Goal: Transaction & Acquisition: Purchase product/service

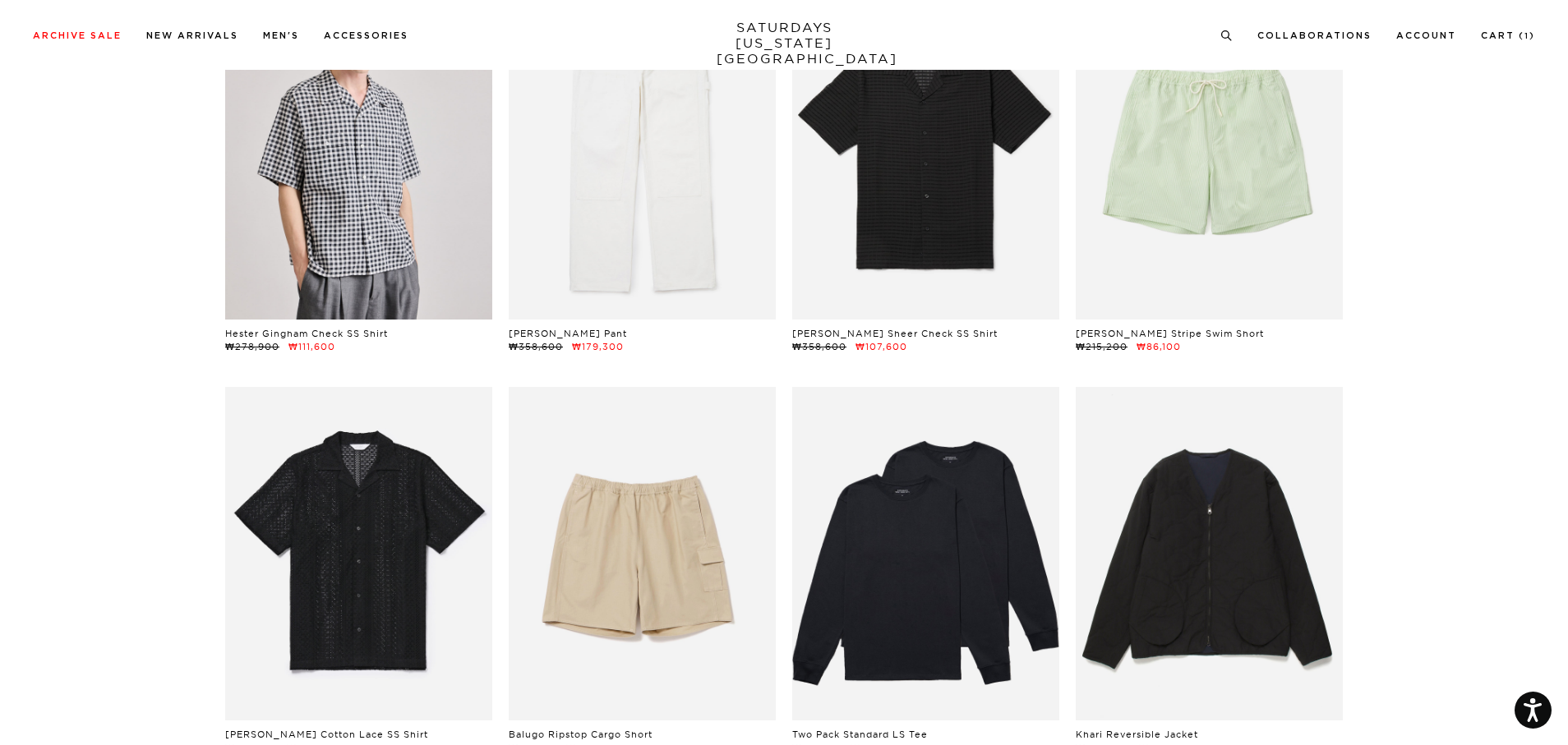
scroll to position [1150, 0]
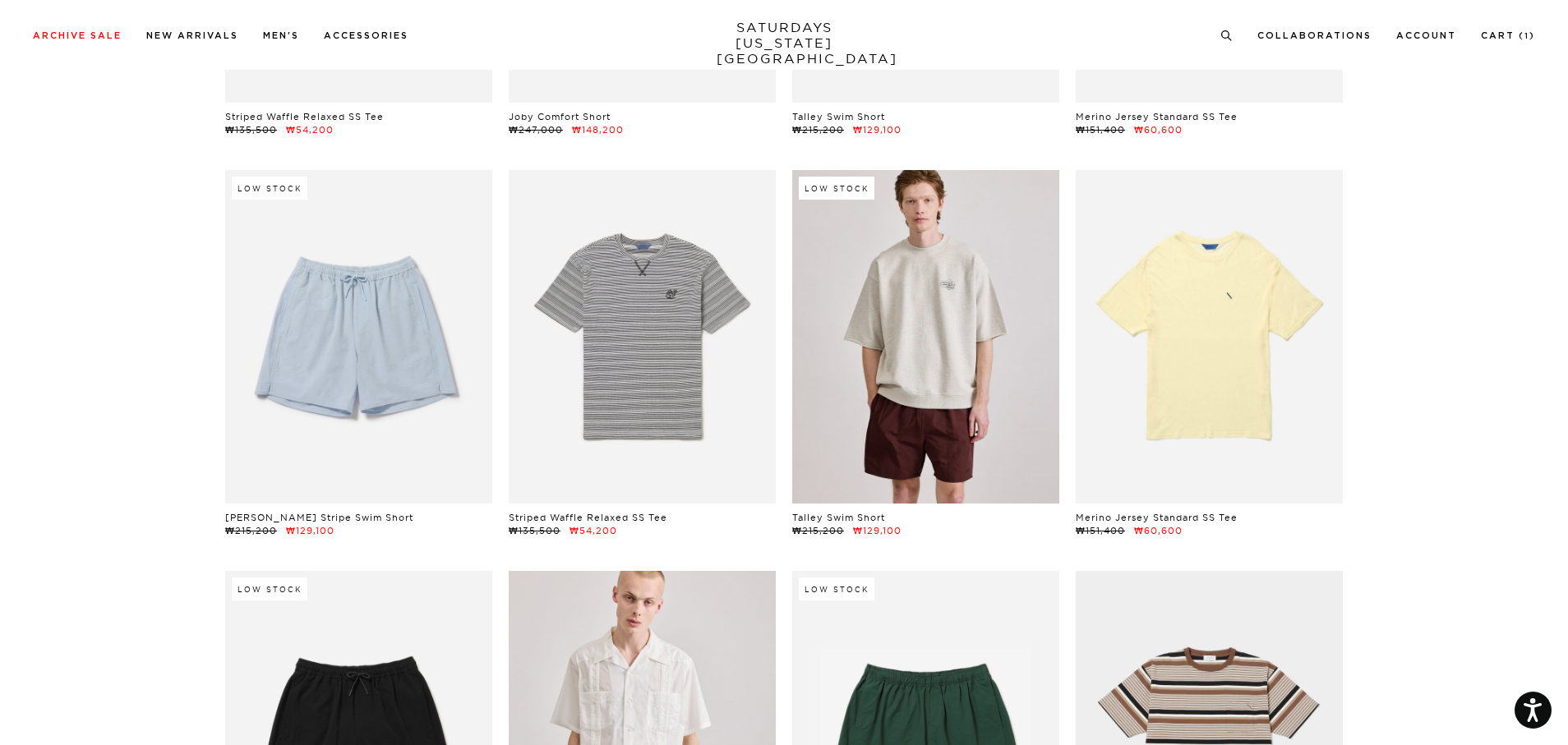
scroll to position [2299, 0]
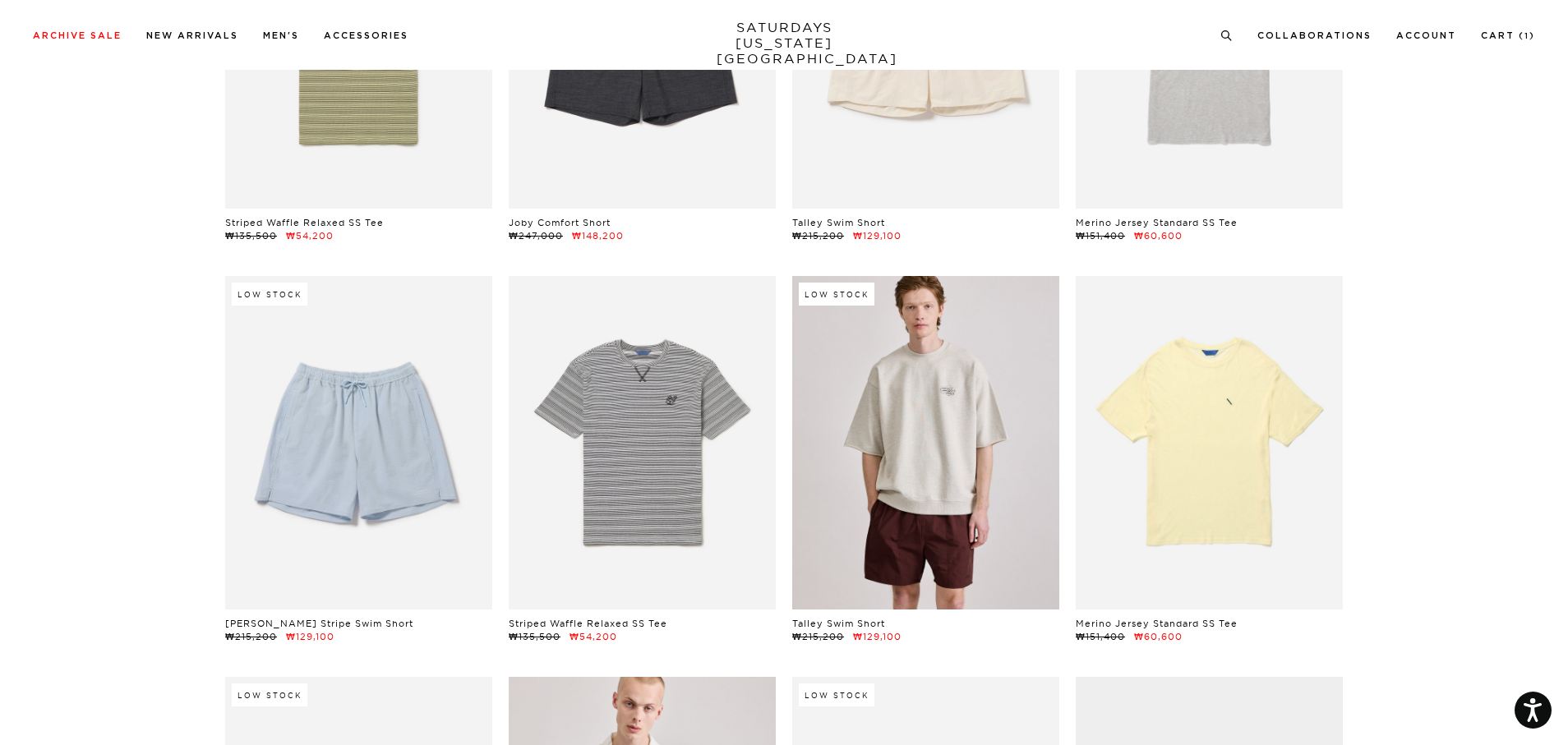
click at [966, 526] on link at bounding box center [925, 442] width 267 height 333
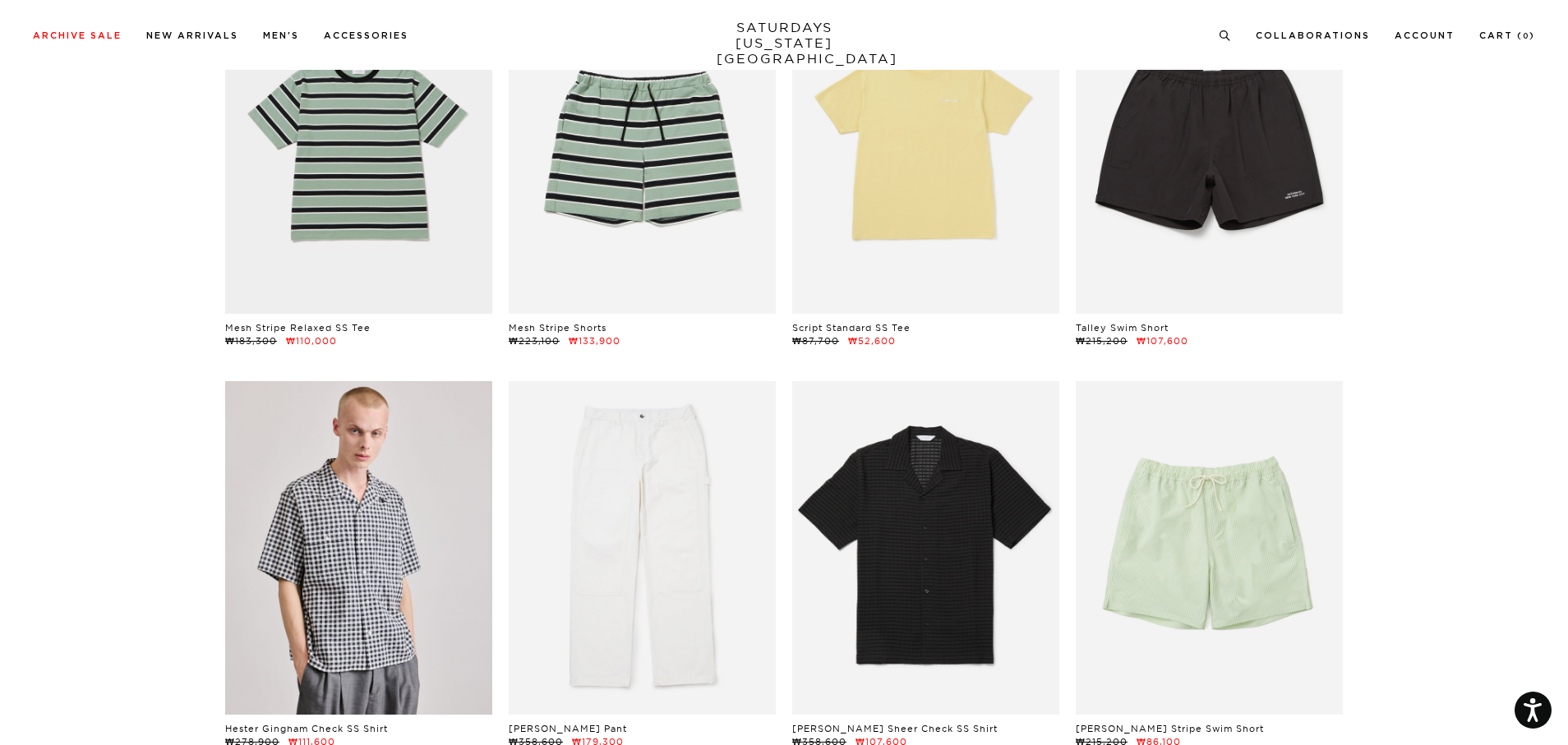
scroll to position [739, 0]
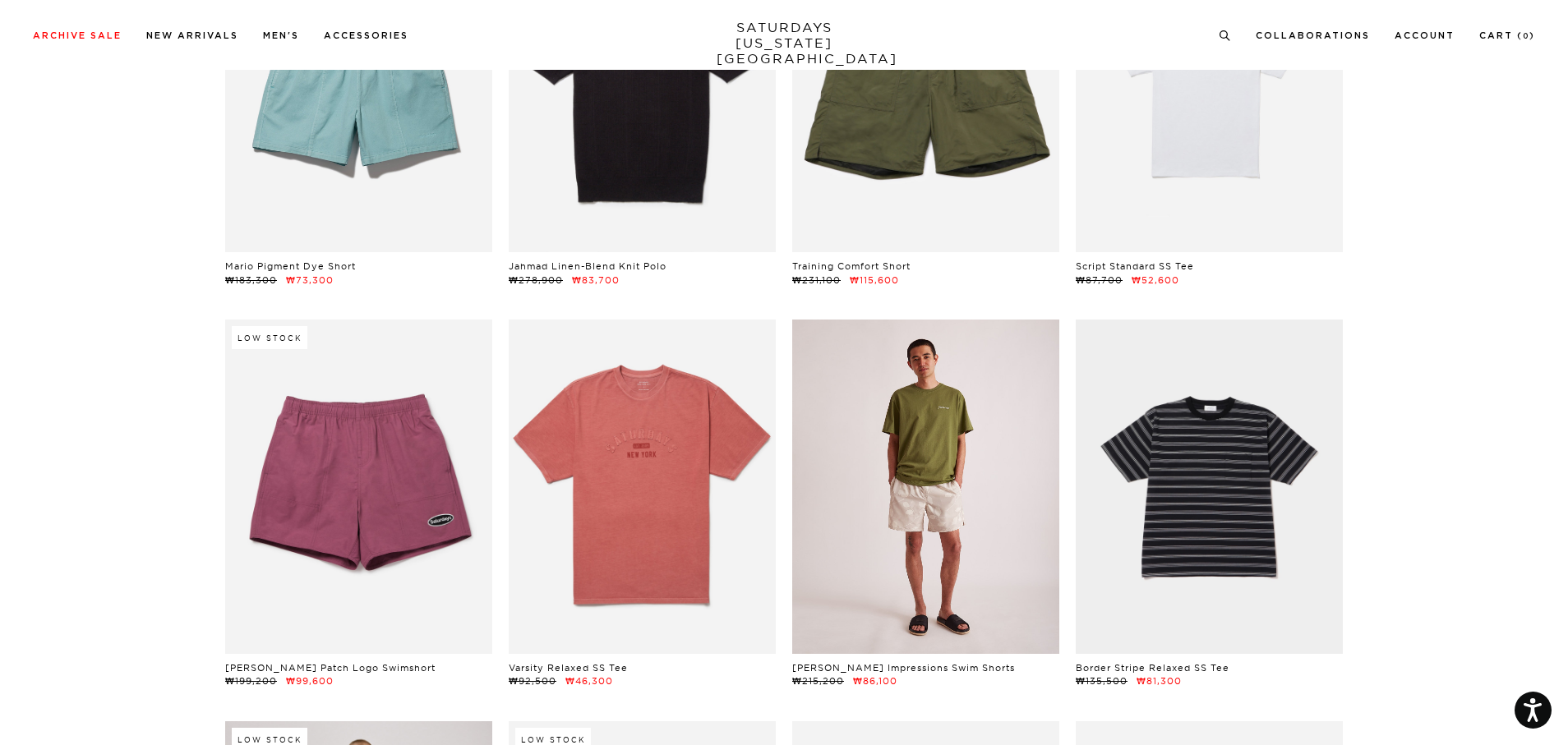
scroll to position [3285, 0]
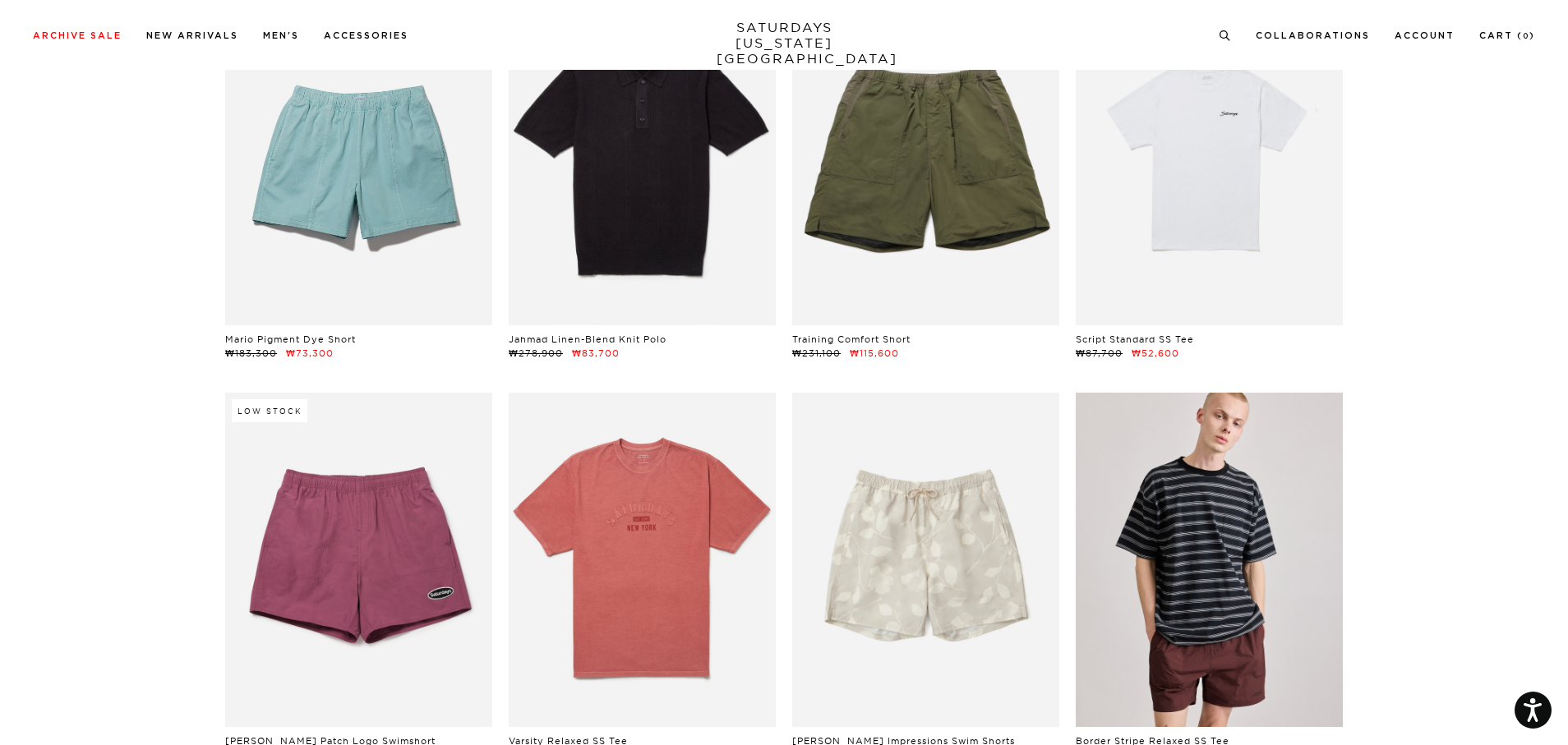
scroll to position [3531, 0]
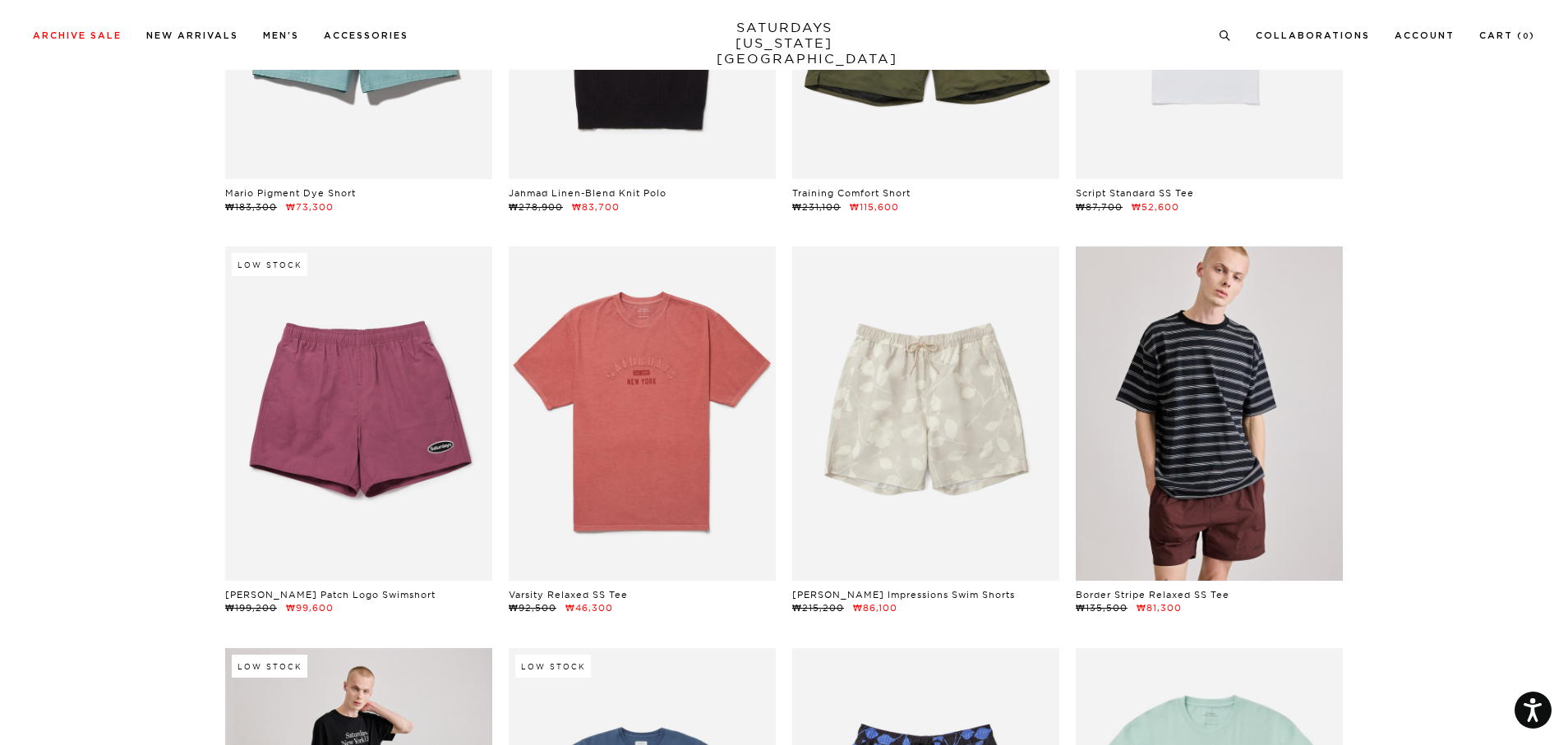
click at [1192, 505] on link at bounding box center [1209, 412] width 267 height 333
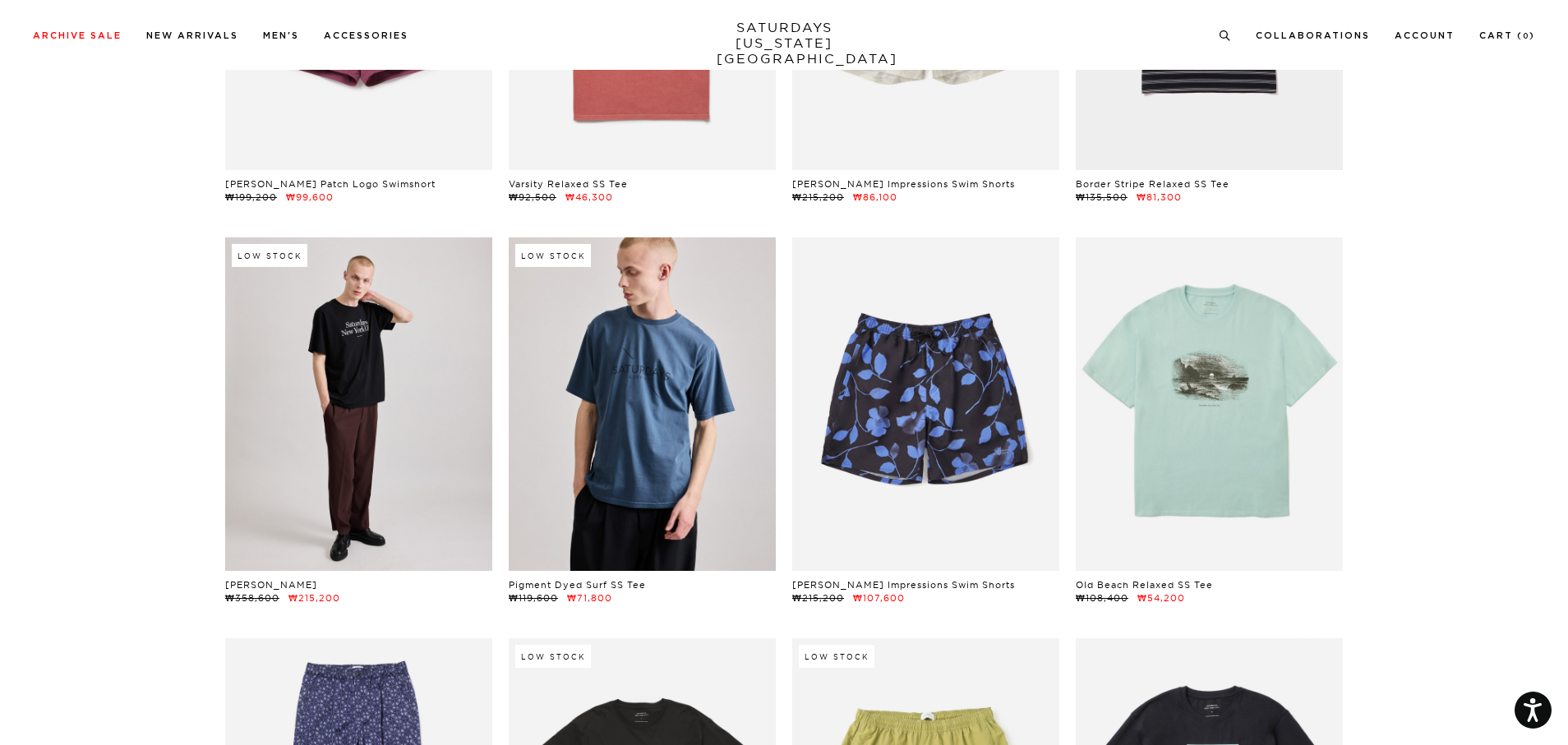
click at [627, 510] on link at bounding box center [643, 403] width 267 height 333
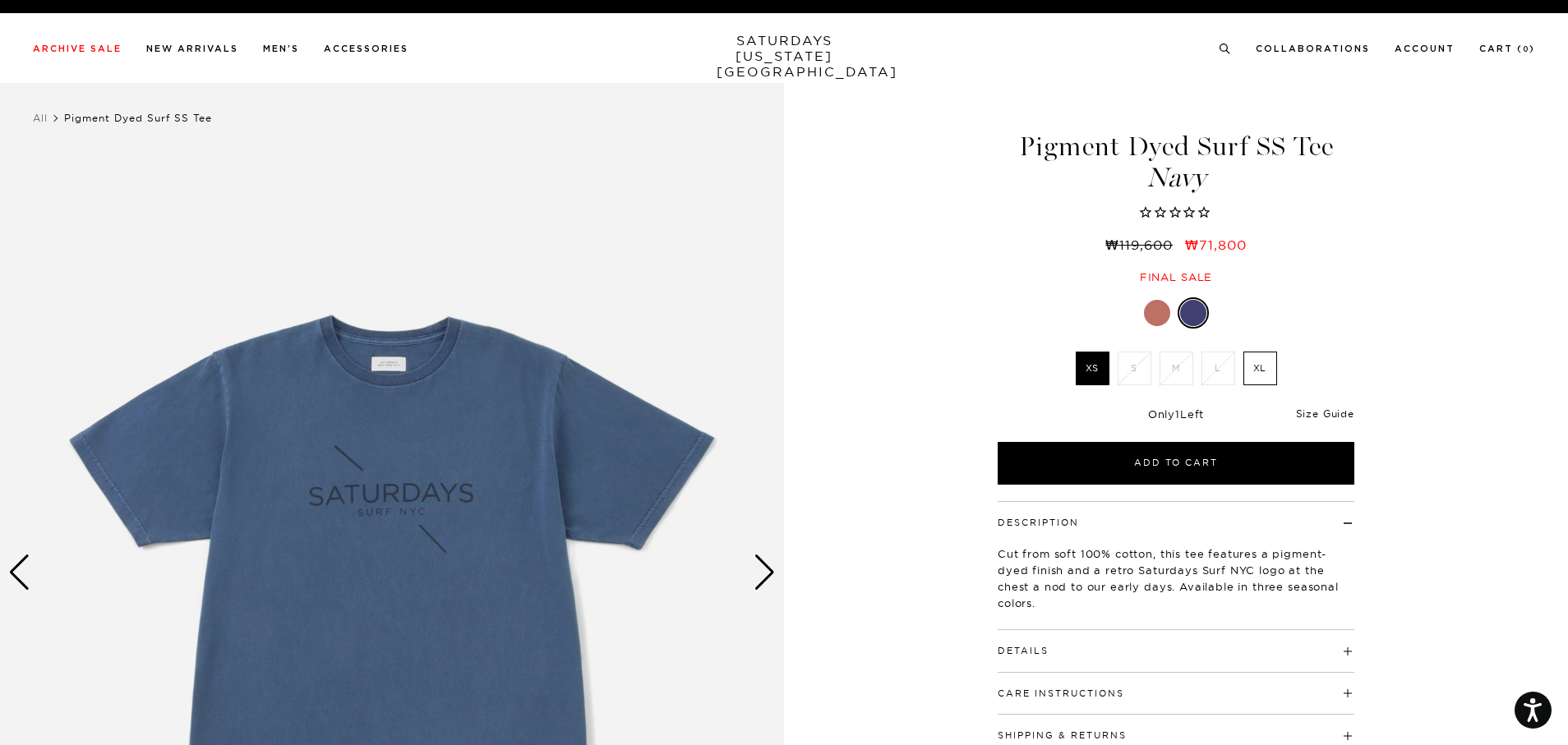
click at [1322, 411] on link "Size Guide" at bounding box center [1325, 413] width 58 height 12
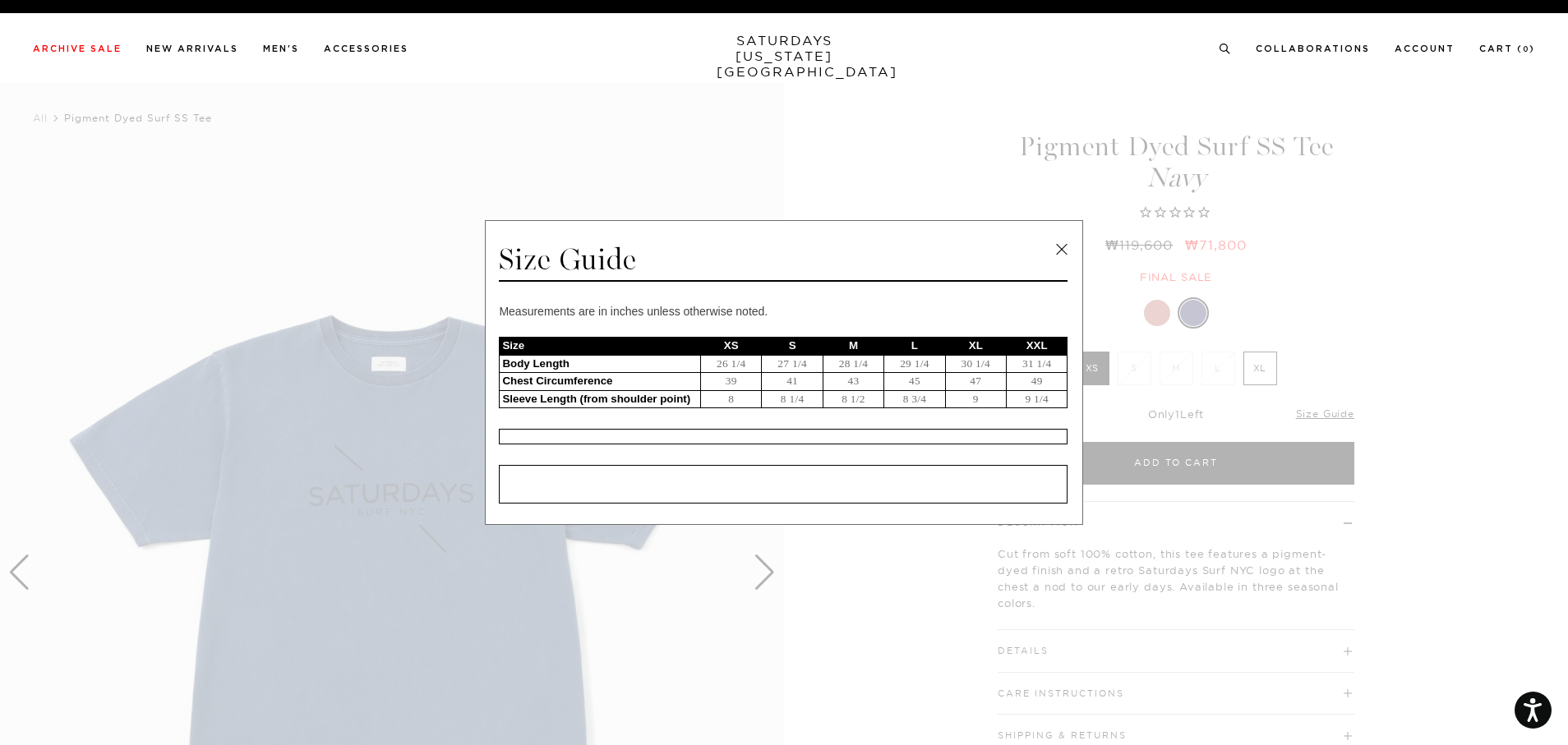
drag, startPoint x: 1063, startPoint y: 248, endPoint x: 1028, endPoint y: 273, distance: 43.0
click at [1064, 248] on link at bounding box center [1061, 249] width 25 height 25
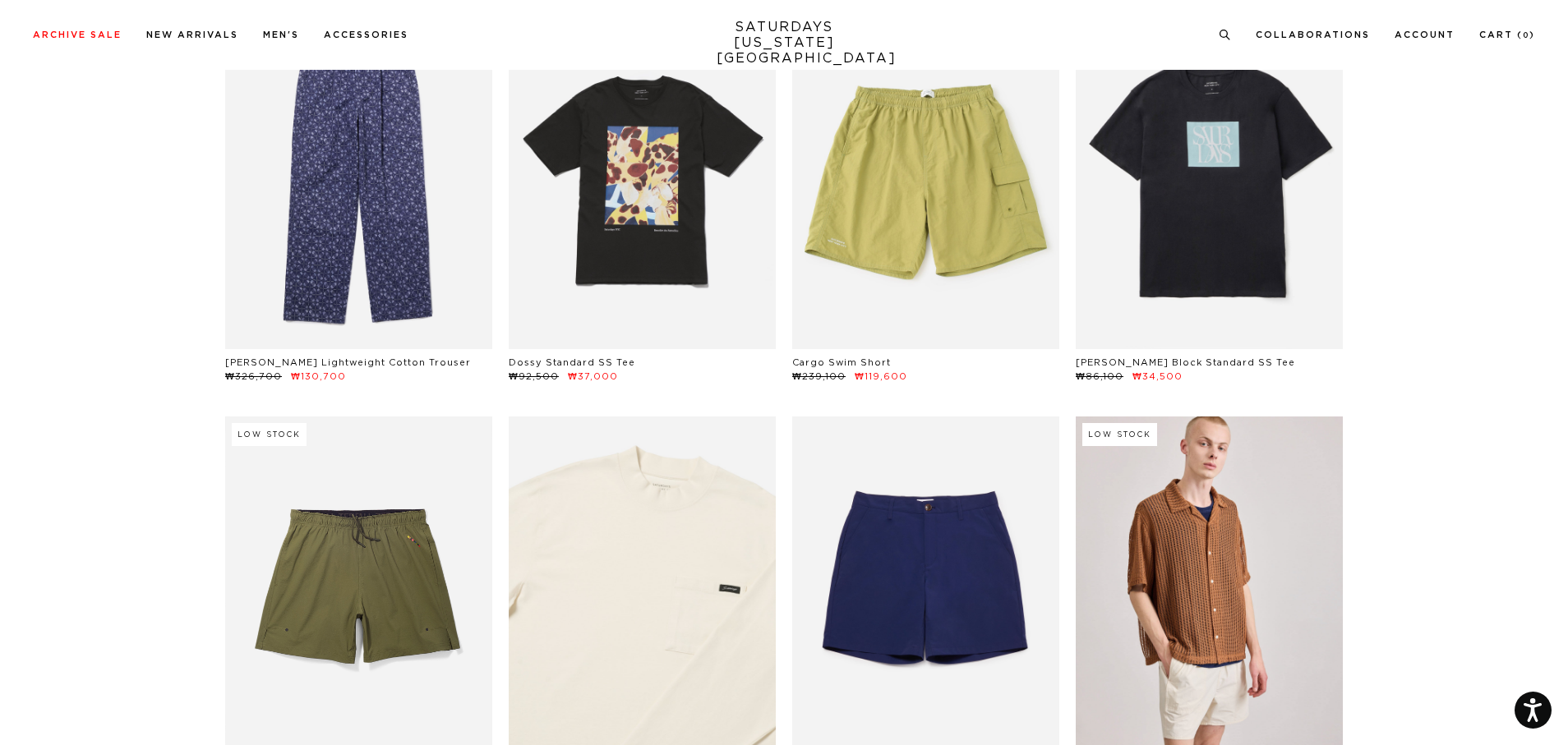
scroll to position [4763, 0]
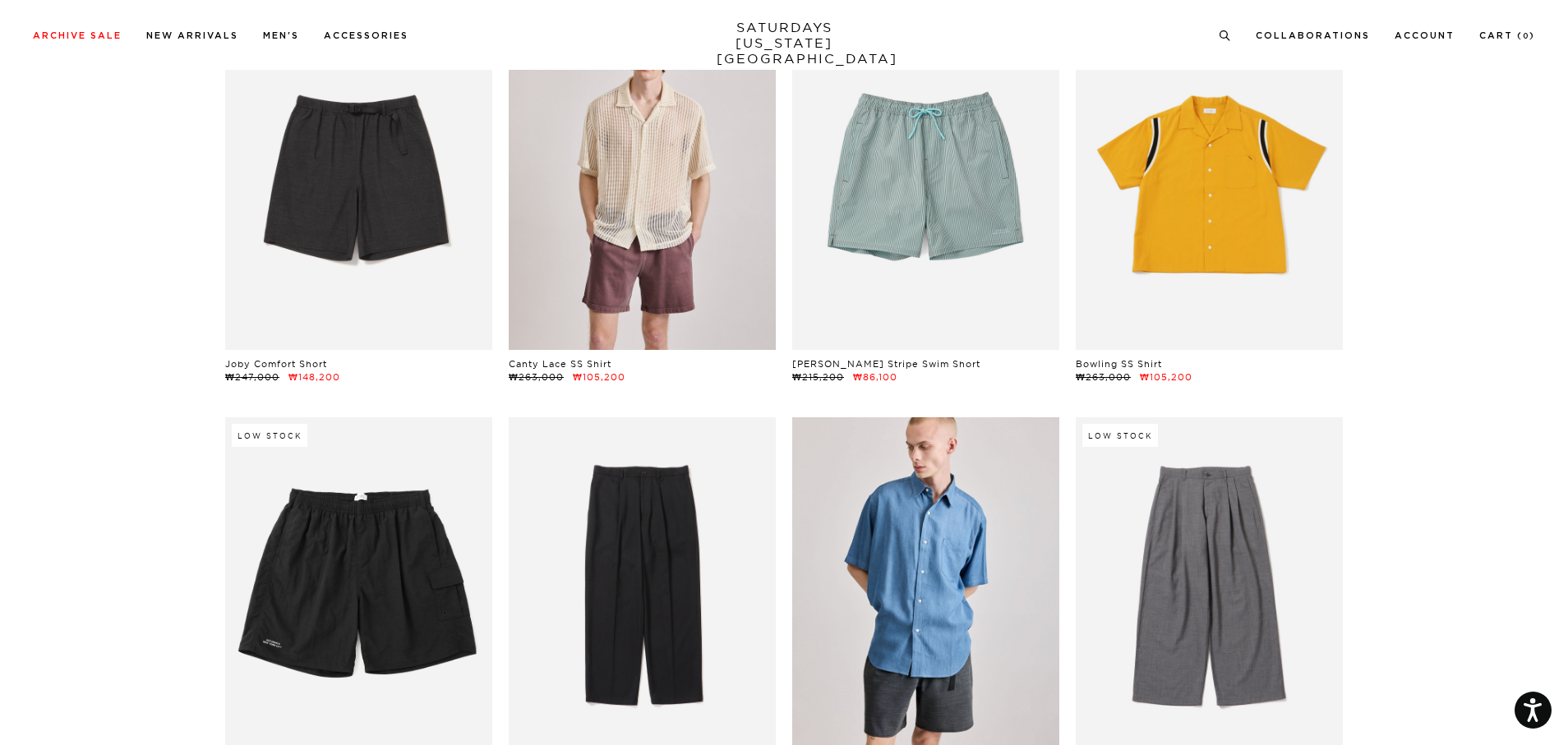
scroll to position [5339, 0]
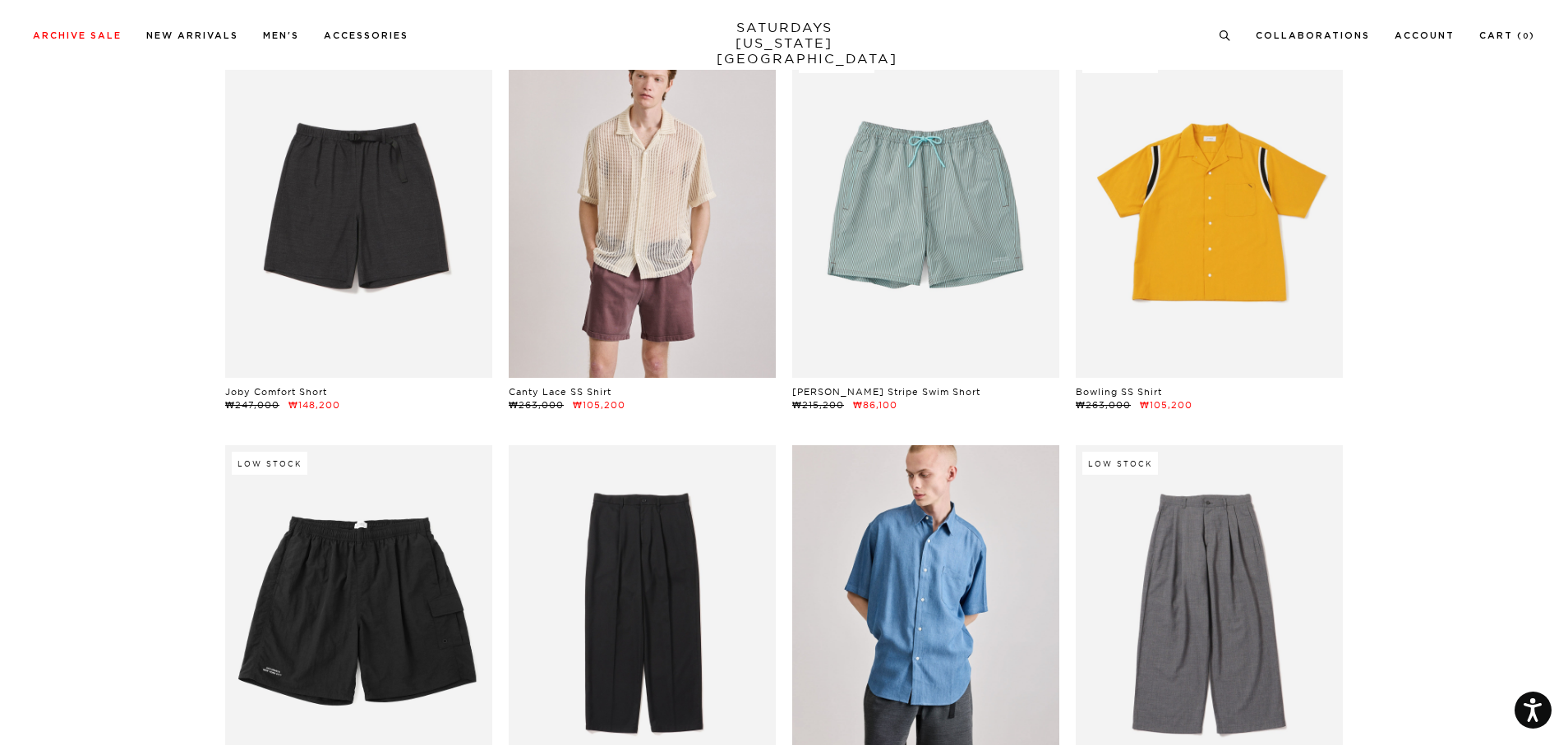
click at [1264, 320] on link at bounding box center [1209, 209] width 267 height 333
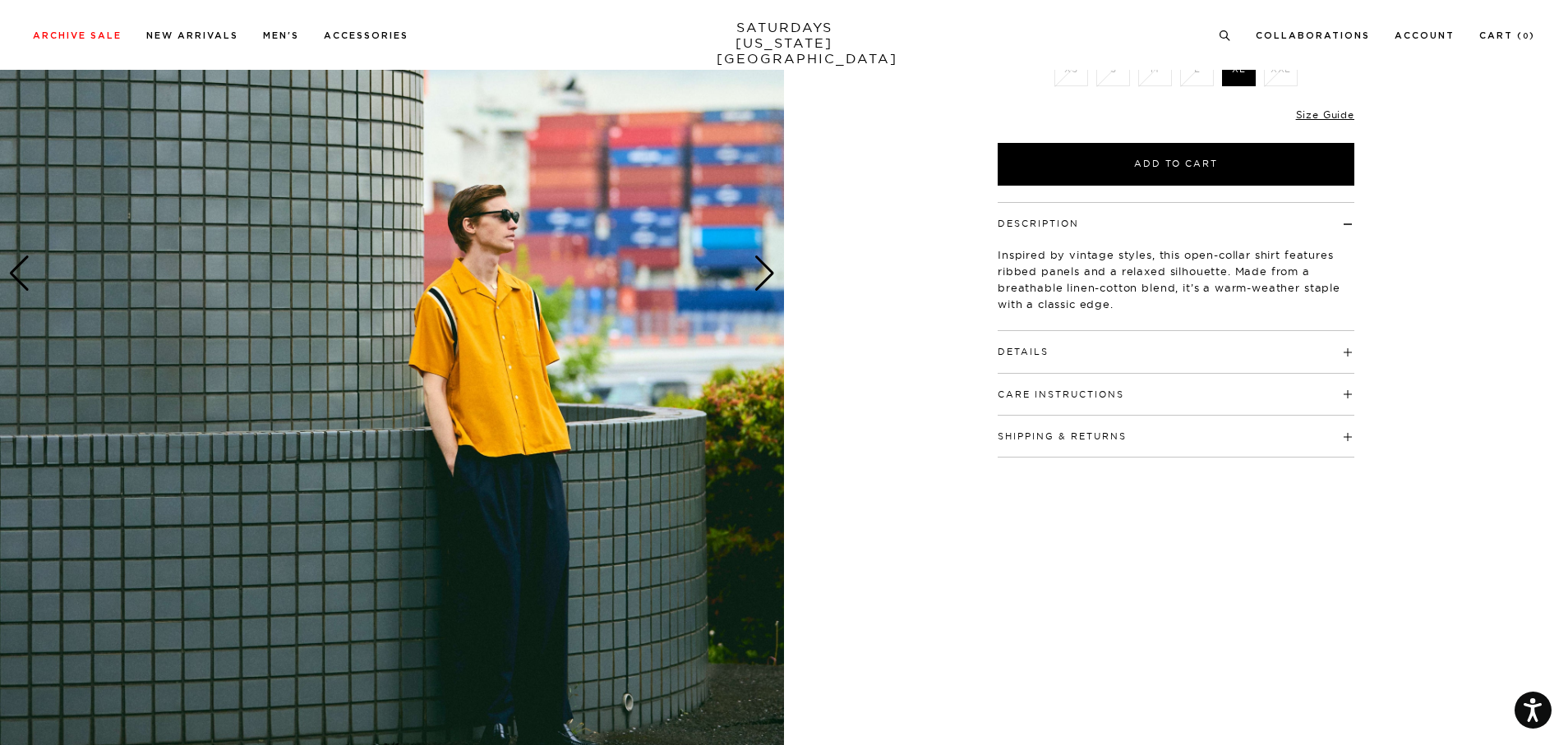
scroll to position [328, 0]
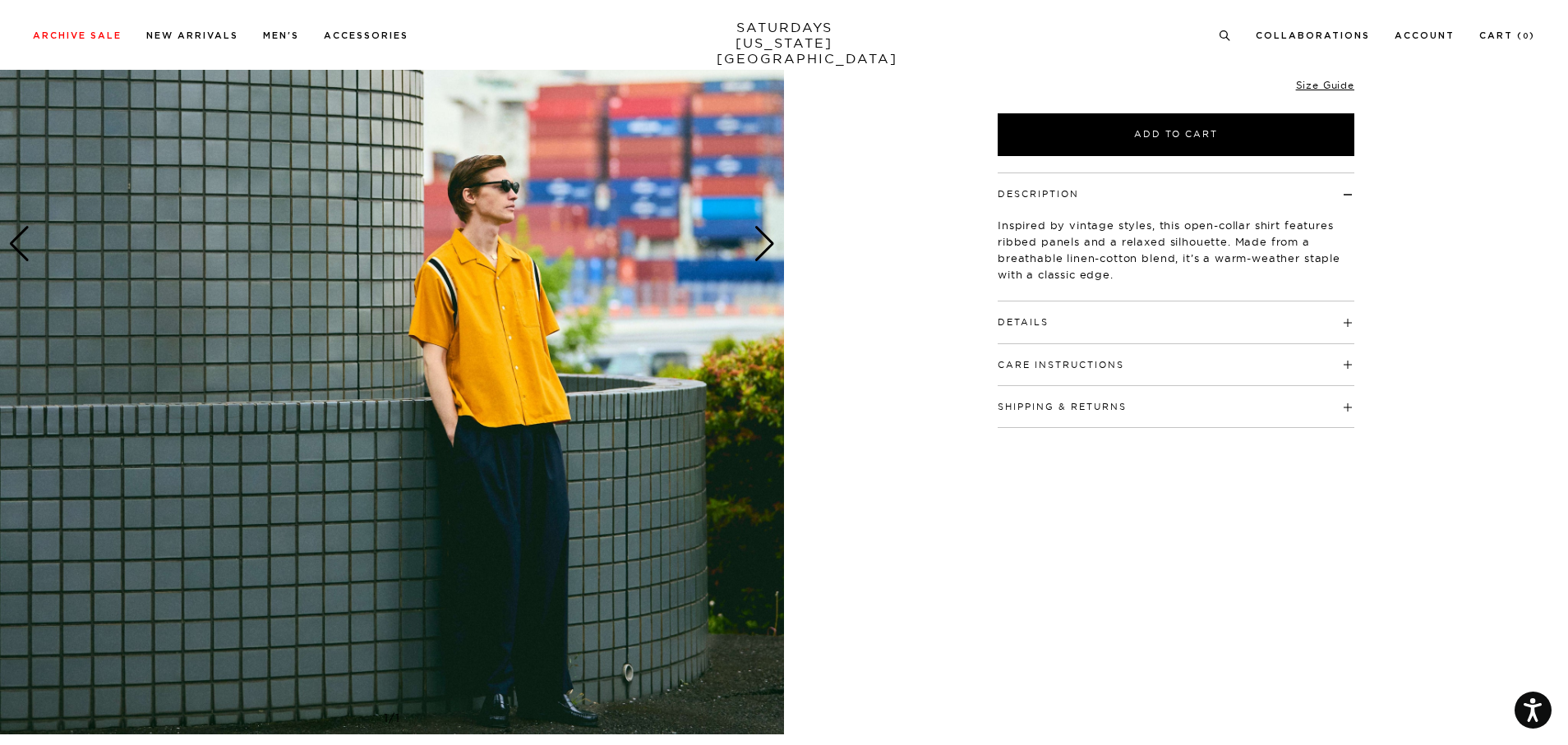
click at [764, 230] on div "Next slide" at bounding box center [764, 244] width 22 height 37
click at [818, 640] on div "1 / 3 5 / -2 1 /" at bounding box center [784, 244] width 1568 height 980
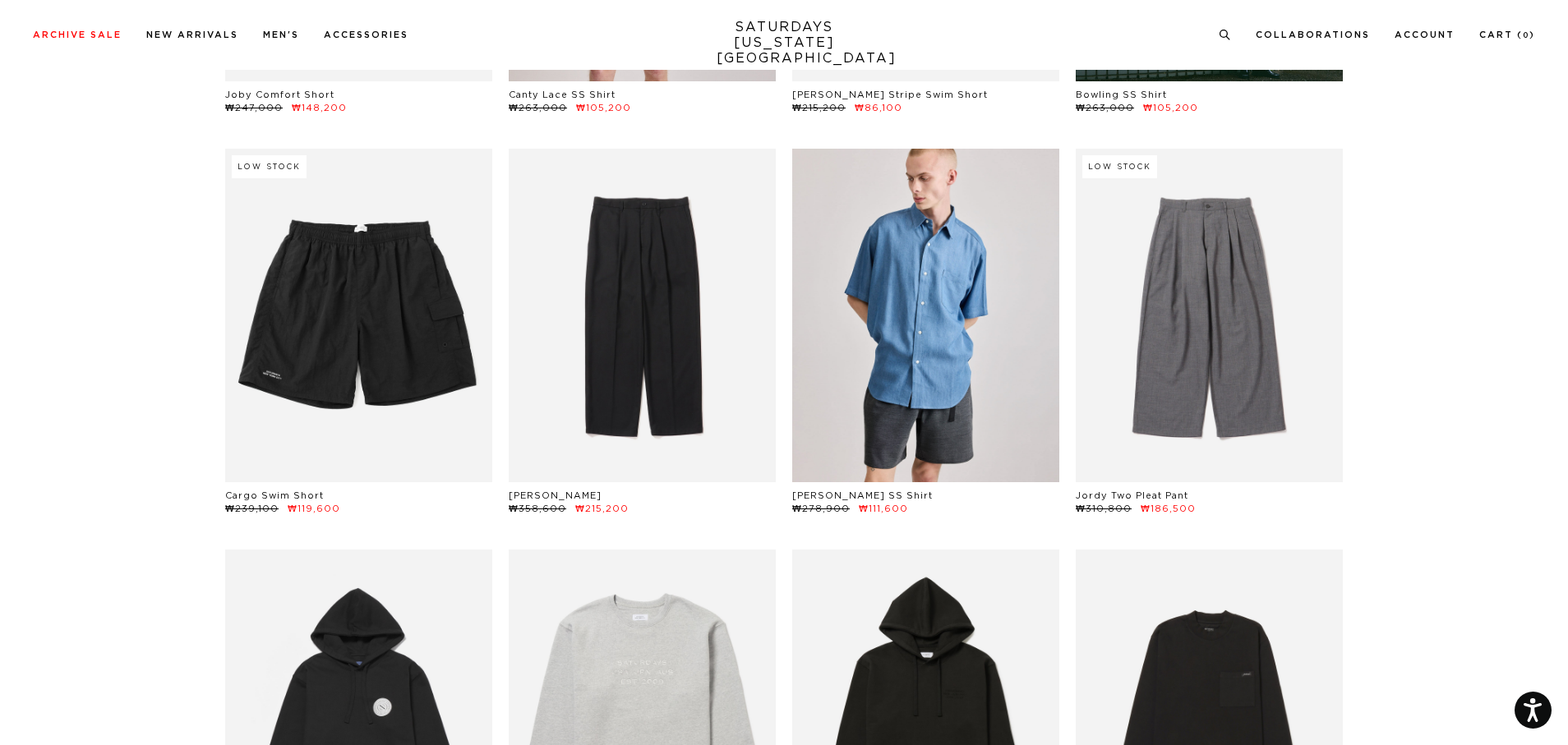
scroll to position [5667, 0]
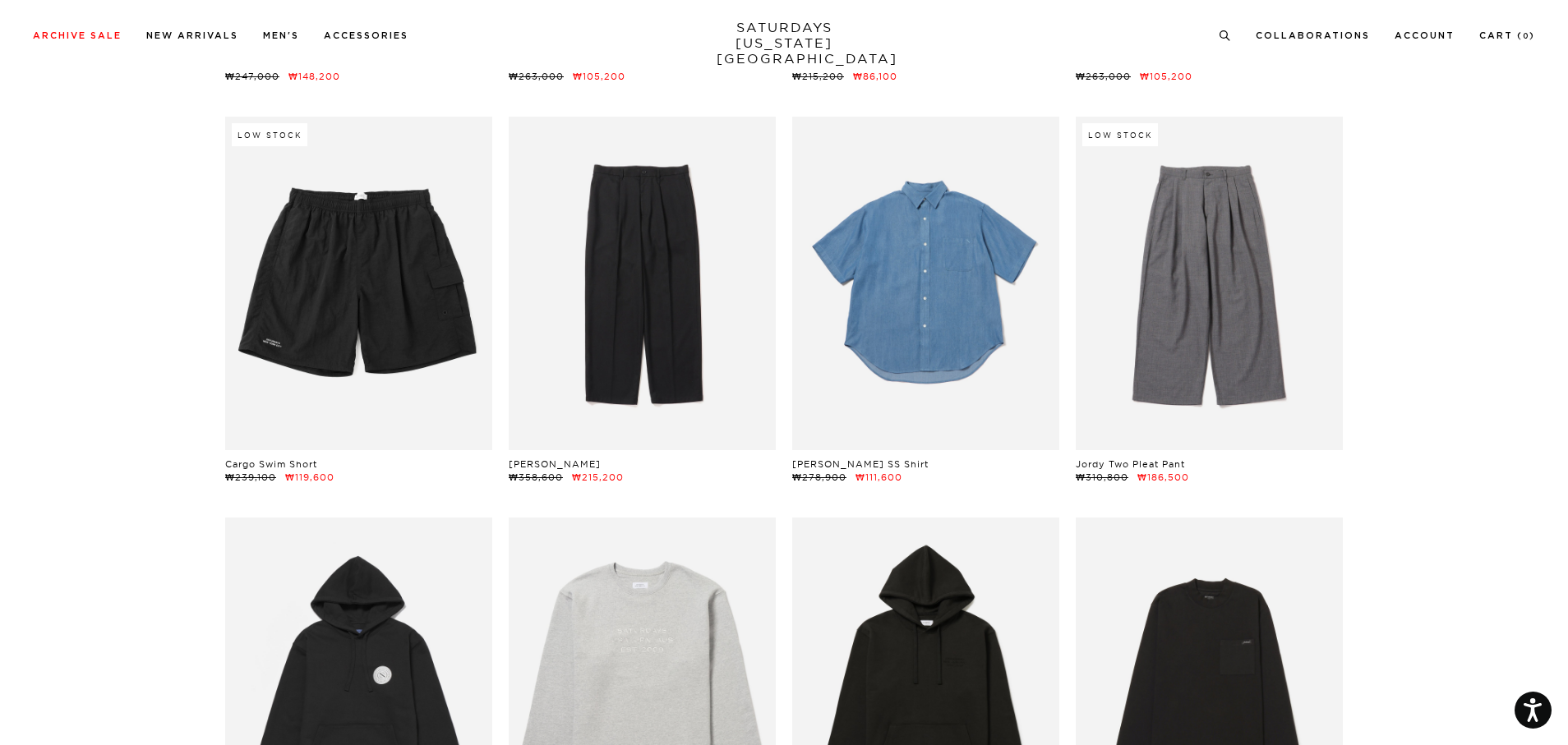
click at [1001, 396] on link at bounding box center [925, 283] width 267 height 333
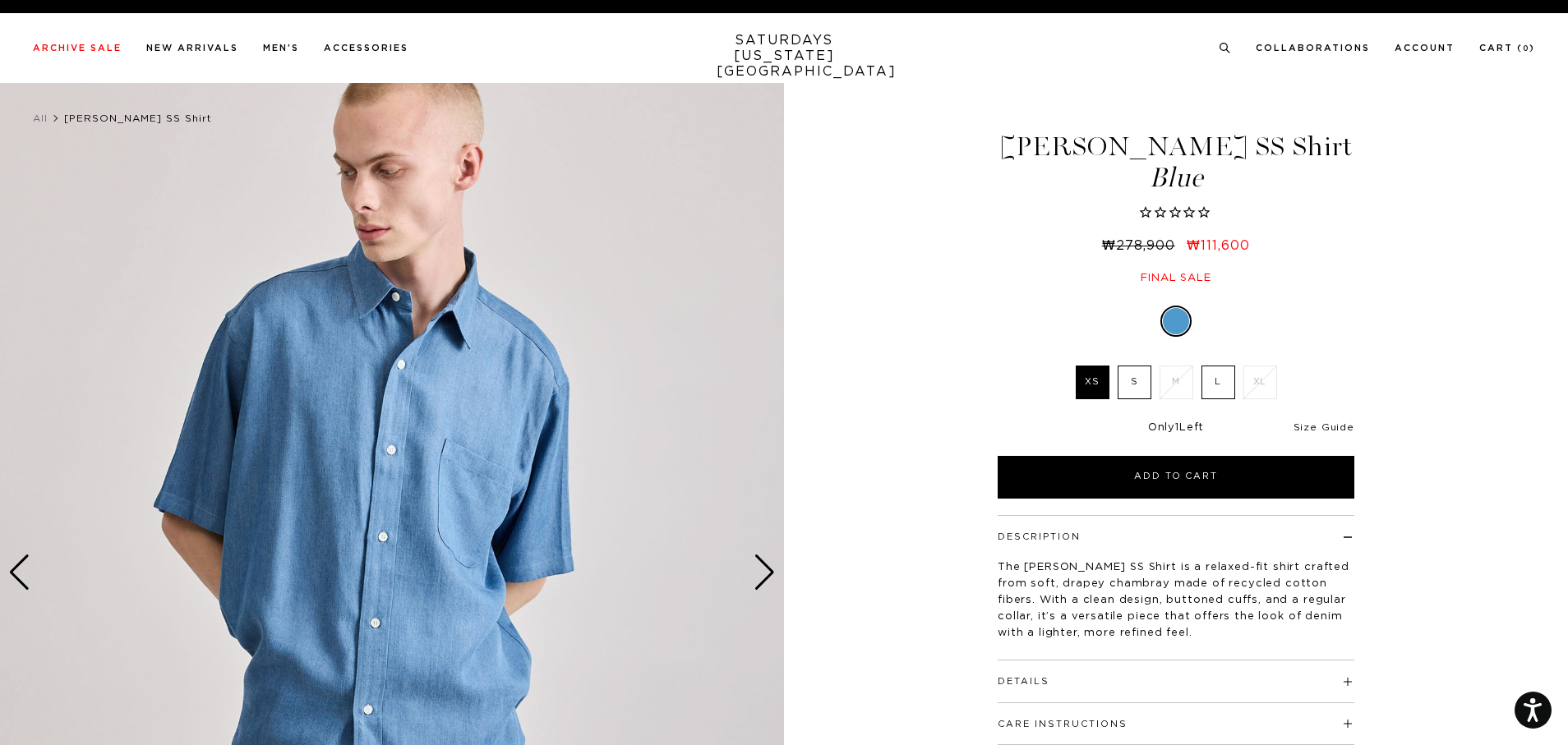
click at [1333, 426] on link "Size Guide" at bounding box center [1324, 427] width 61 height 10
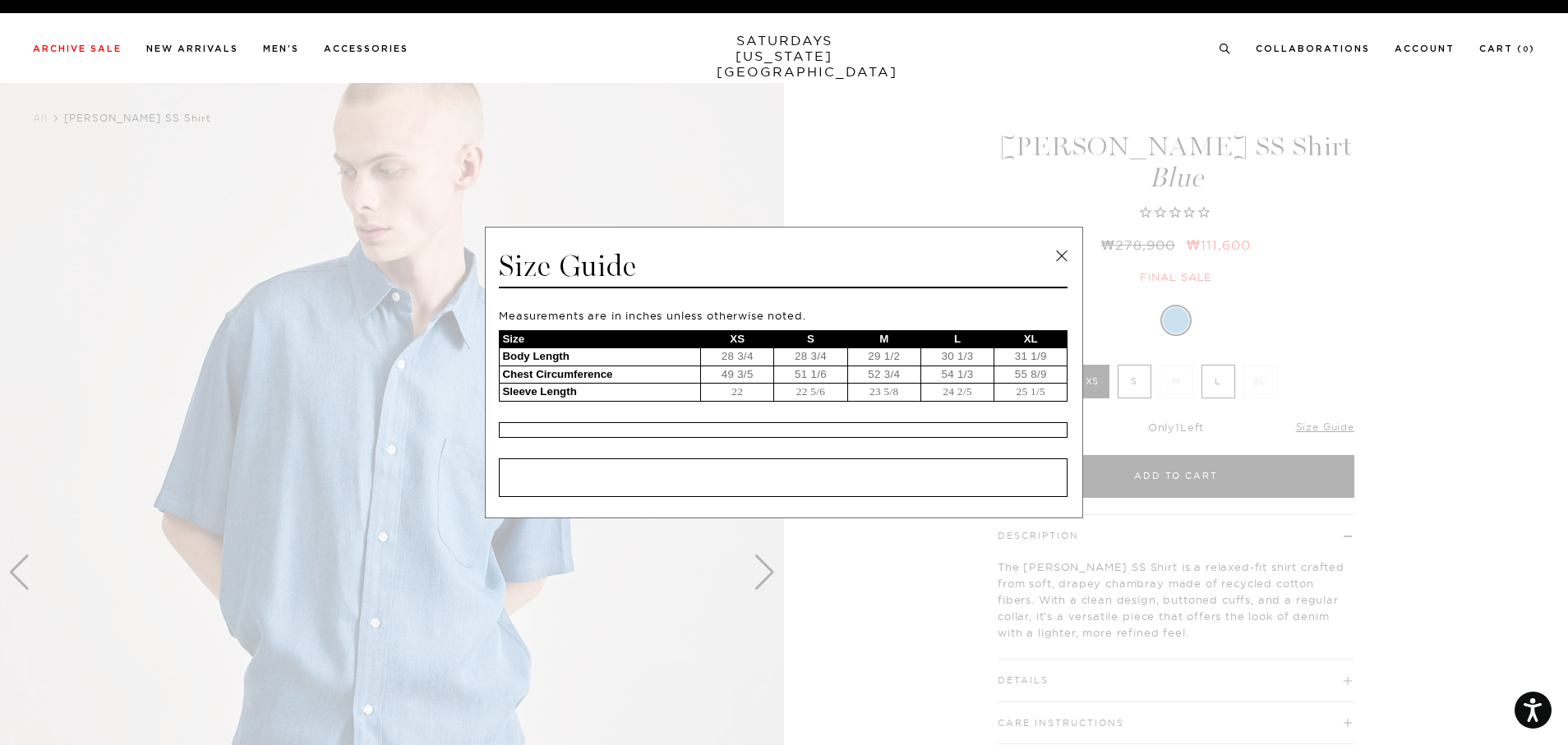
click at [1377, 408] on span at bounding box center [777, 372] width 1555 height 745
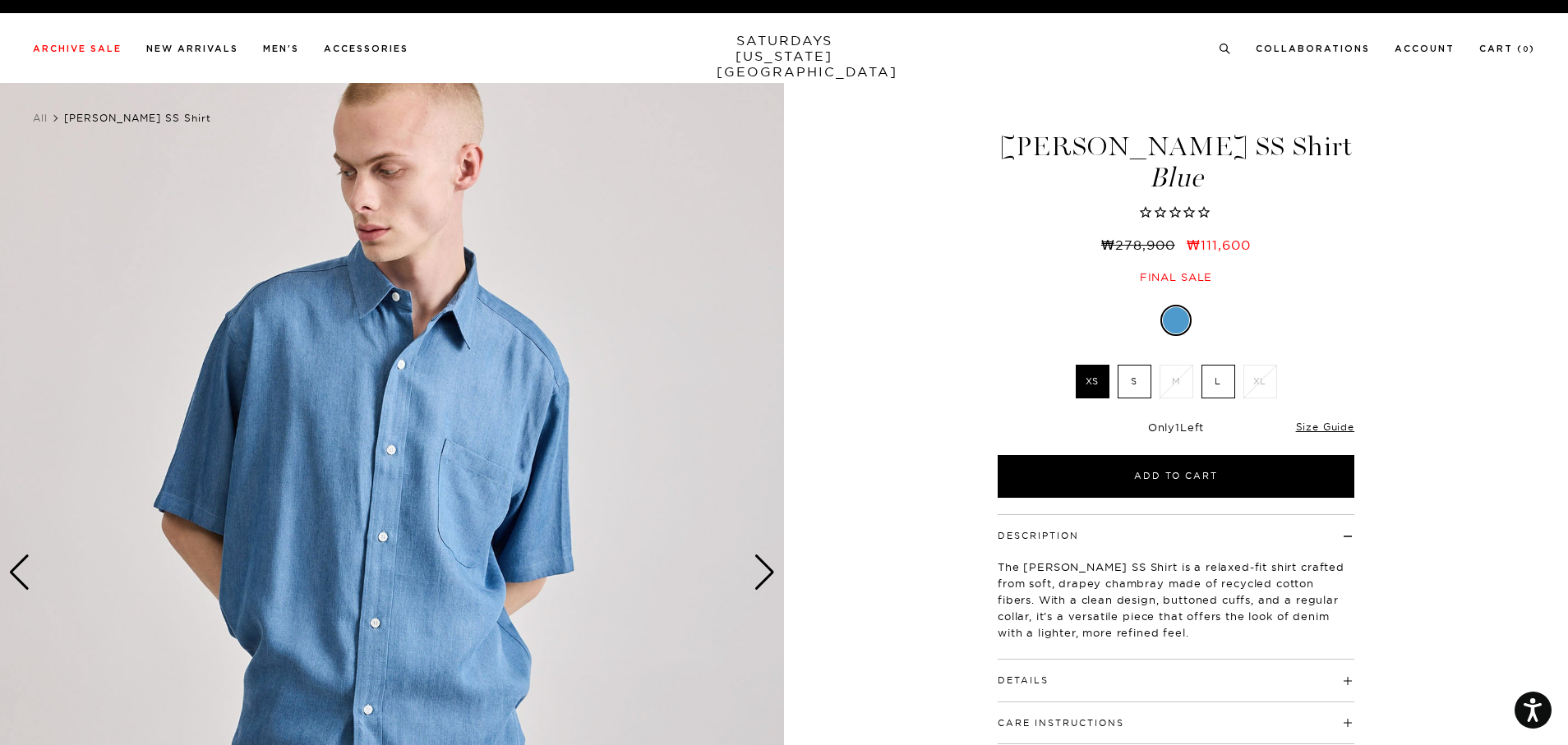
click at [1315, 420] on div "Size Guide" at bounding box center [1325, 426] width 58 height 15
click at [1315, 421] on link "Size Guide" at bounding box center [1325, 427] width 58 height 12
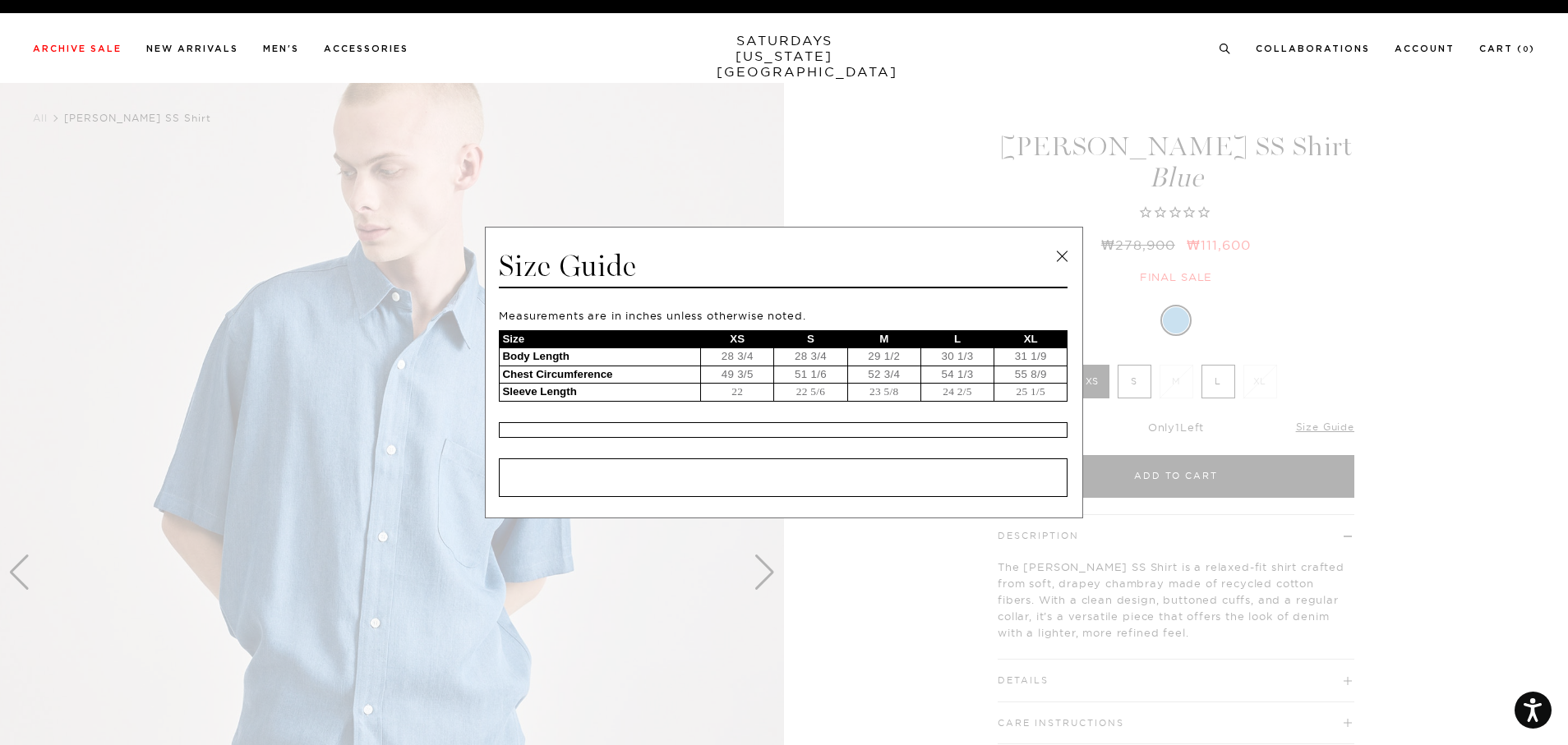
drag, startPoint x: 1070, startPoint y: 253, endPoint x: 1032, endPoint y: 253, distance: 38.0
click at [1071, 253] on link at bounding box center [1061, 256] width 25 height 25
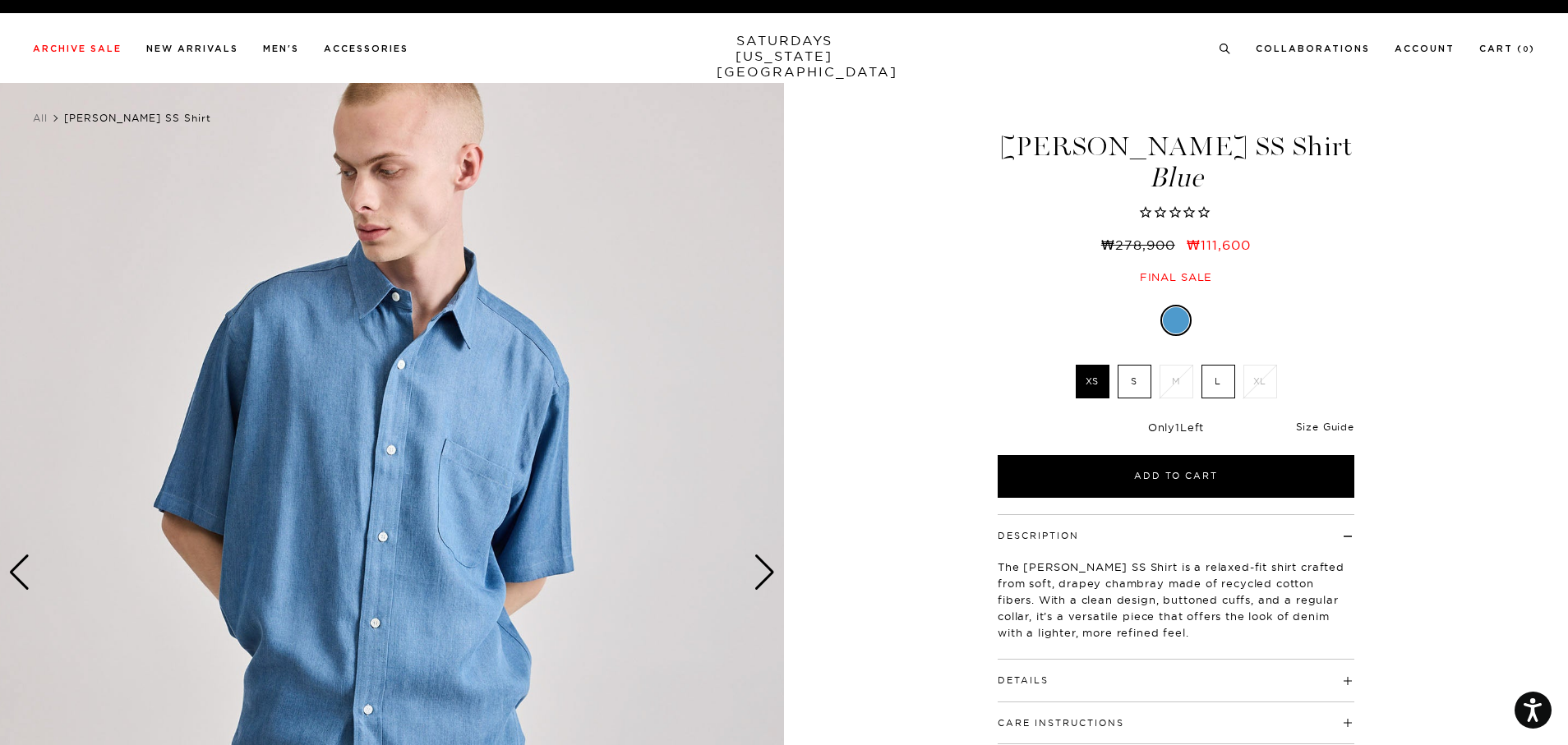
click at [1314, 424] on link "Size Guide" at bounding box center [1325, 427] width 58 height 12
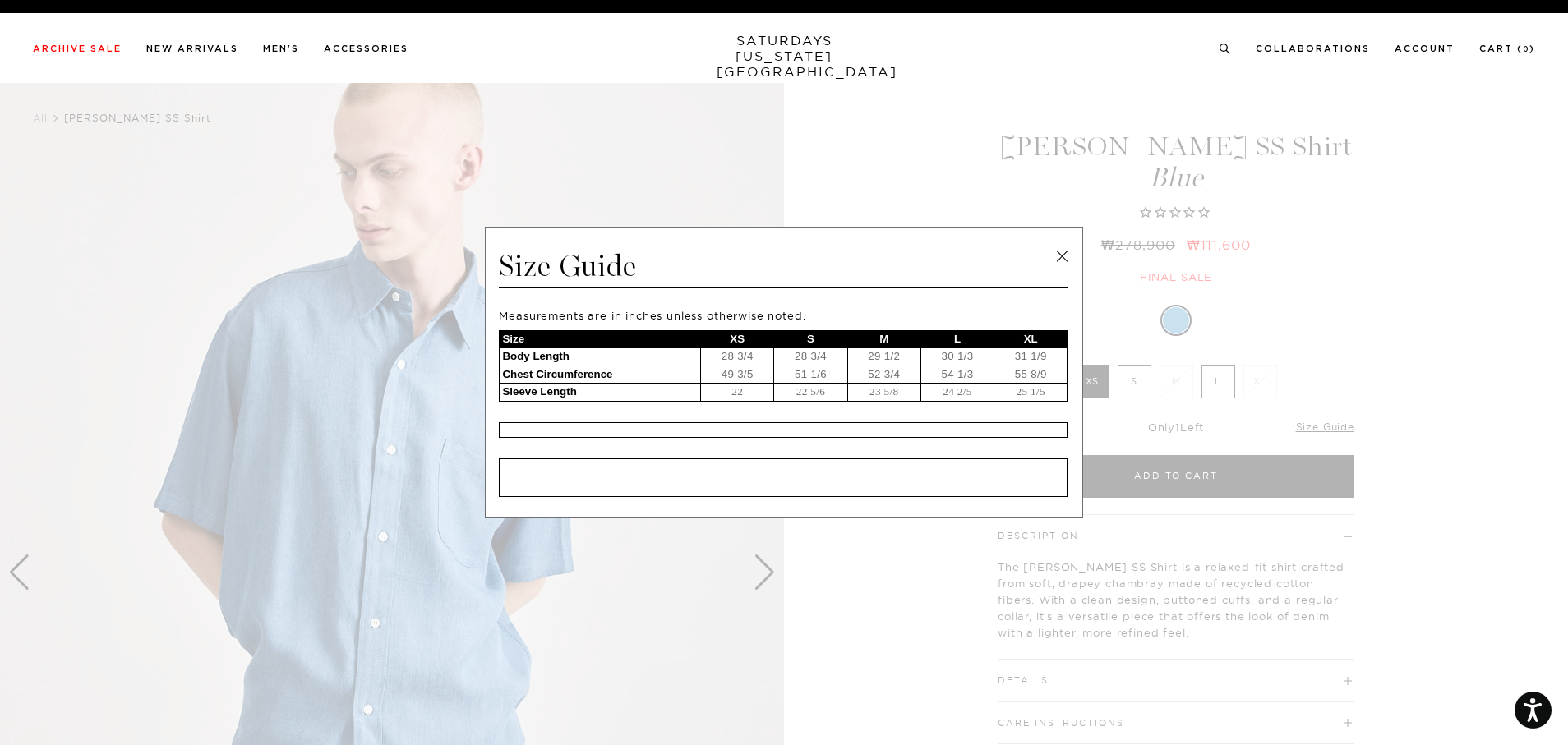
click at [1061, 252] on link at bounding box center [1061, 256] width 25 height 25
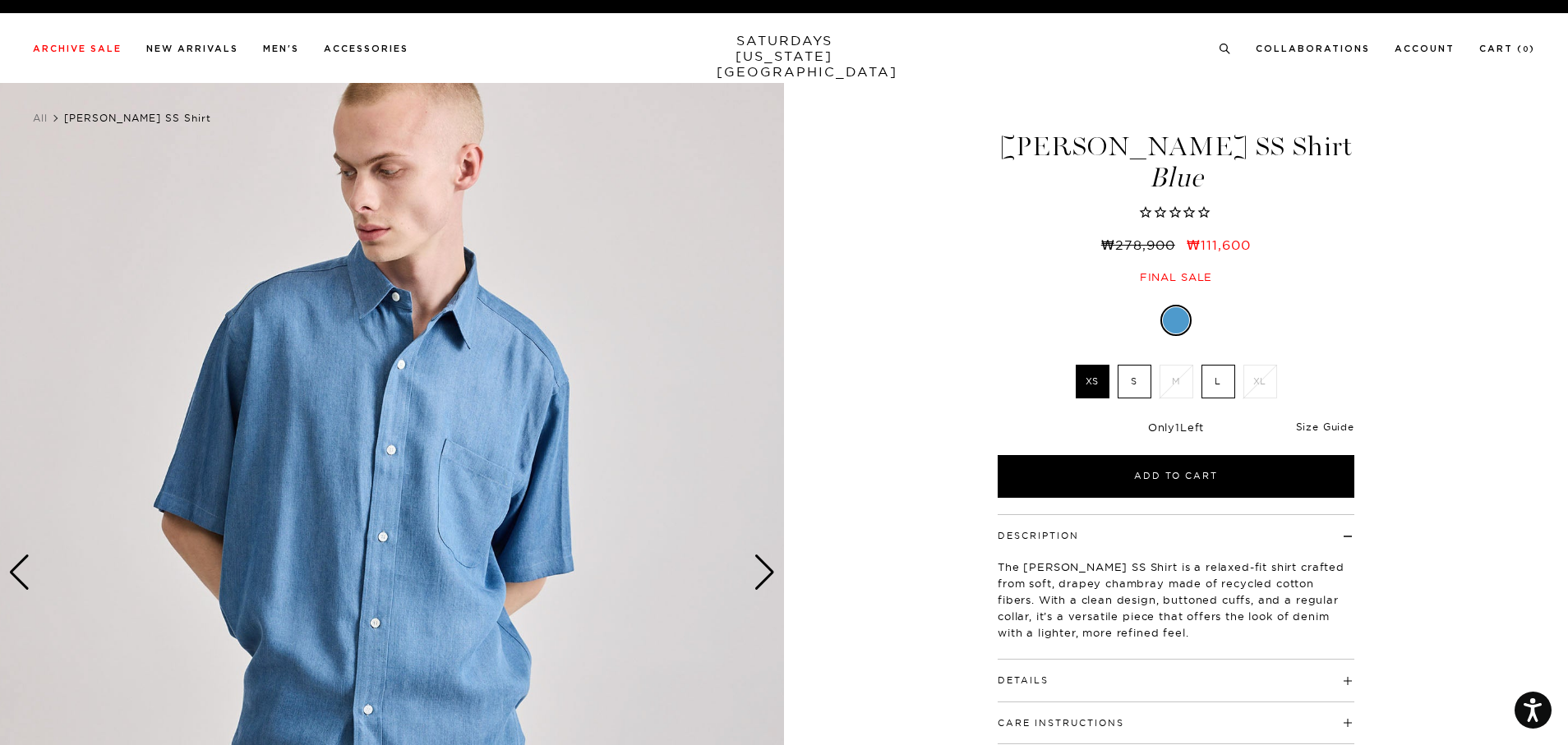
click at [1317, 430] on link "Size Guide" at bounding box center [1325, 427] width 58 height 12
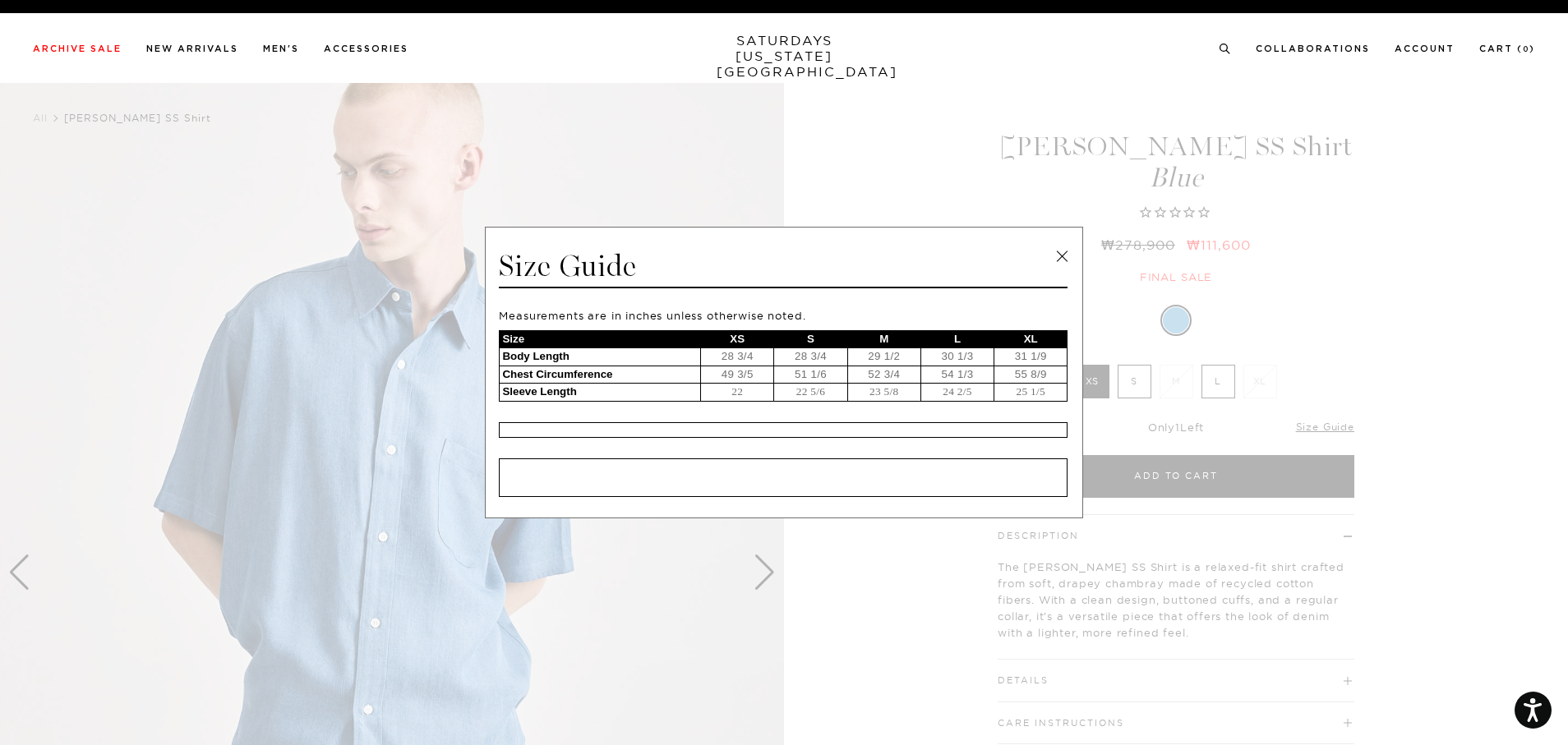
click at [1061, 253] on link at bounding box center [1061, 256] width 25 height 25
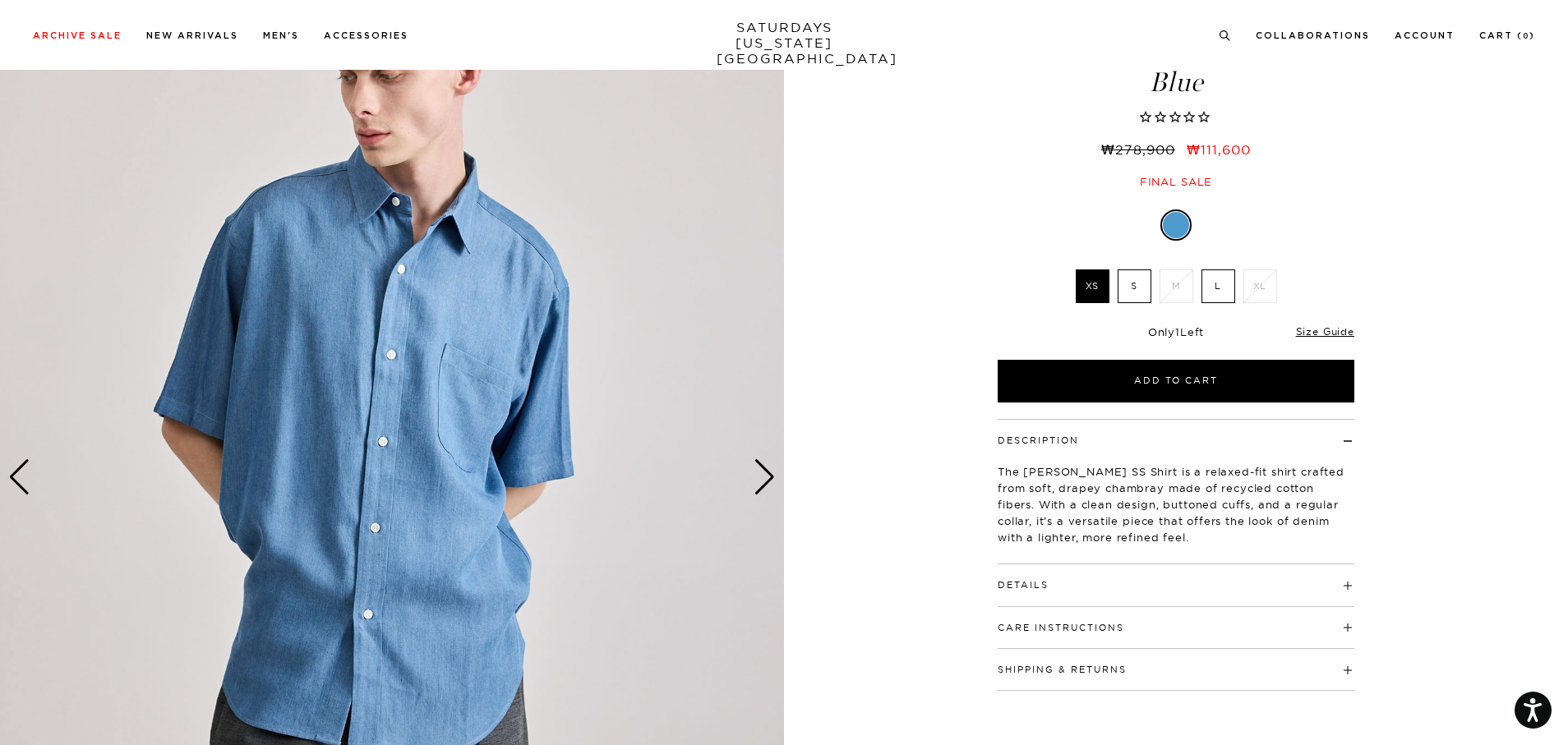
scroll to position [246, 0]
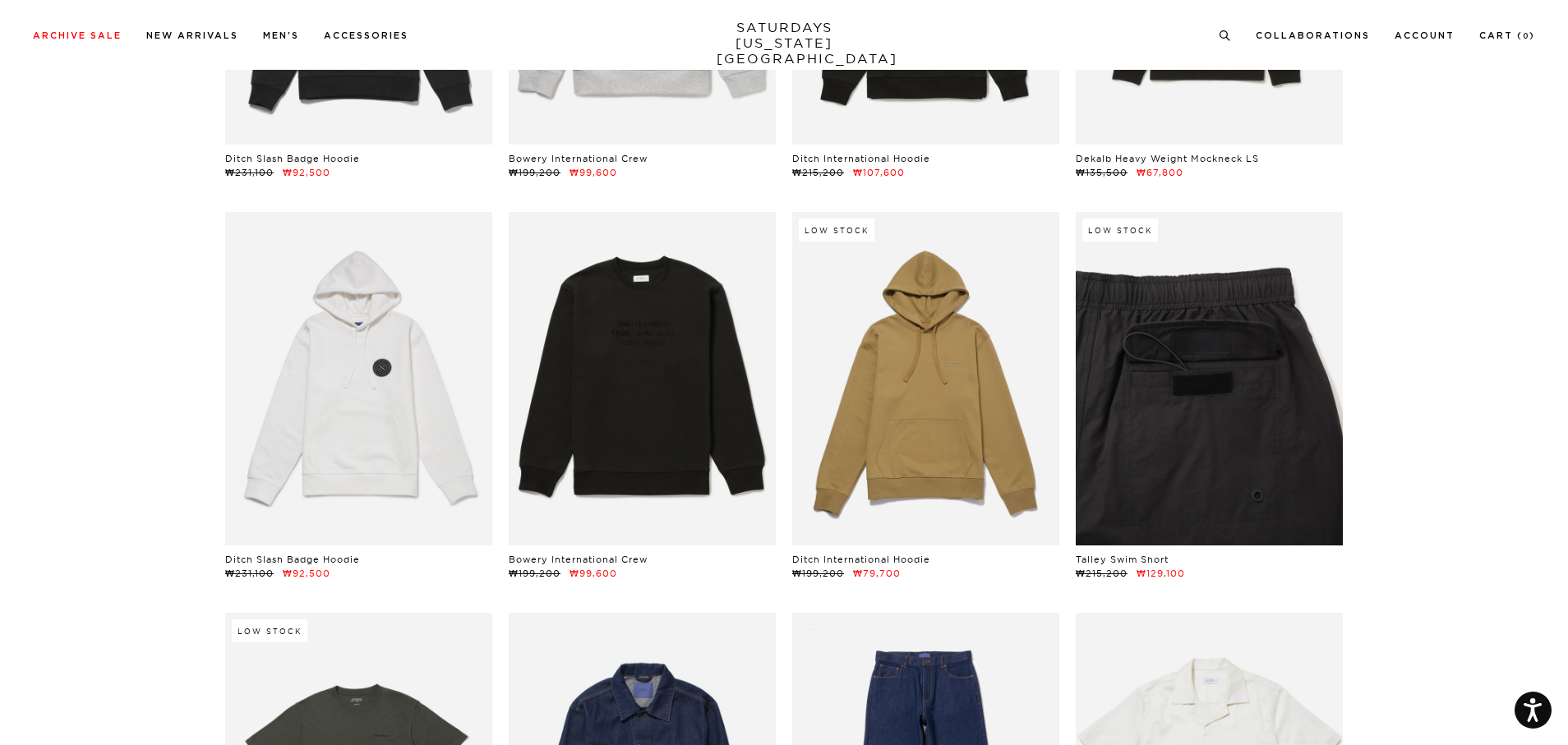
scroll to position [6406, 0]
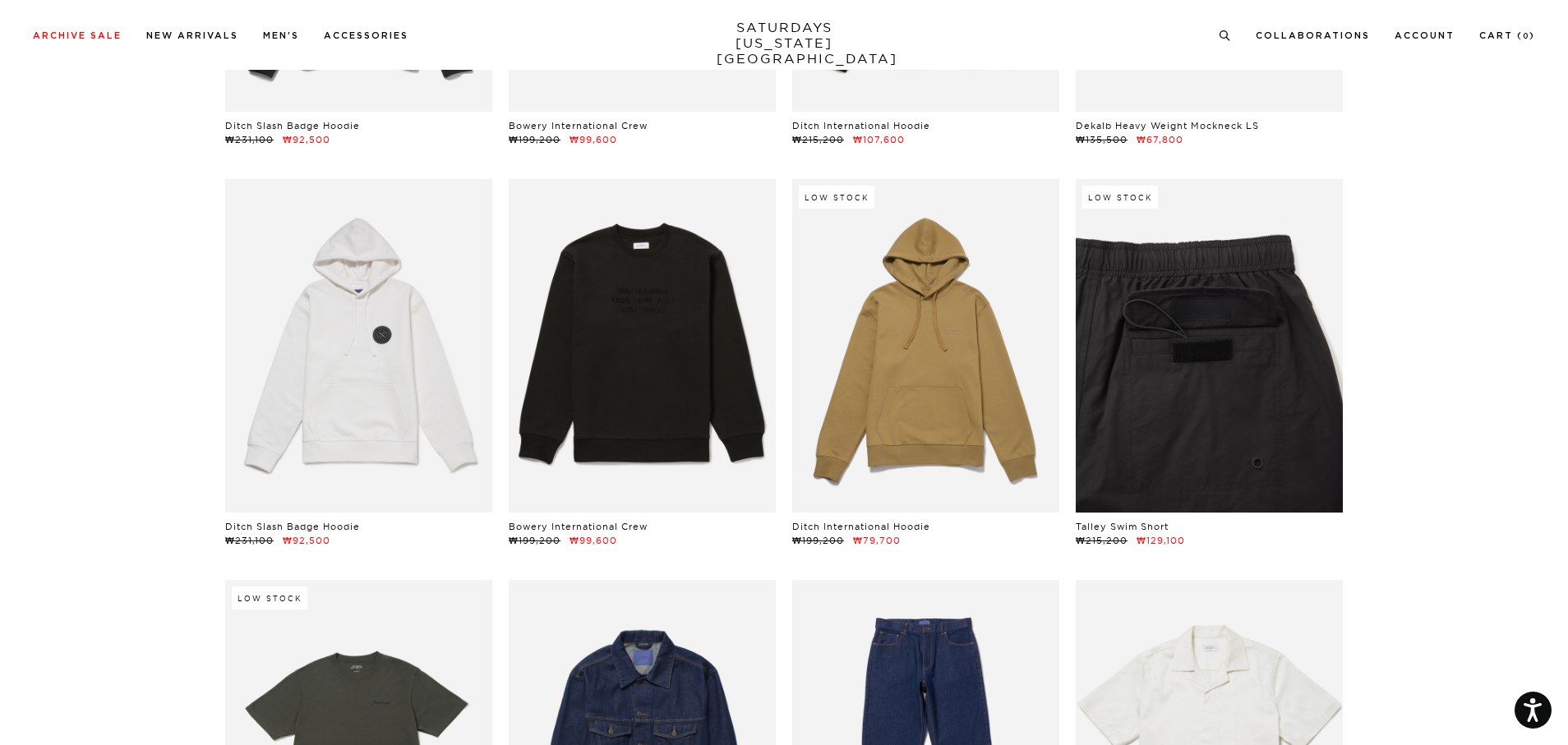
click at [1198, 432] on link at bounding box center [1209, 345] width 267 height 333
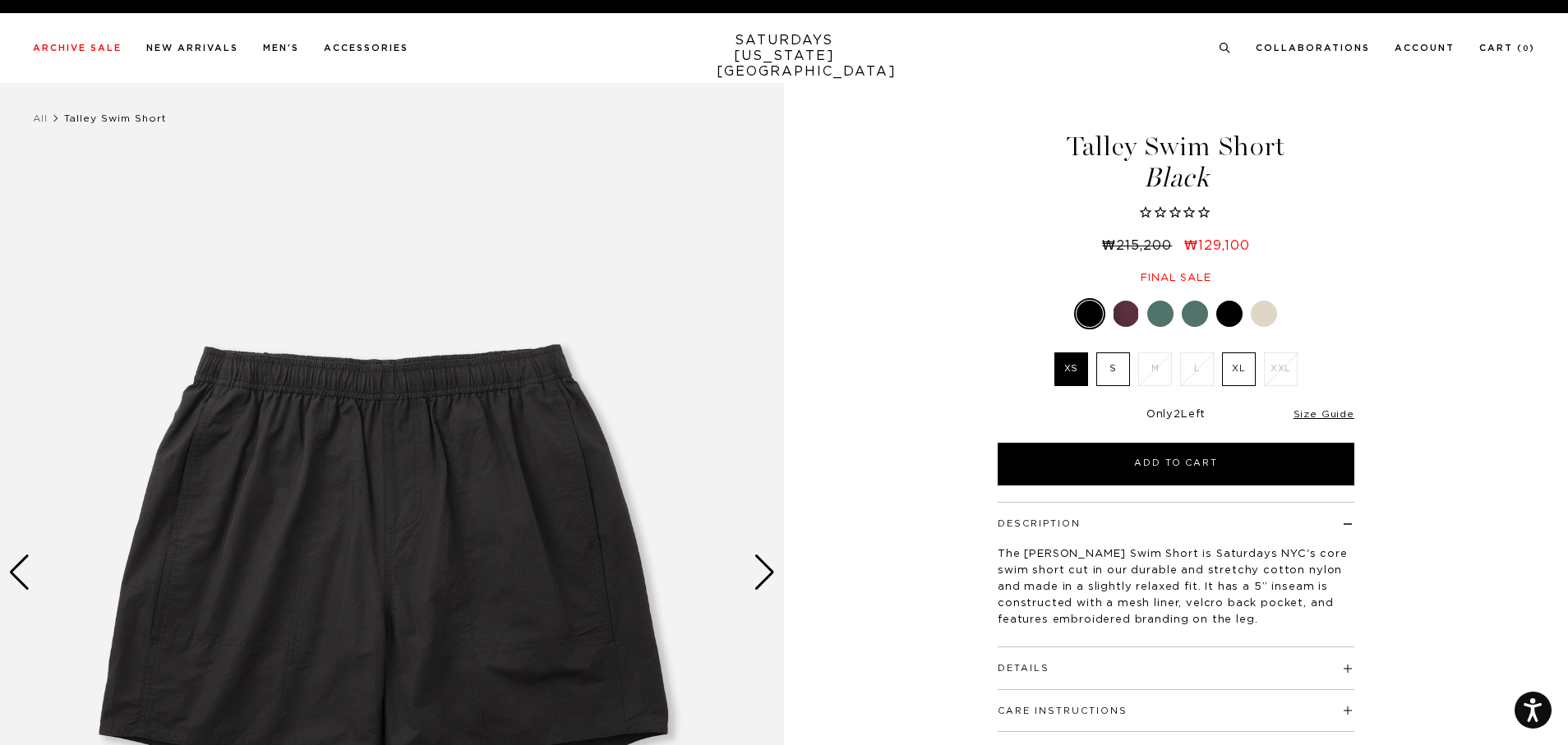
click at [770, 570] on div "Next slide" at bounding box center [764, 572] width 22 height 37
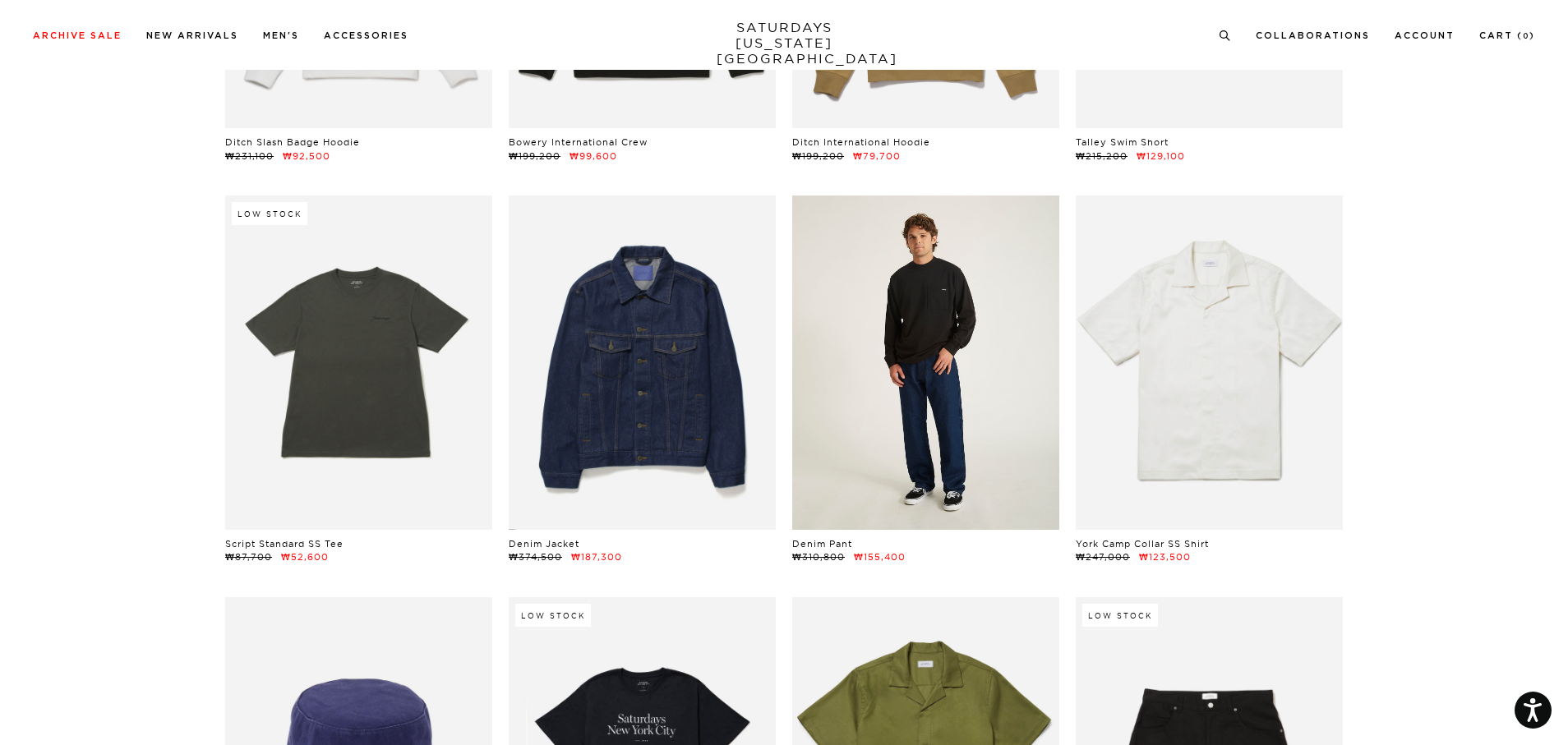
scroll to position [6981, 0]
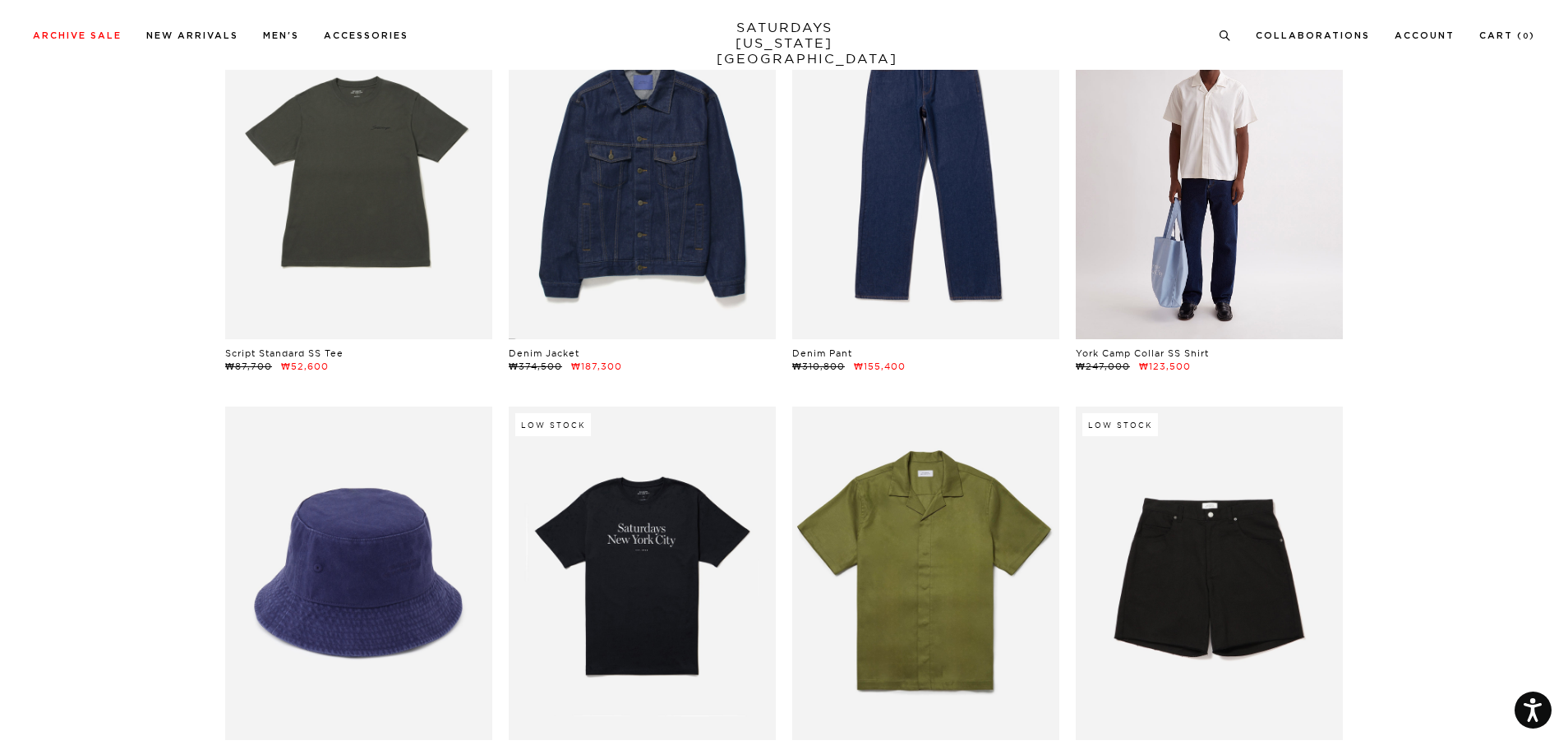
click at [1253, 267] on link at bounding box center [1209, 171] width 267 height 333
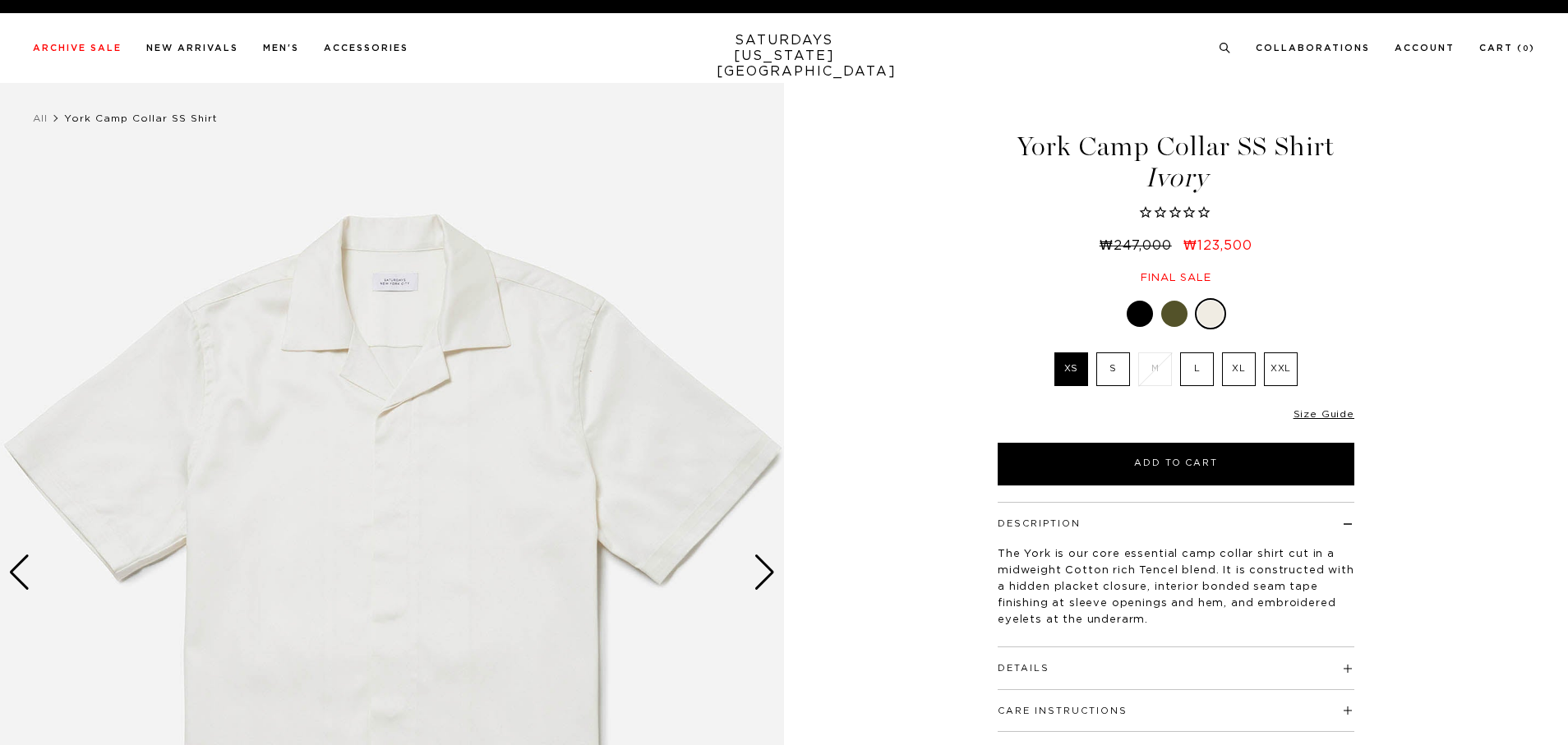
click at [764, 572] on div "Next slide" at bounding box center [764, 572] width 22 height 37
click at [765, 572] on div "Next slide" at bounding box center [764, 572] width 22 height 37
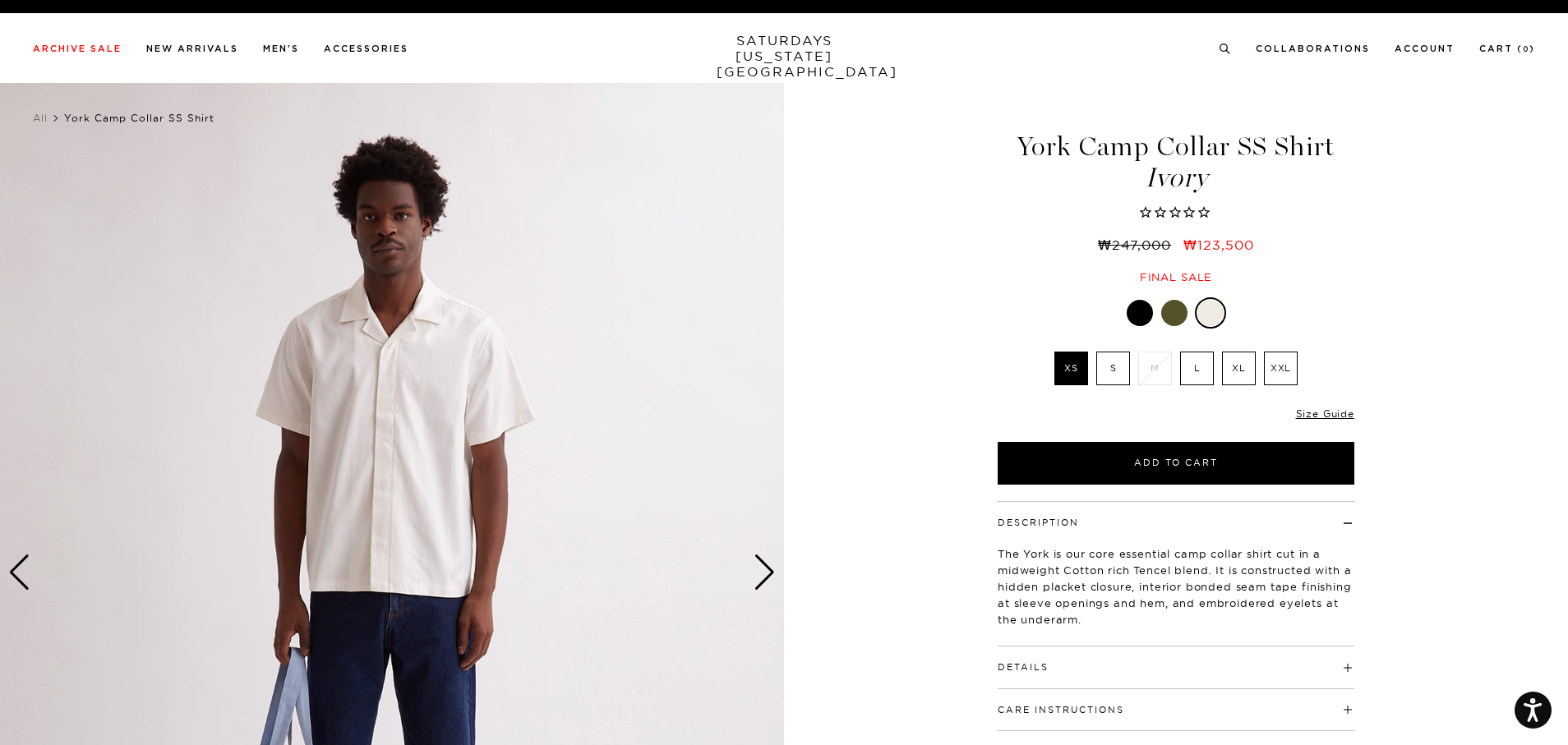
click at [765, 572] on div "Next slide" at bounding box center [764, 572] width 22 height 37
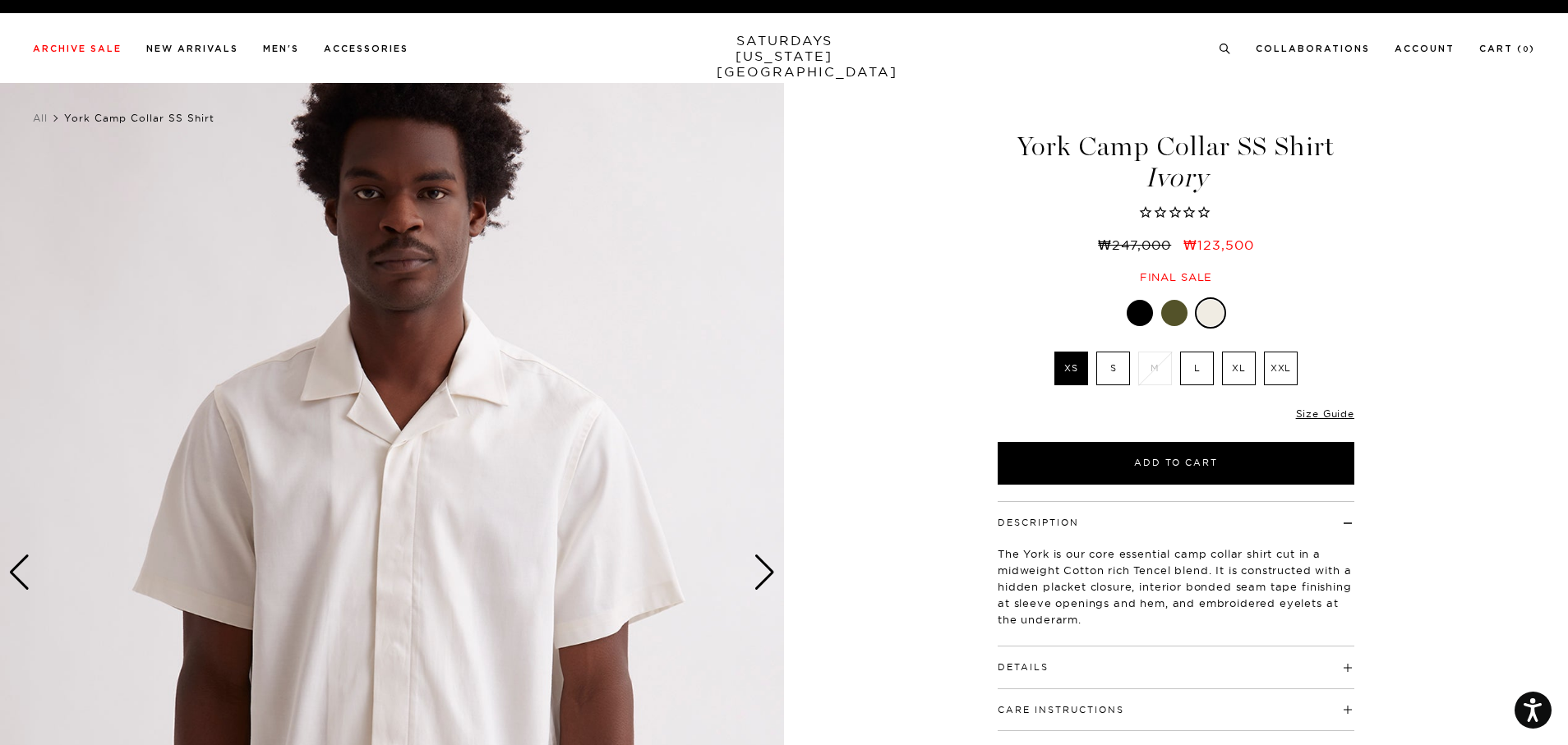
click at [765, 572] on div "Next slide" at bounding box center [764, 572] width 22 height 37
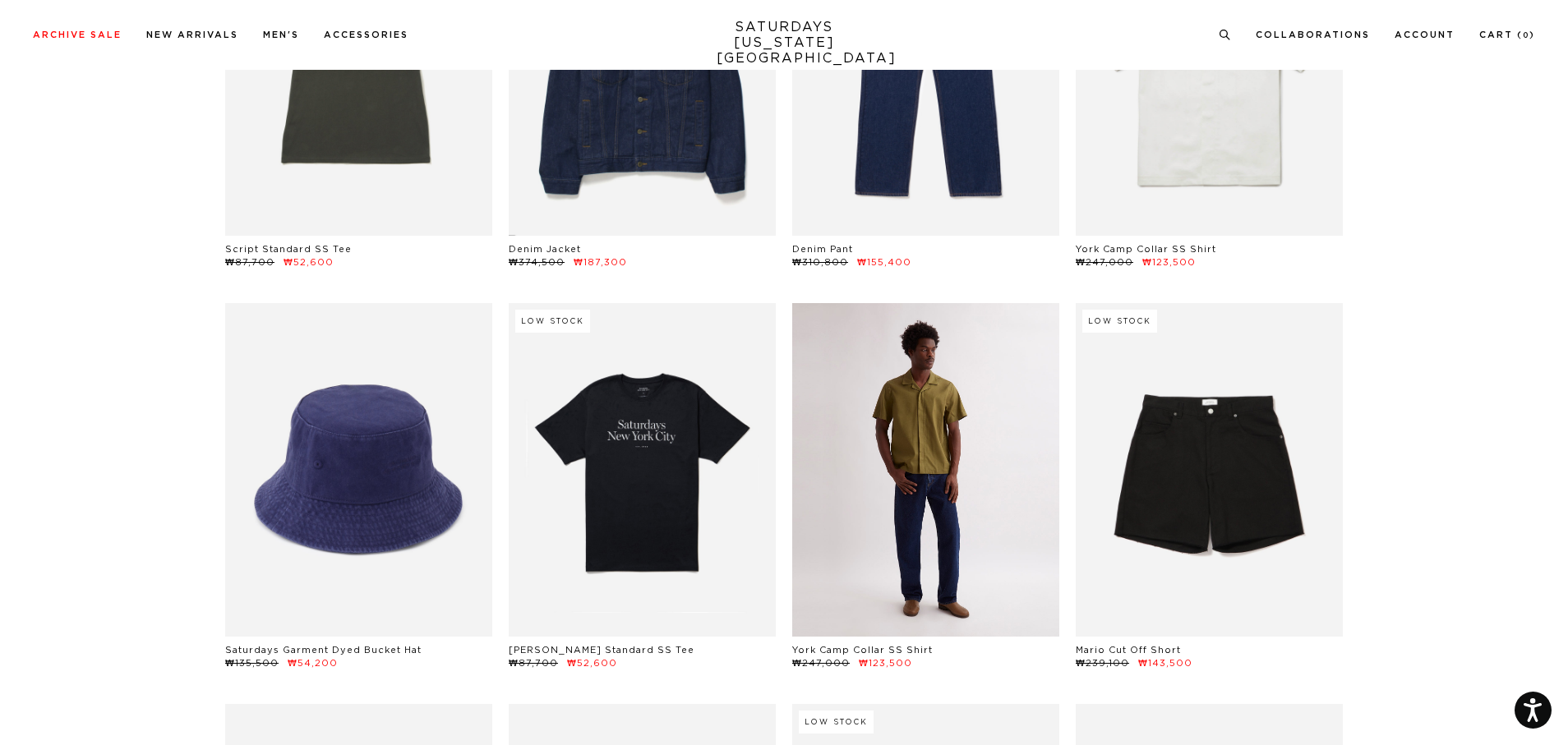
scroll to position [7227, 0]
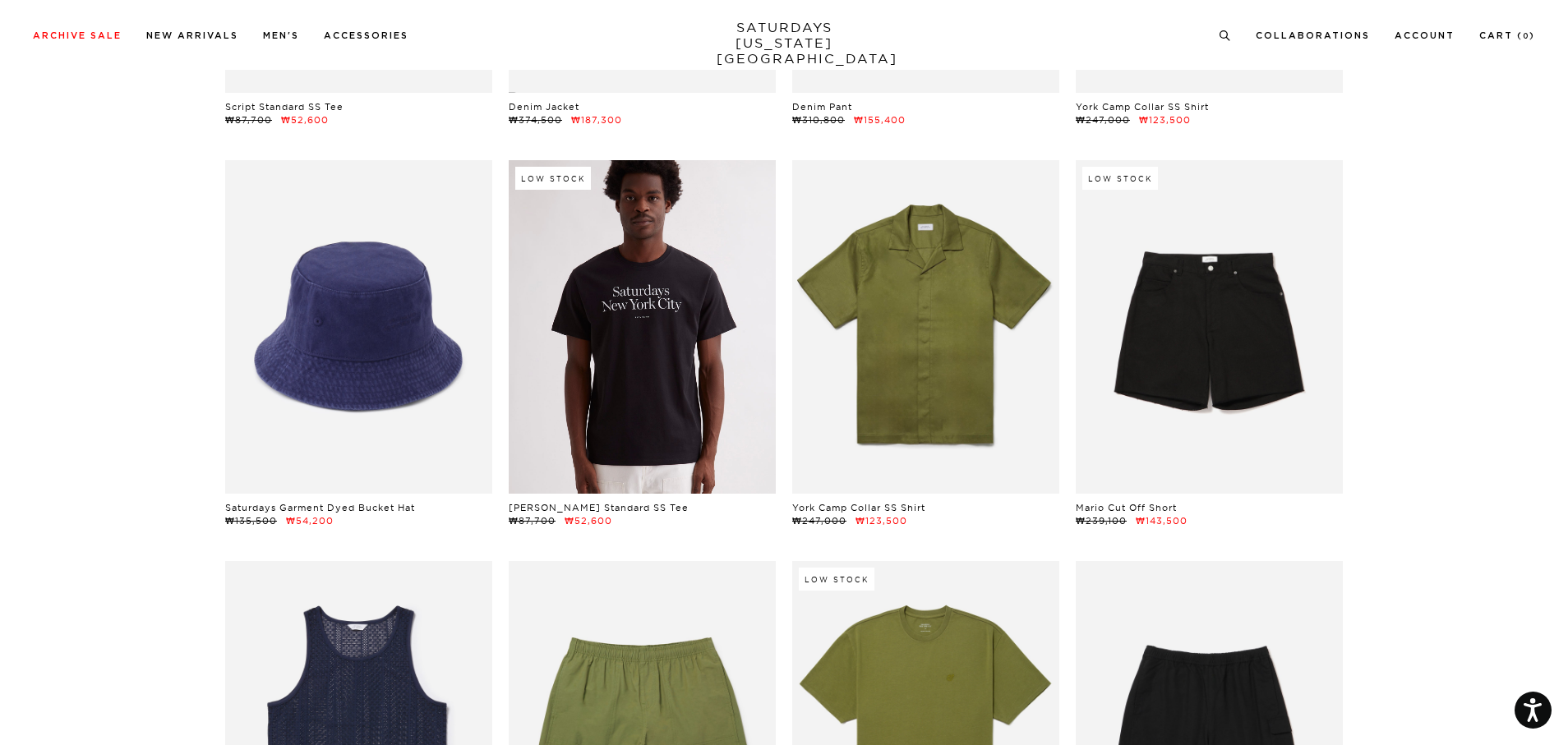
click at [607, 463] on link at bounding box center [643, 326] width 267 height 333
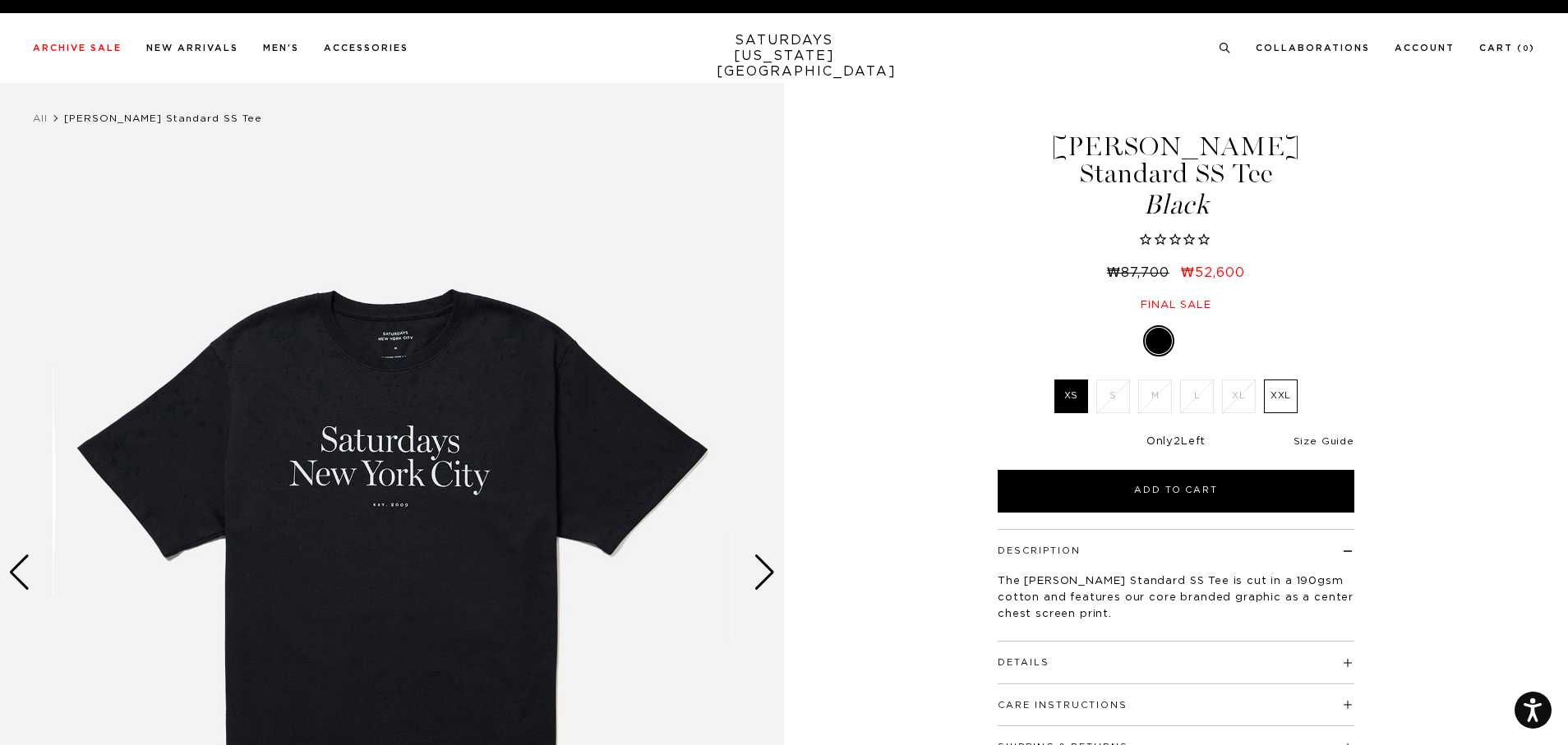
click at [1329, 436] on link "Size Guide" at bounding box center [1324, 441] width 61 height 10
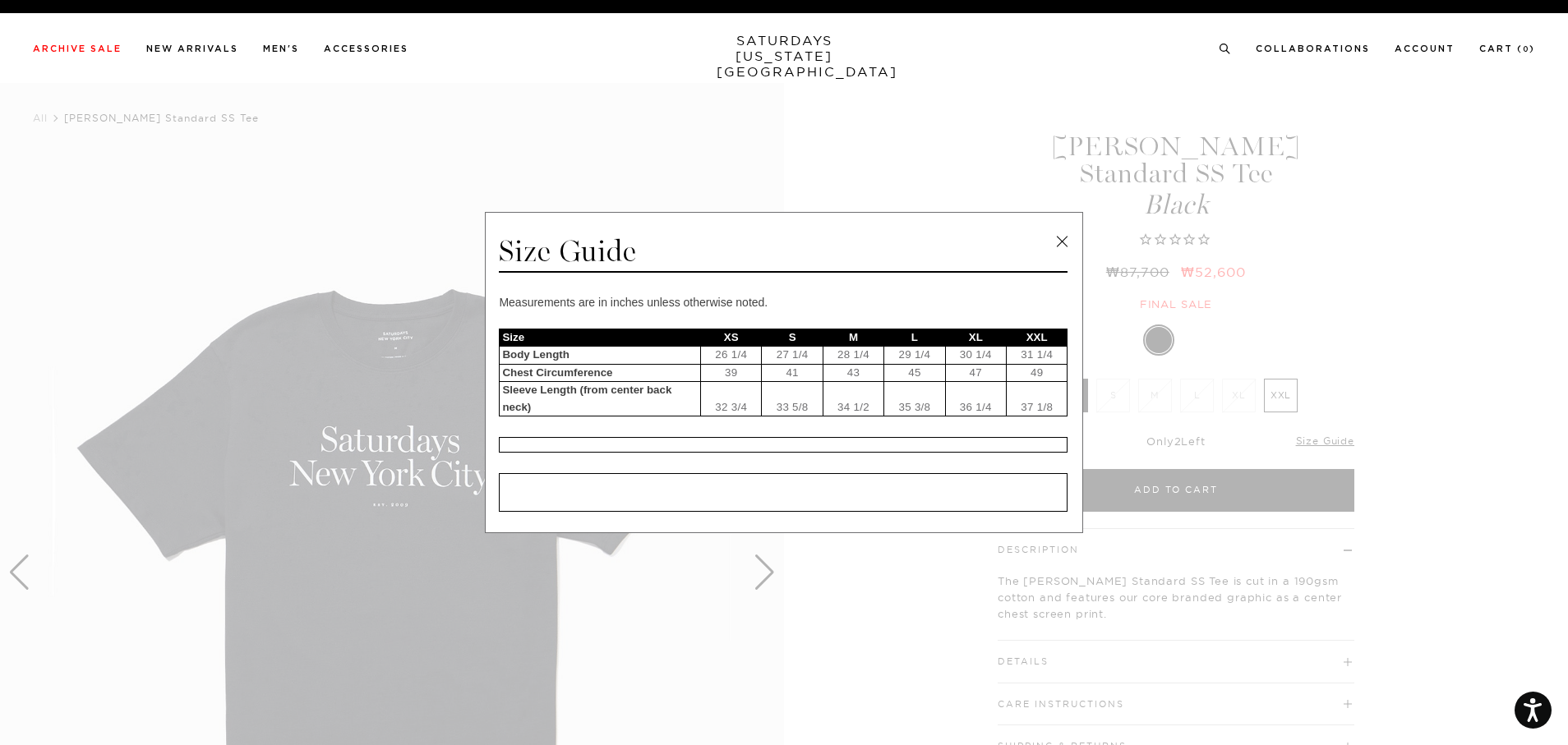
click at [1069, 230] on link at bounding box center [1061, 241] width 25 height 25
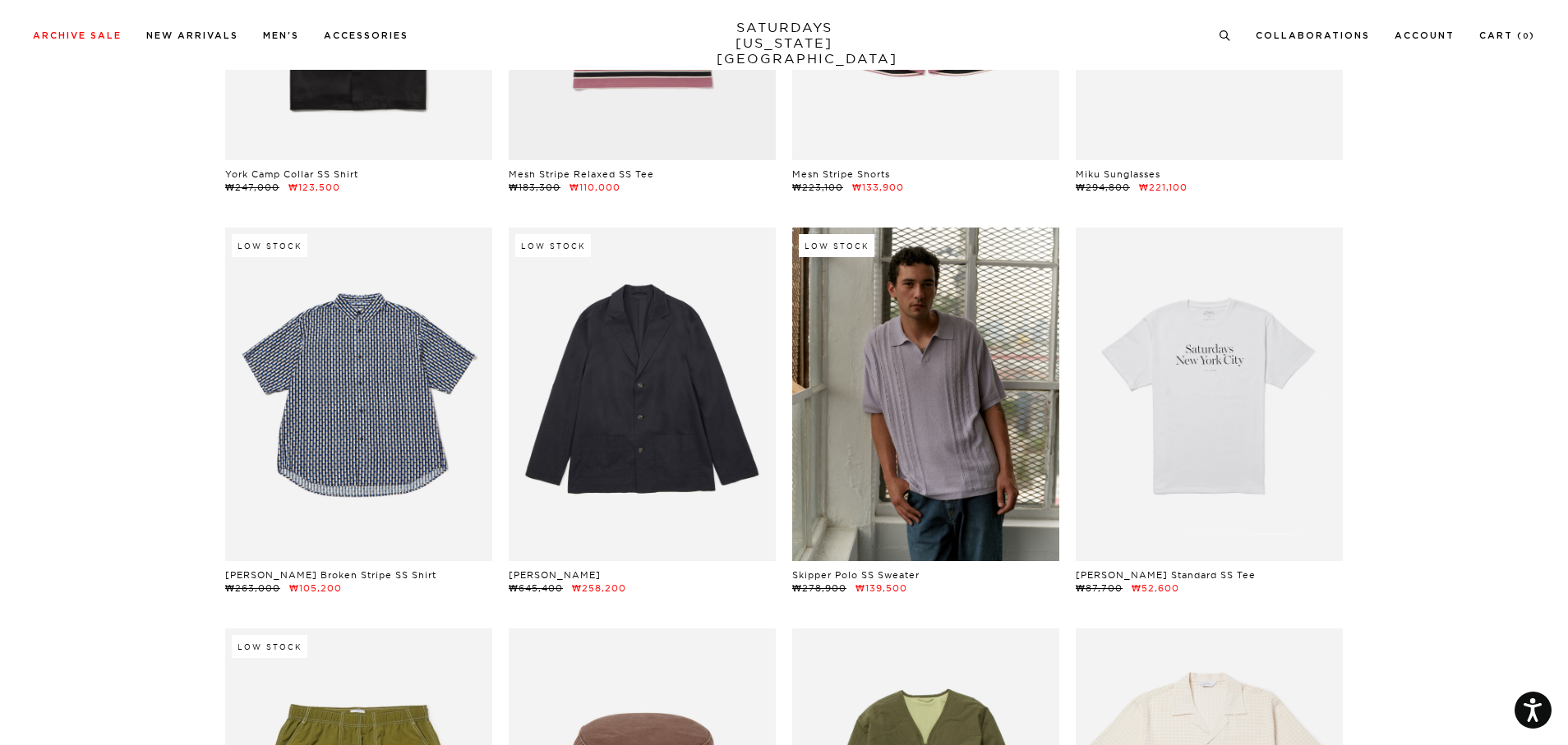
scroll to position [8788, 0]
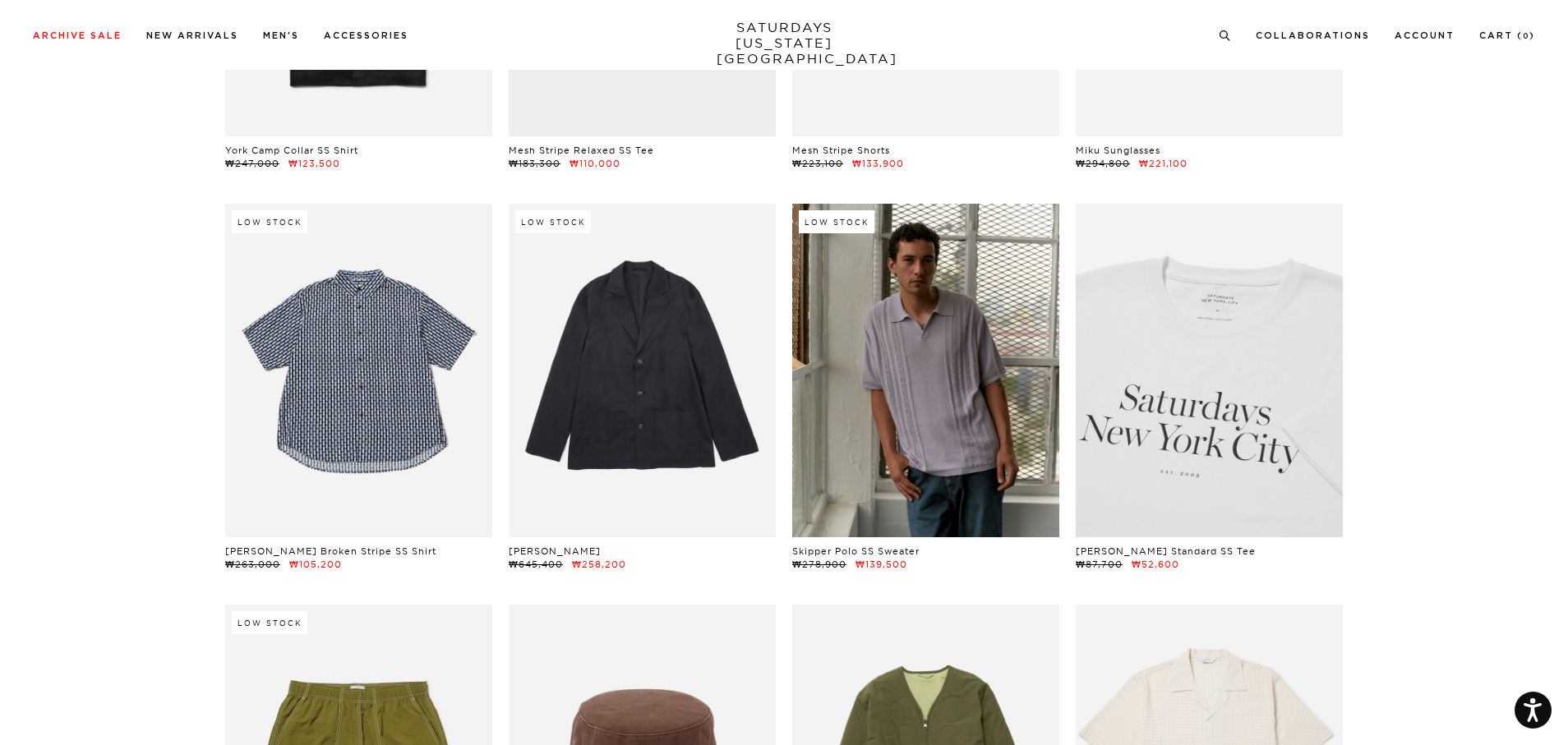
click at [1239, 455] on link at bounding box center [1209, 370] width 267 height 333
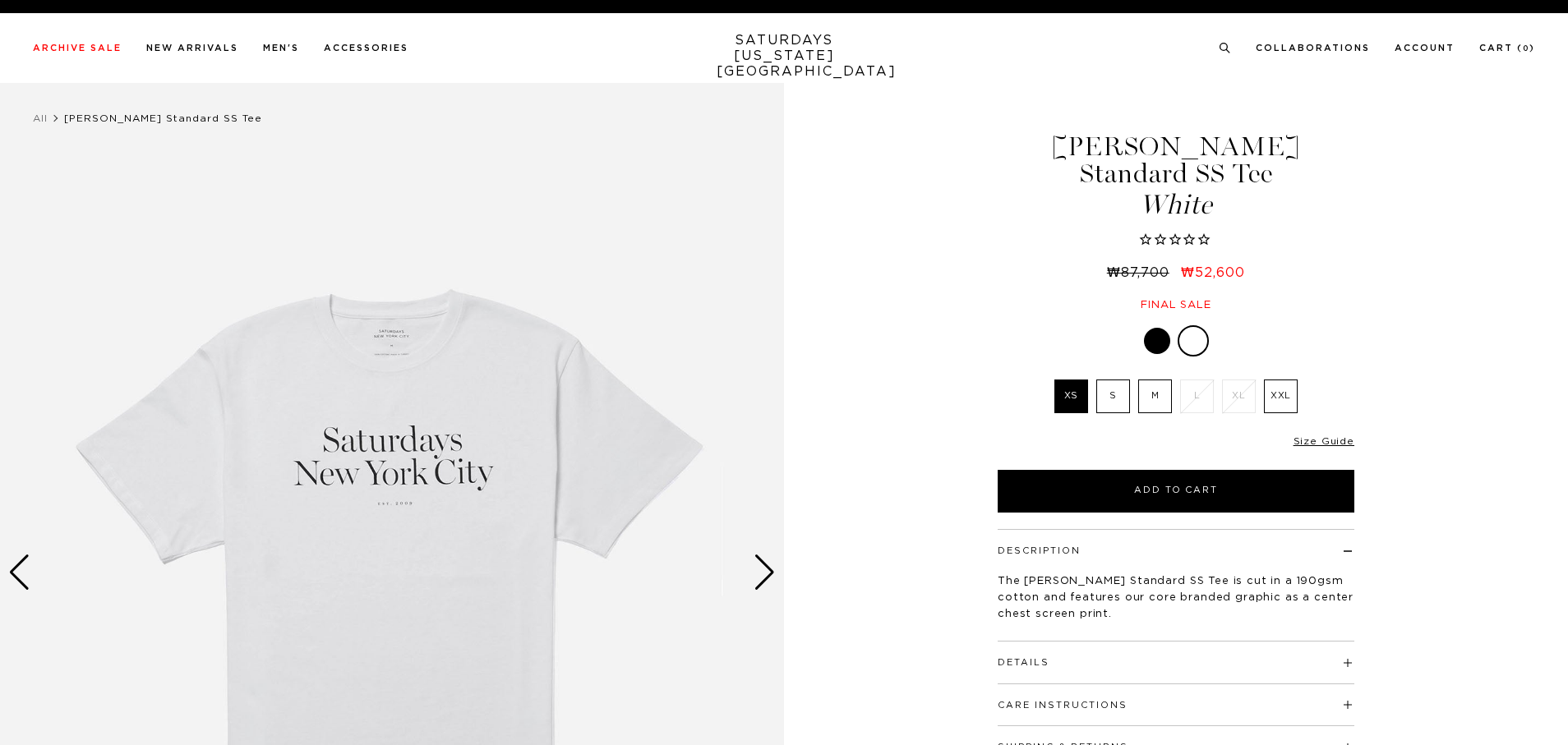
click at [1283, 379] on label "XXL" at bounding box center [1280, 396] width 34 height 34
click at [0, 0] on input "XXL" at bounding box center [0, 0] width 0 height 0
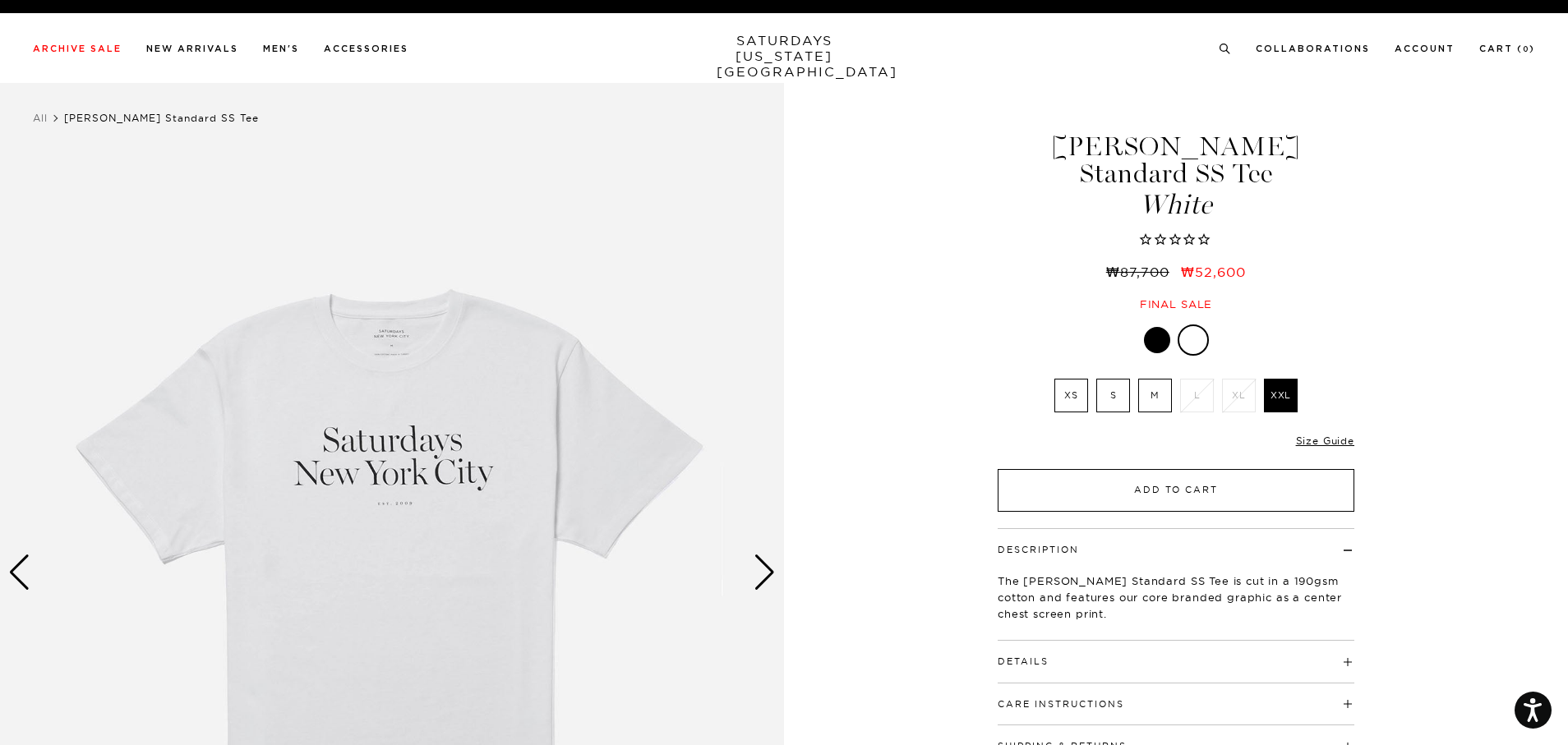
click at [1219, 469] on button "Add to Cart" at bounding box center [1176, 490] width 357 height 42
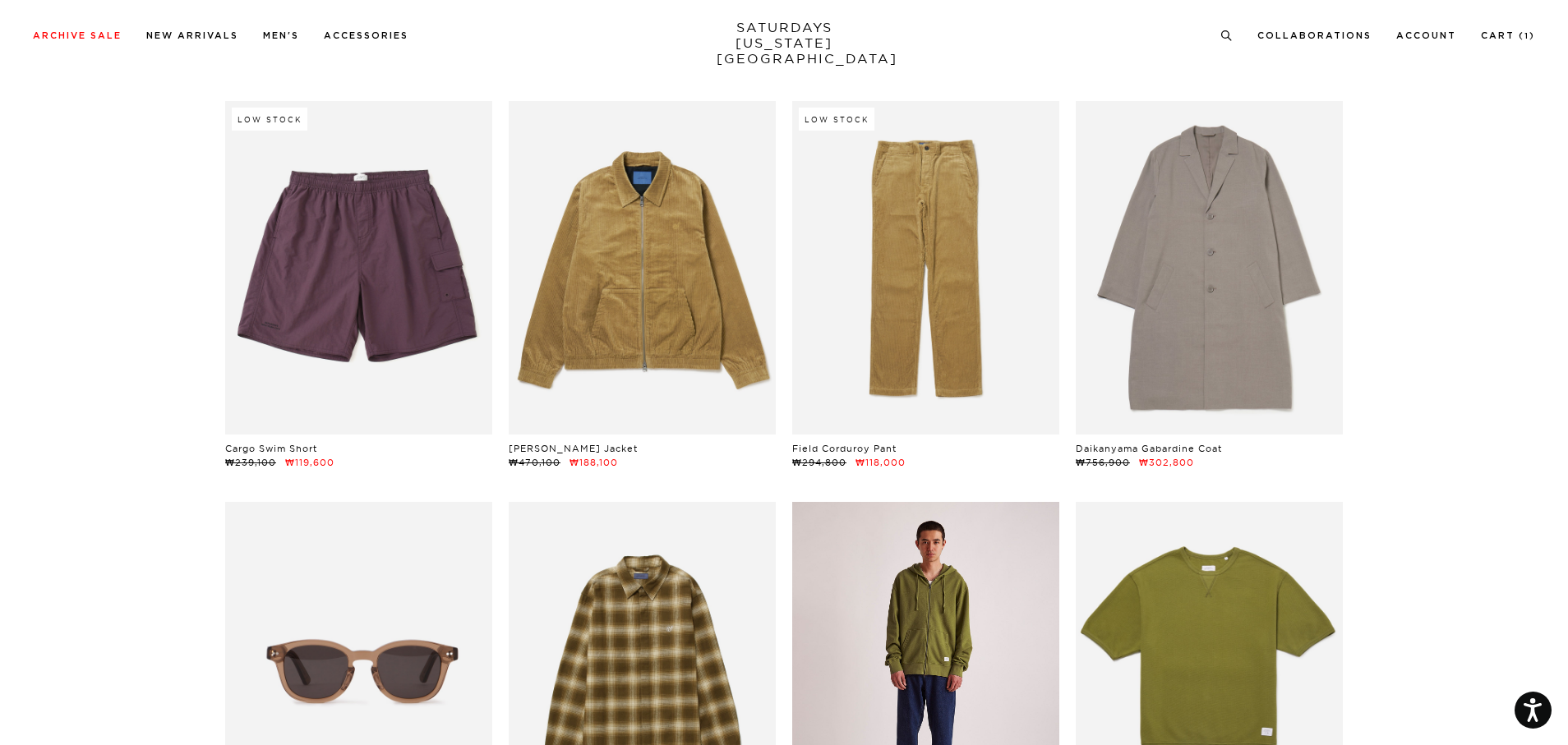
scroll to position [9937, 0]
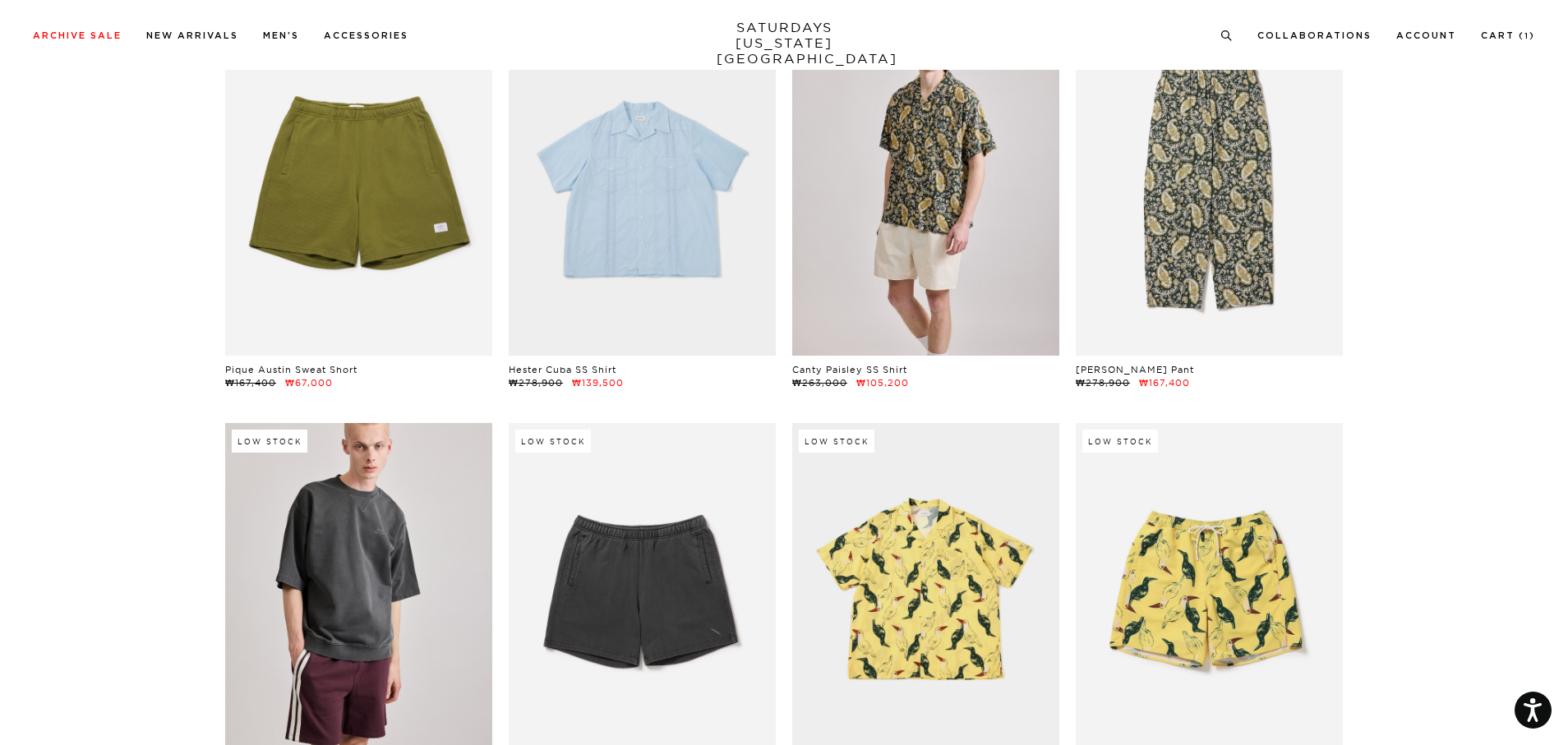
scroll to position [10758, 0]
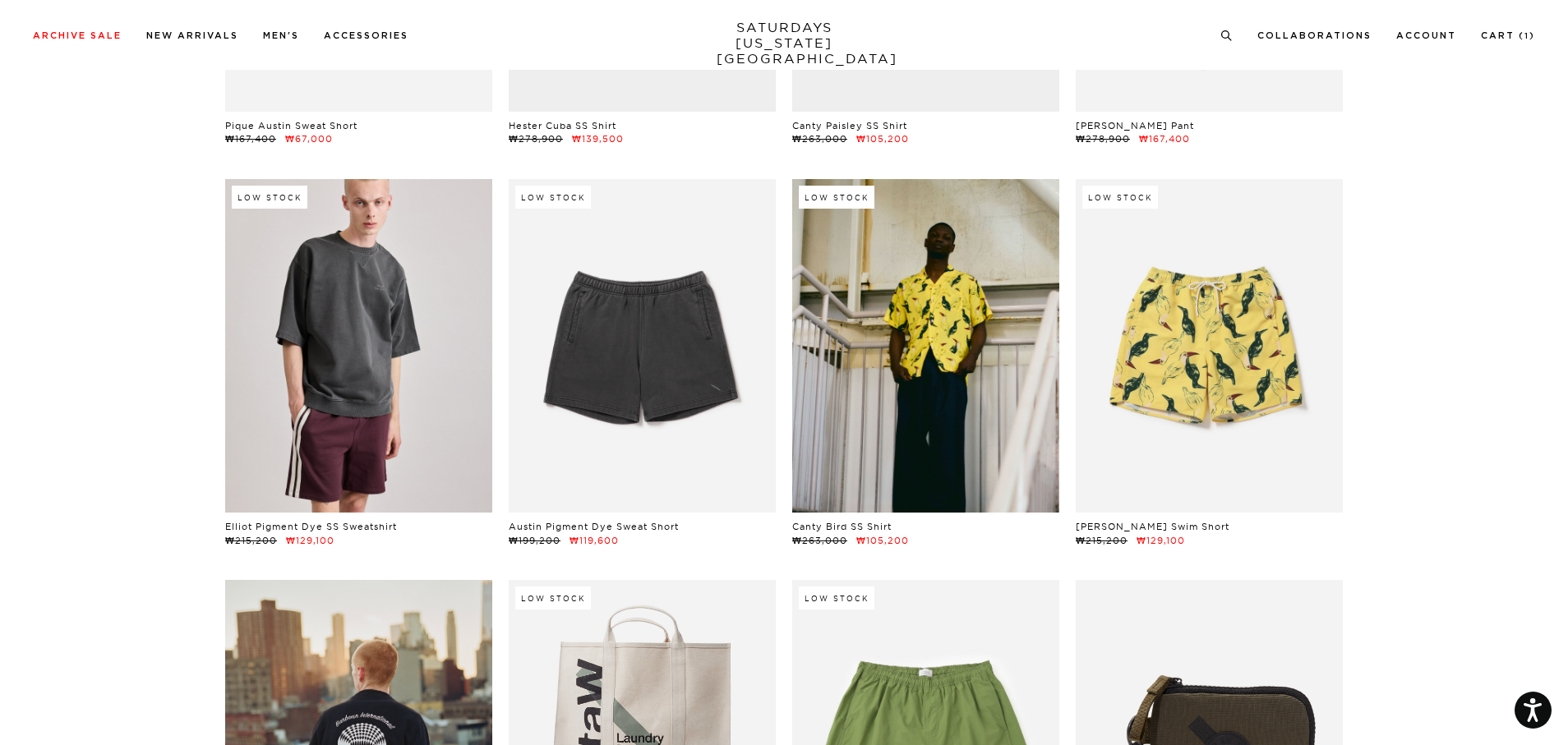
scroll to position [11169, 0]
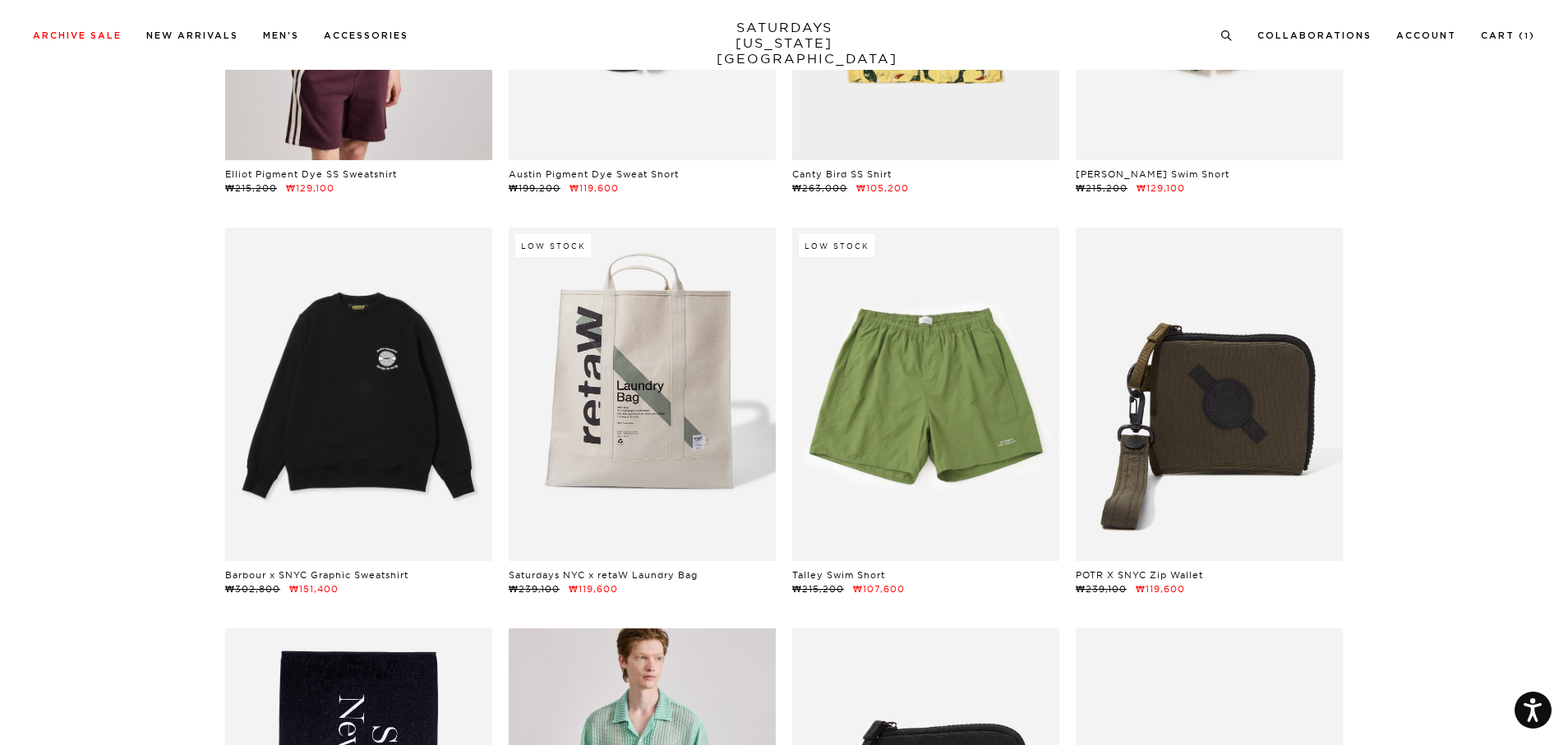
click at [377, 468] on link at bounding box center [359, 393] width 267 height 333
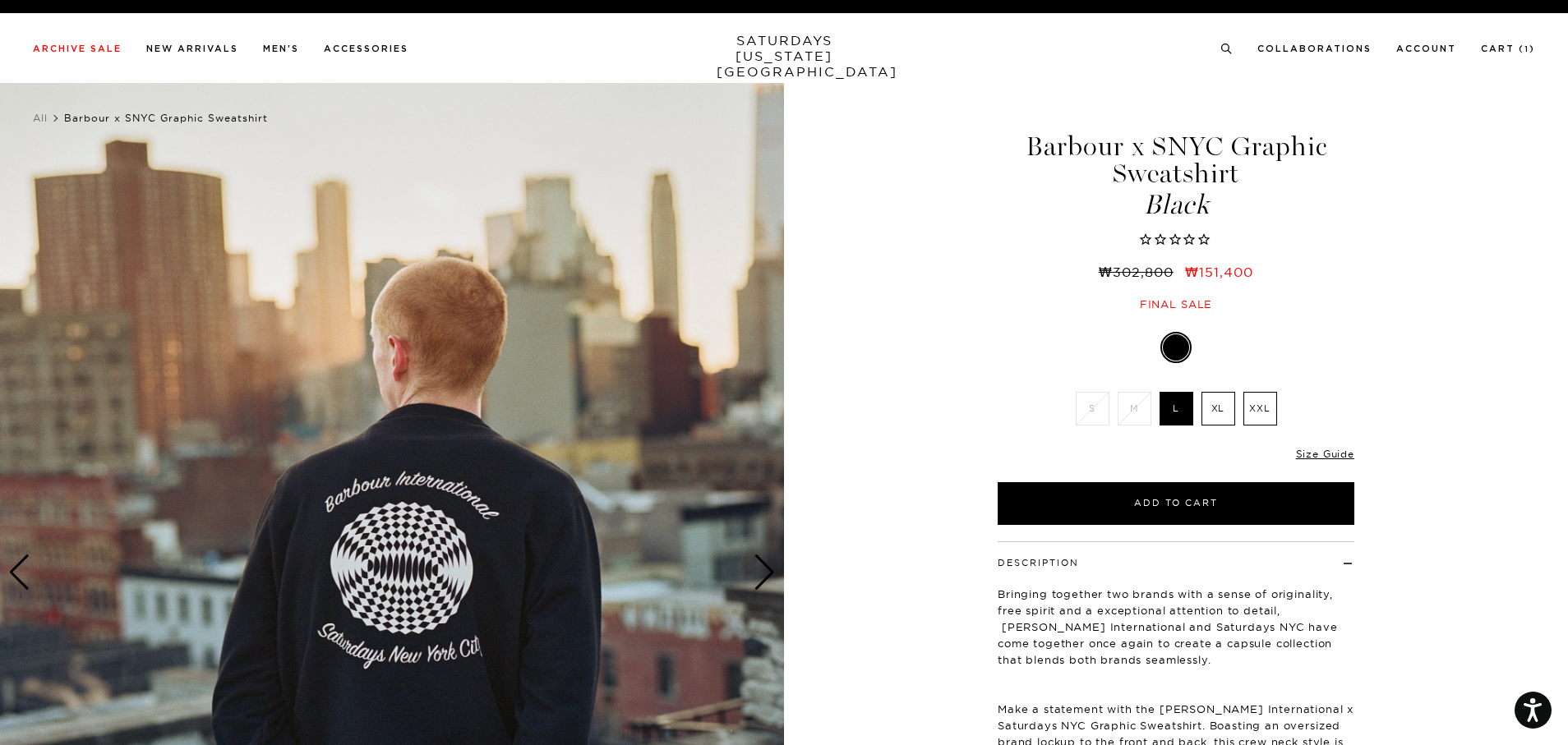
click at [757, 579] on div "Next slide" at bounding box center [764, 572] width 22 height 37
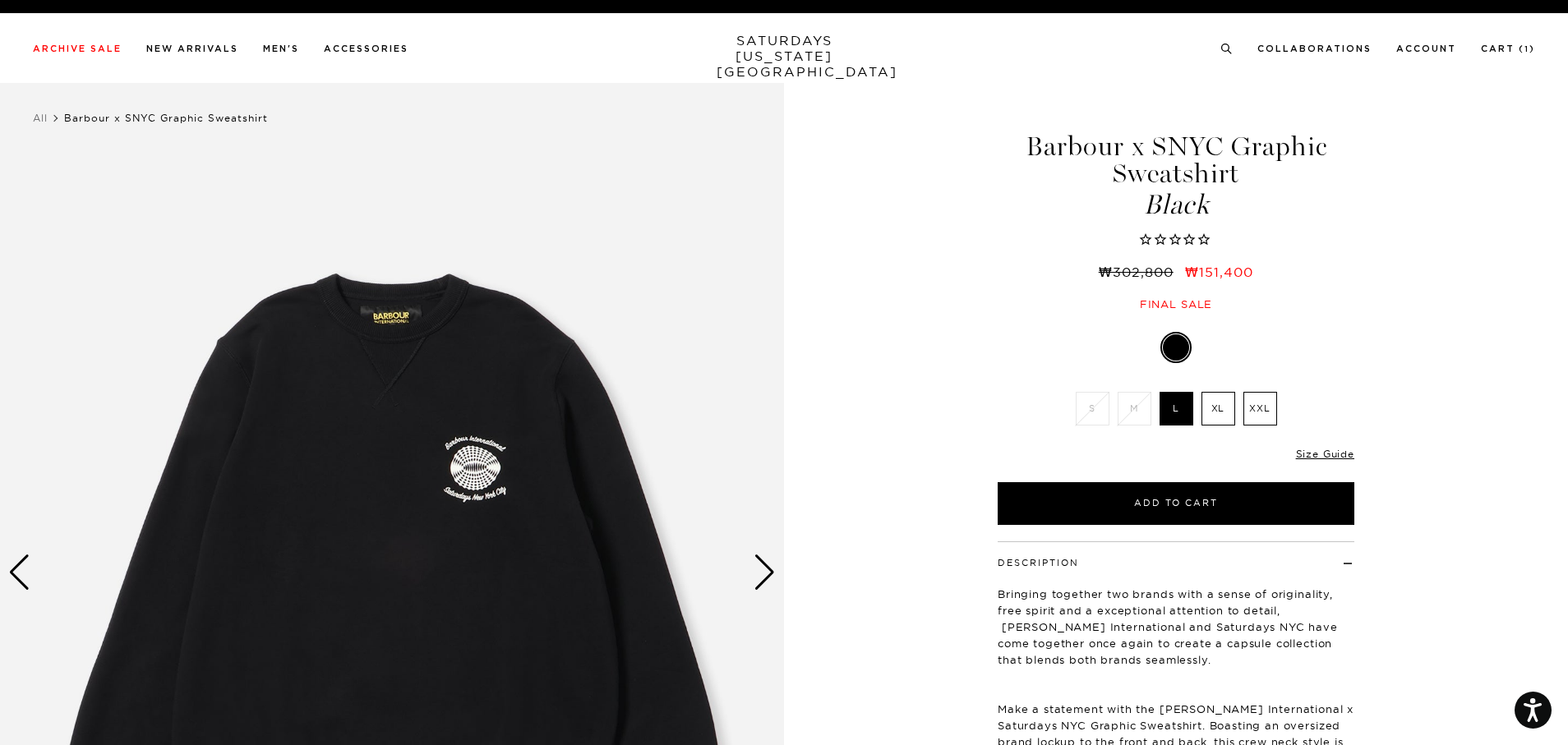
click at [757, 575] on div "Next slide" at bounding box center [764, 572] width 22 height 37
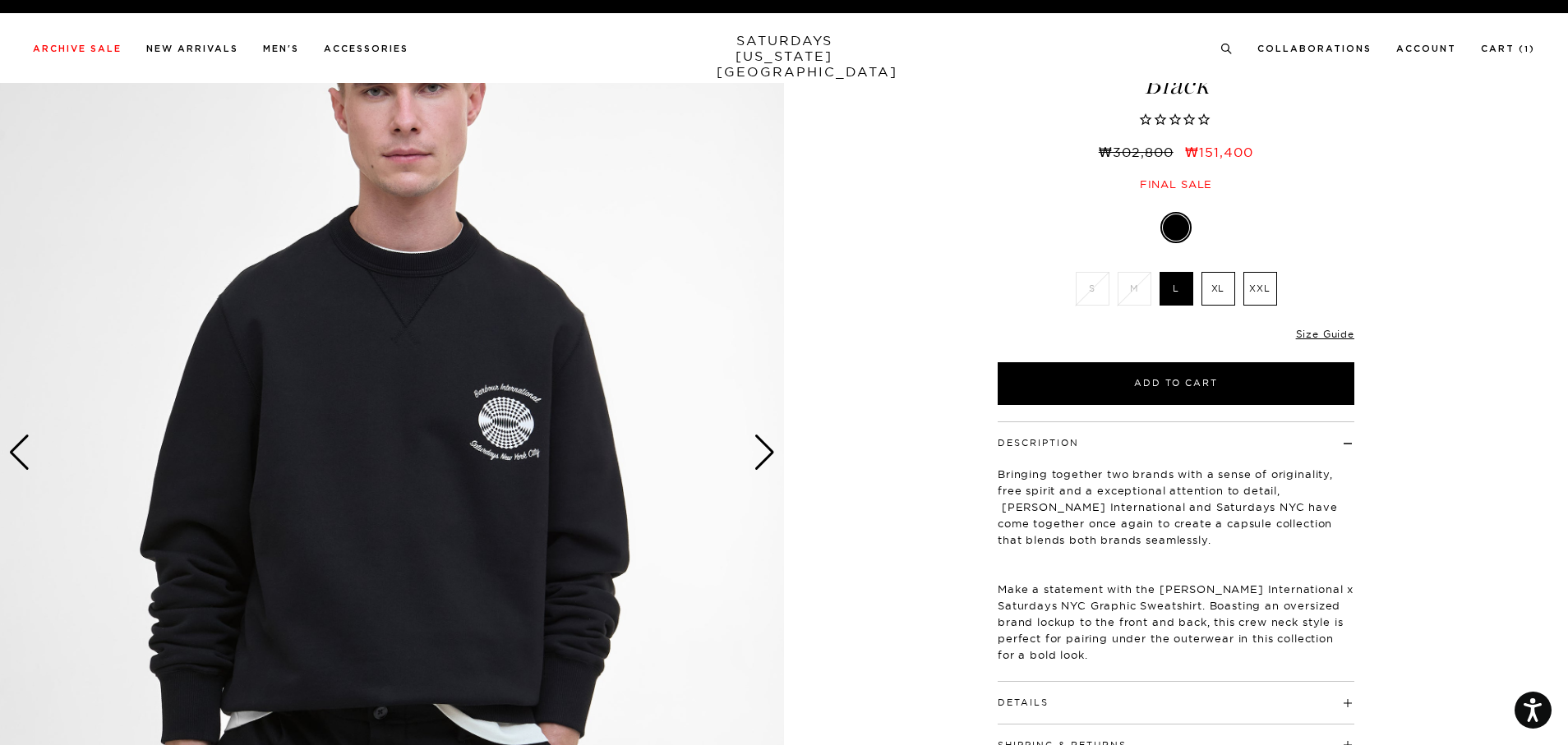
scroll to position [246, 0]
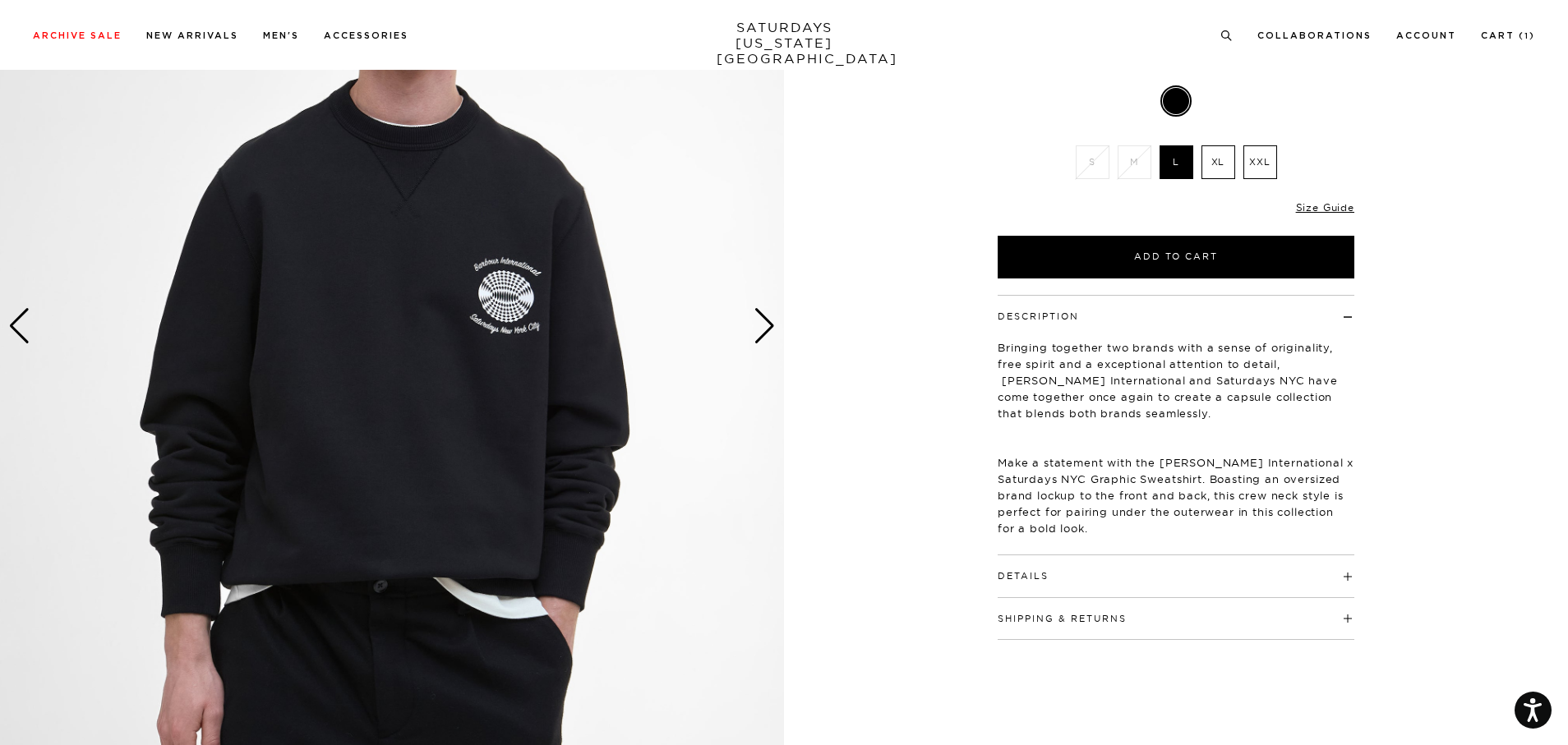
click at [855, 676] on div "3 / 5" at bounding box center [784, 327] width 1568 height 980
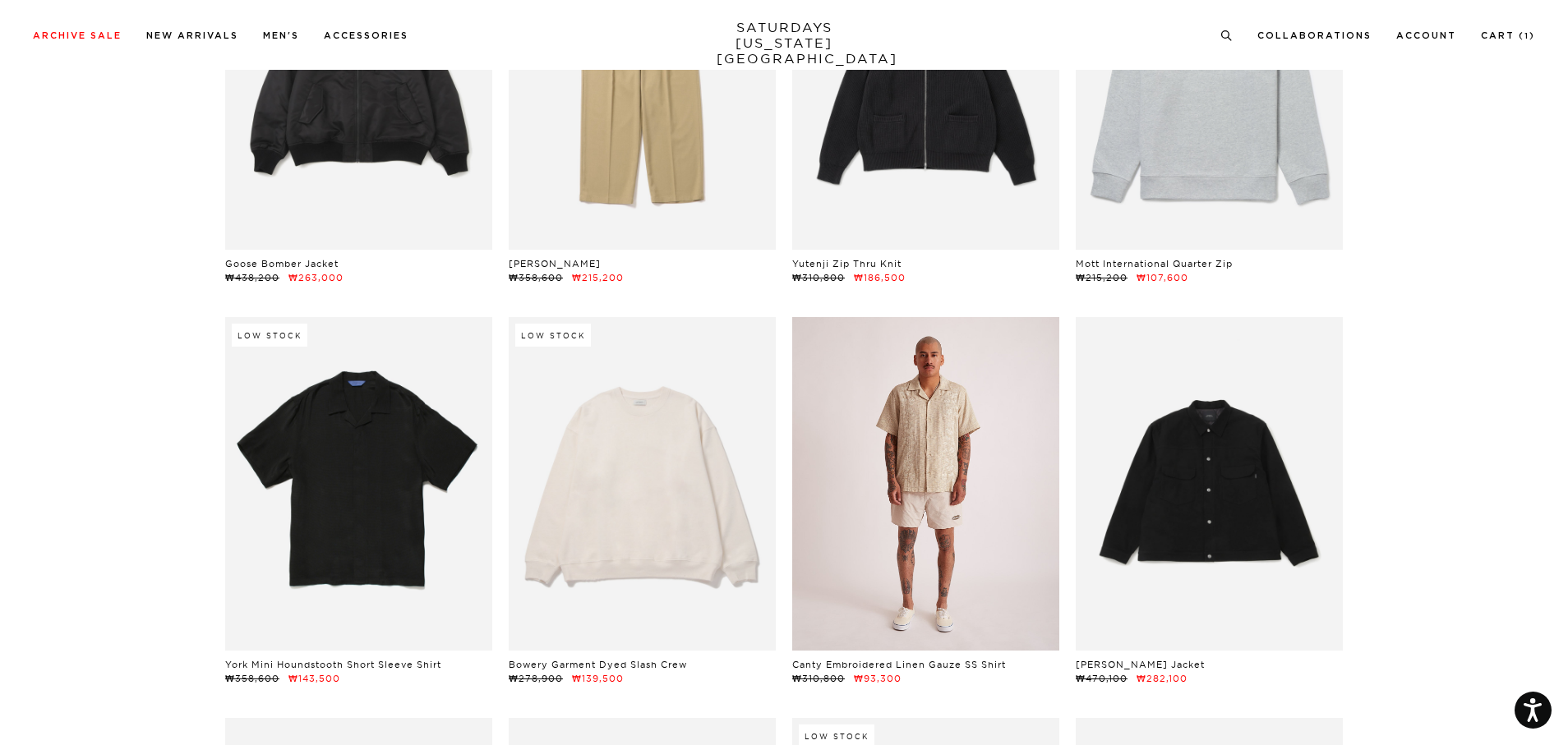
scroll to position [15111, 0]
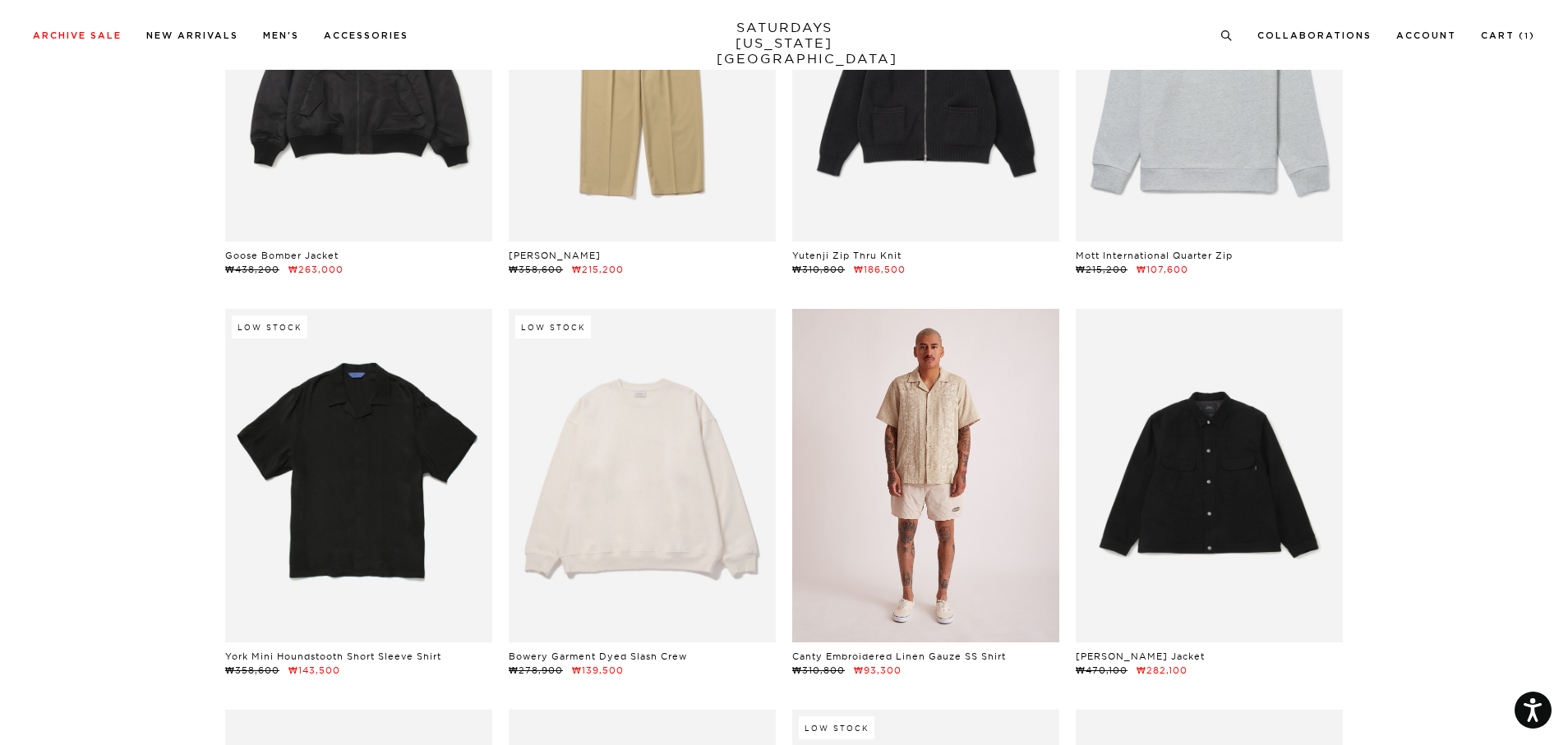
click at [900, 452] on link at bounding box center [925, 475] width 267 height 333
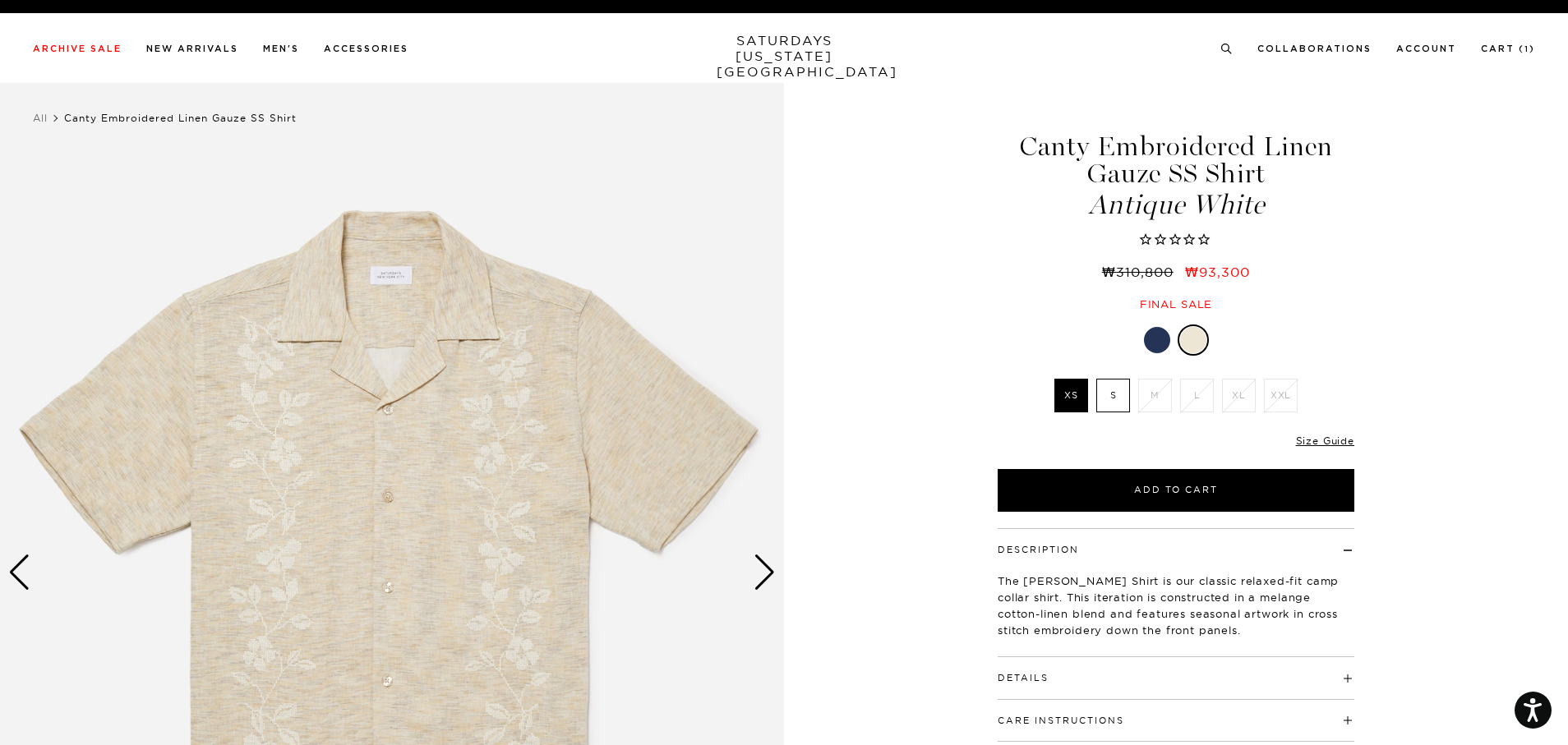
click at [765, 564] on div "Next slide" at bounding box center [764, 572] width 22 height 37
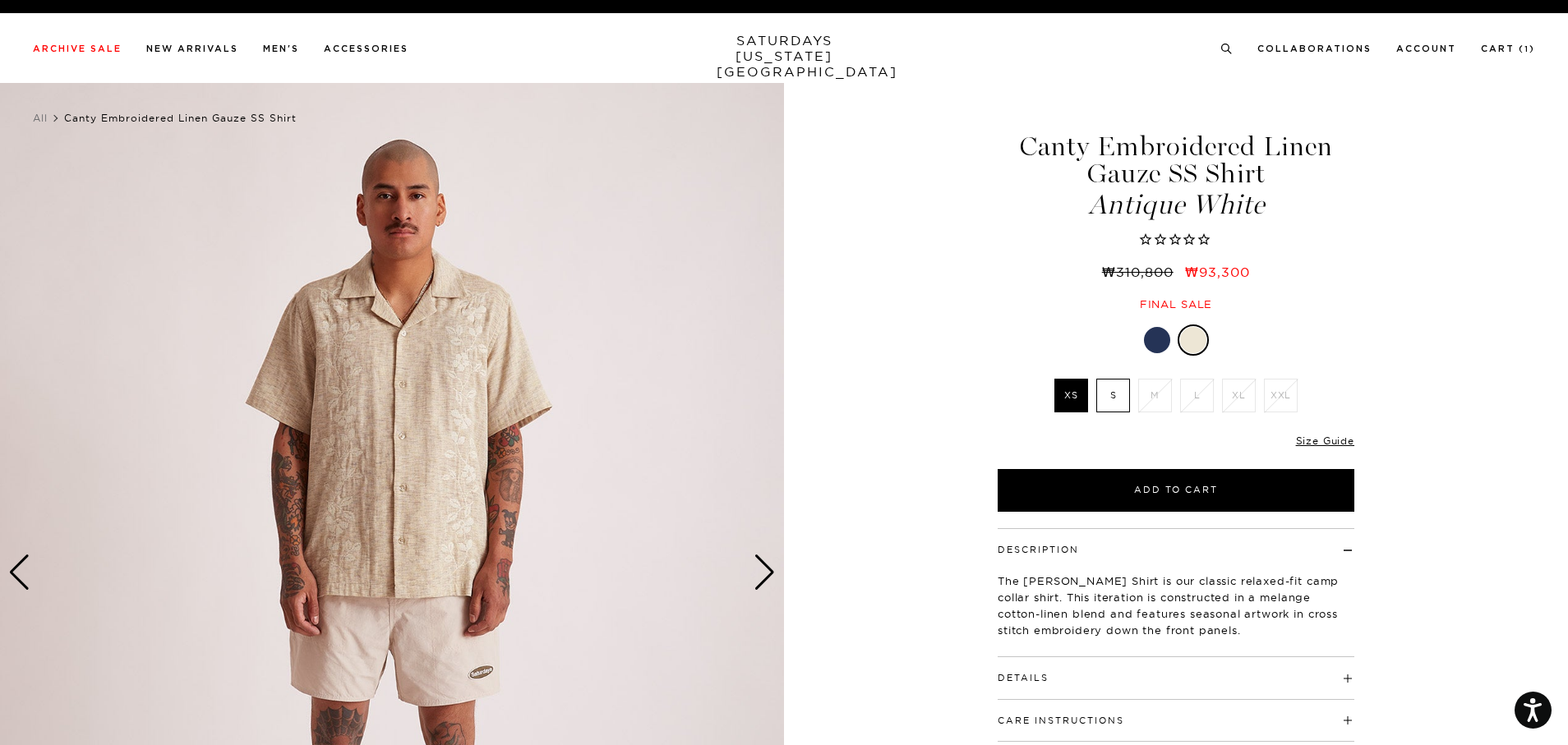
click at [765, 564] on div "Next slide" at bounding box center [764, 572] width 22 height 37
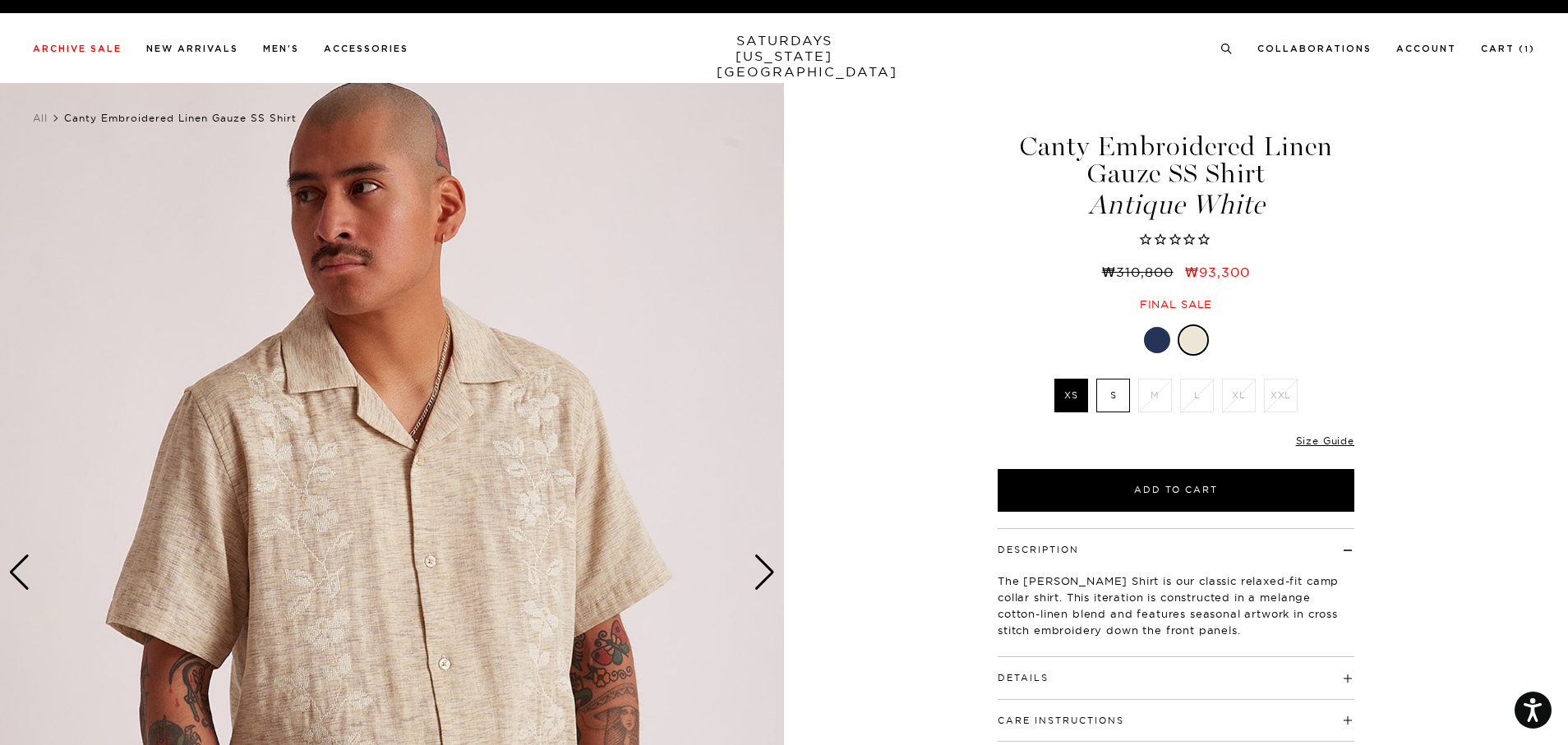
click at [765, 565] on div "Next slide" at bounding box center [764, 572] width 22 height 37
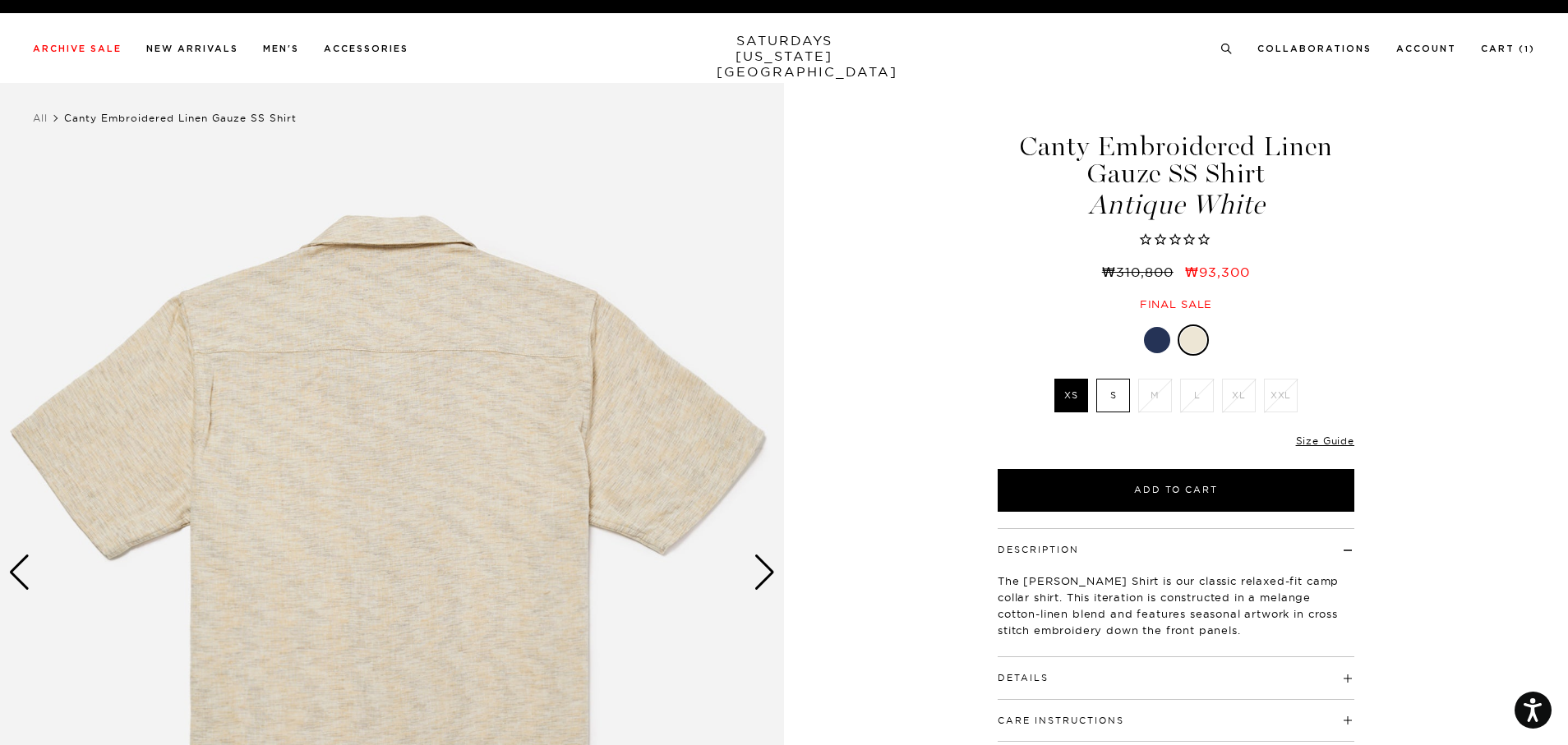
click at [765, 566] on div "Next slide" at bounding box center [764, 572] width 22 height 37
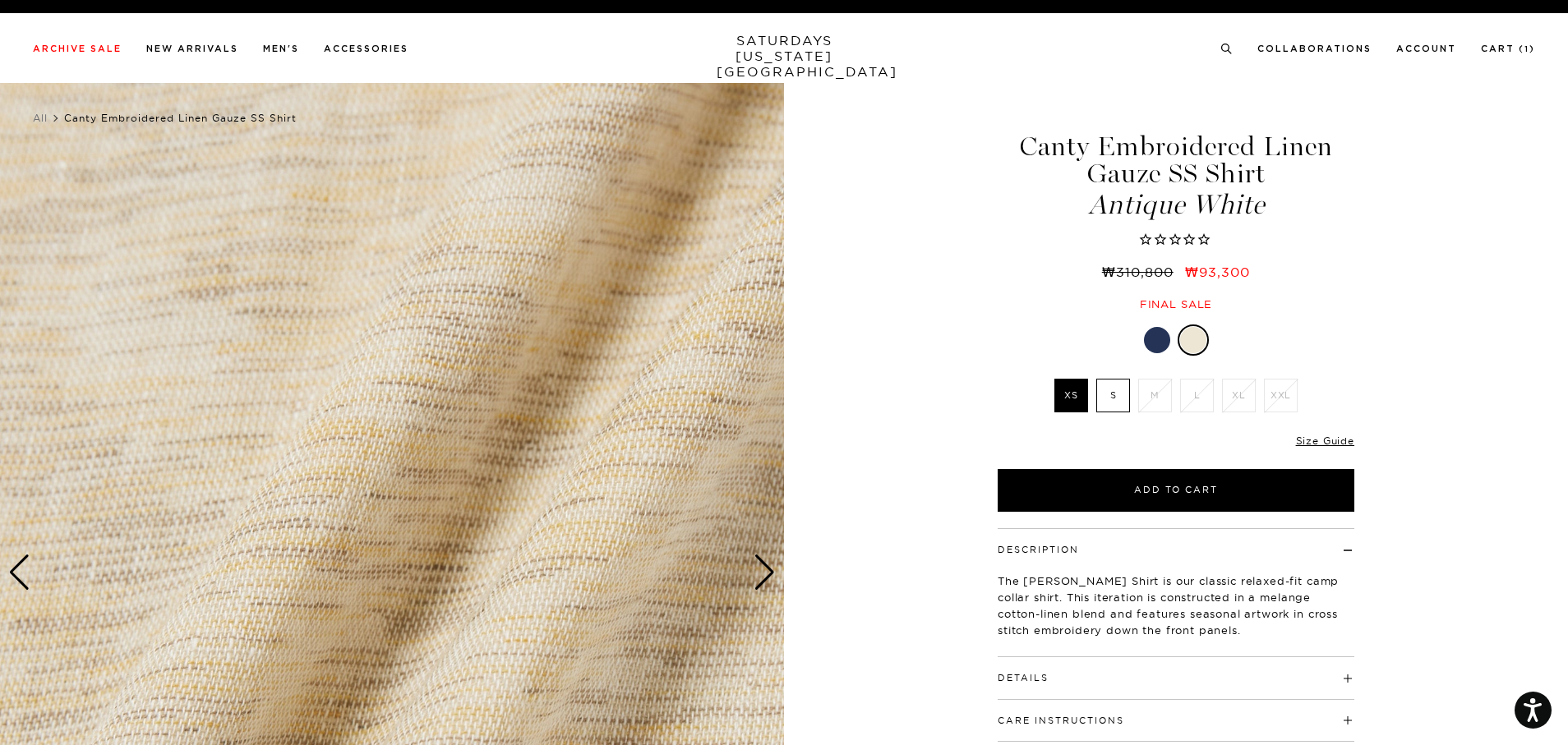
click at [1156, 339] on div at bounding box center [1157, 340] width 27 height 27
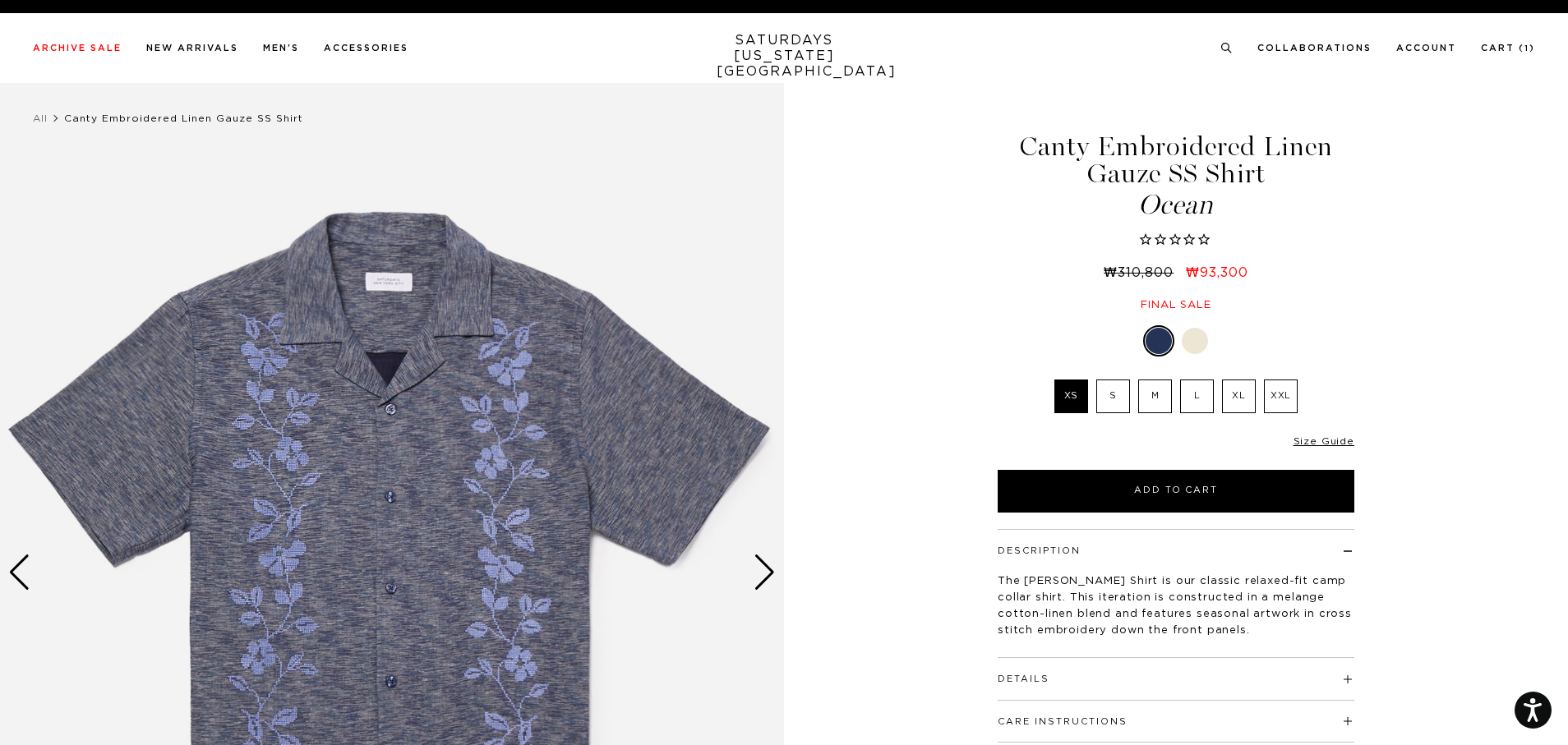
click at [763, 575] on div "Next slide" at bounding box center [764, 572] width 22 height 37
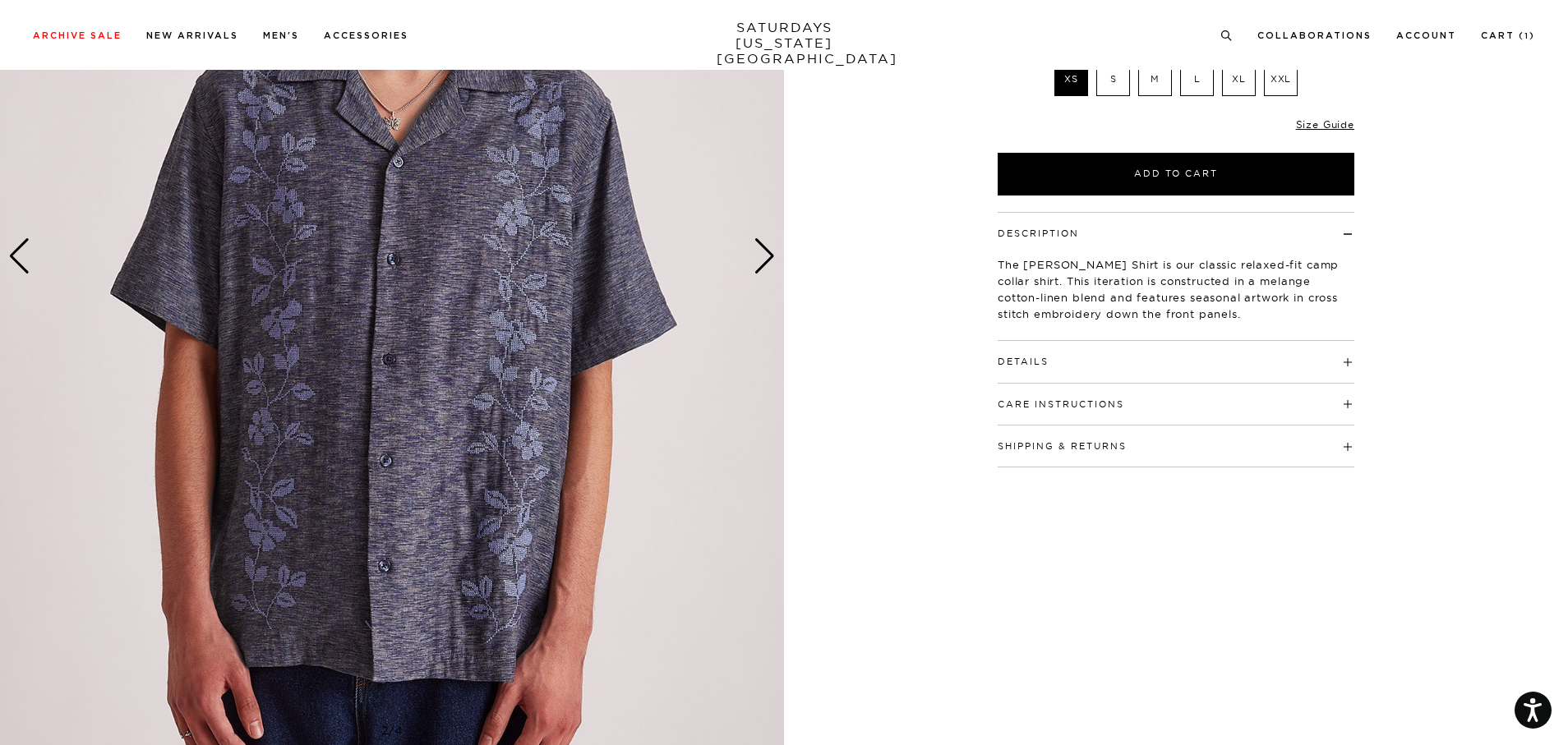
scroll to position [164, 0]
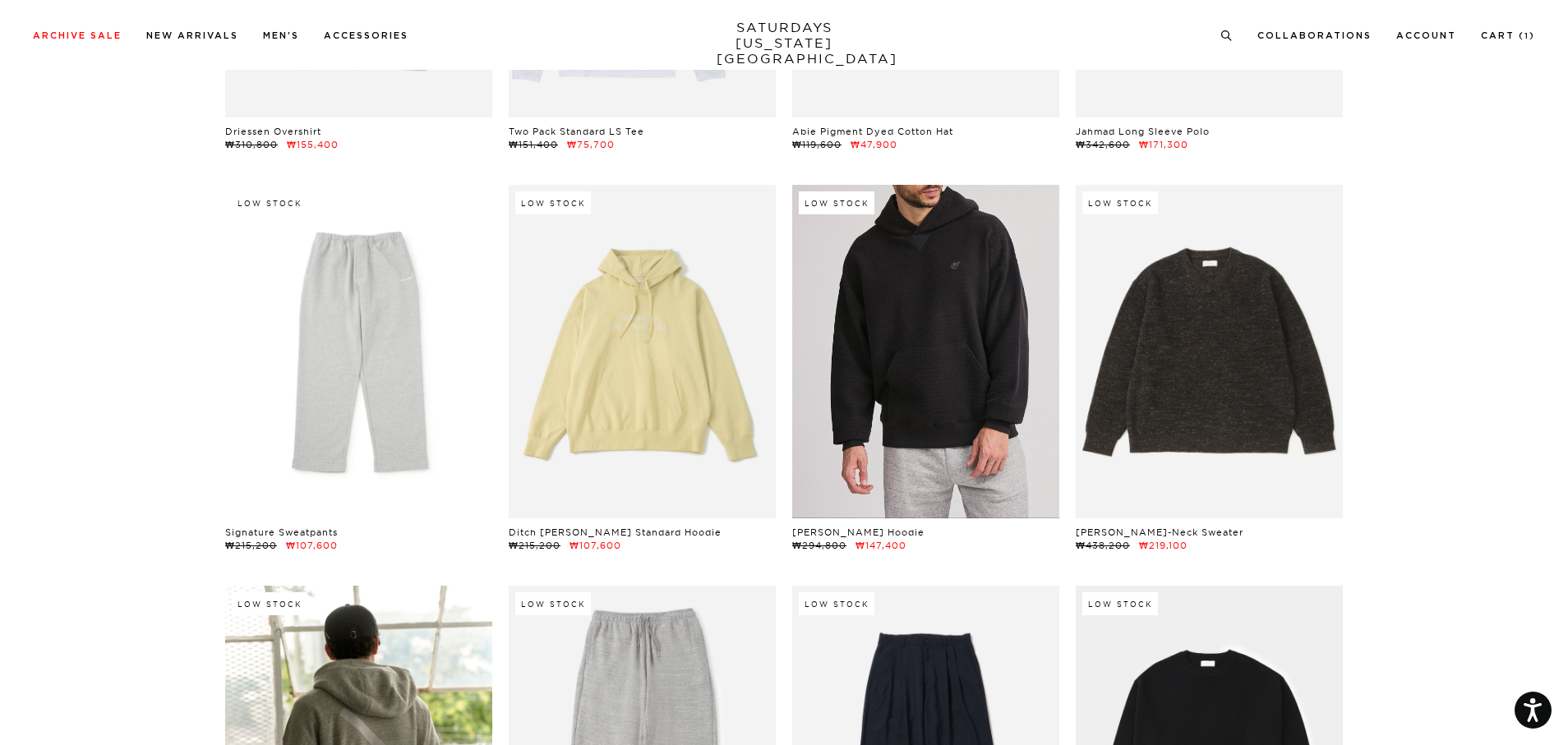
scroll to position [18561, 0]
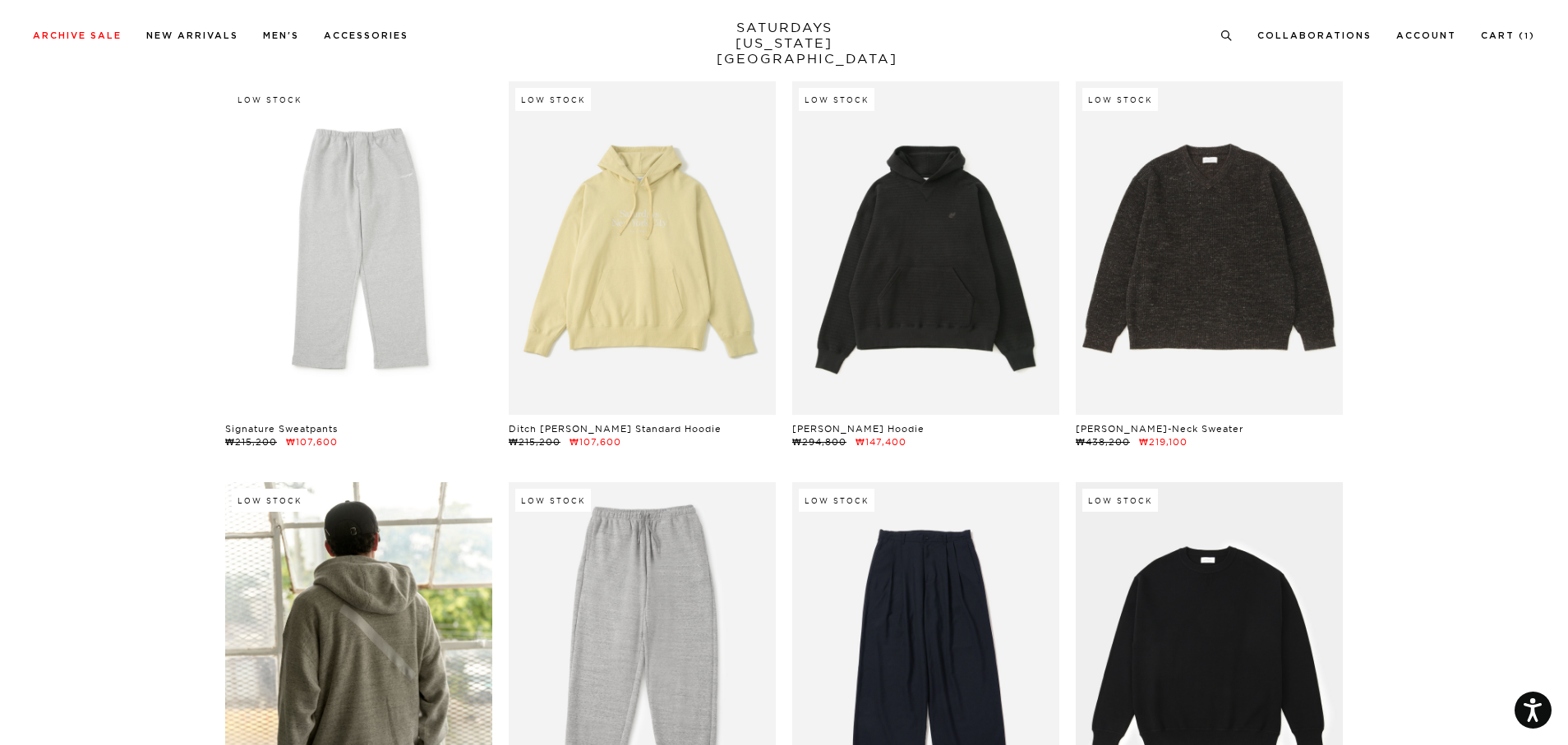
click at [1391, 595] on section "Low Stock Canty Paisley SS Shirt ₩263,000 ₩105,200 [PERSON_NAME] Pant ₩278,900 …" at bounding box center [784, 303] width 1568 height 37390
click at [1404, 529] on section "Low Stock Canty Paisley SS Shirt ₩263,000 ₩105,200 [PERSON_NAME] Pant ₩278,900 …" at bounding box center [784, 303] width 1568 height 37390
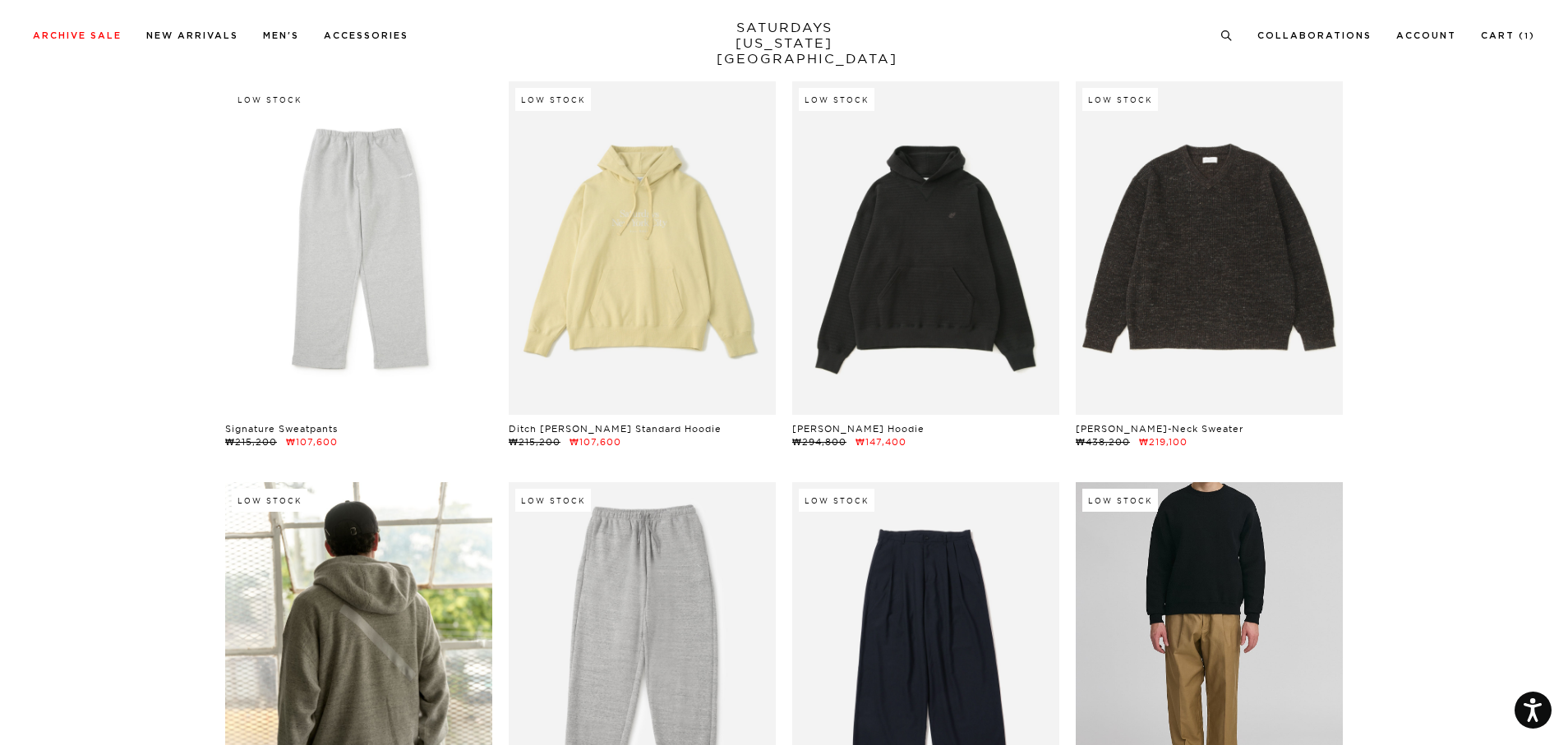
scroll to position [18725, 0]
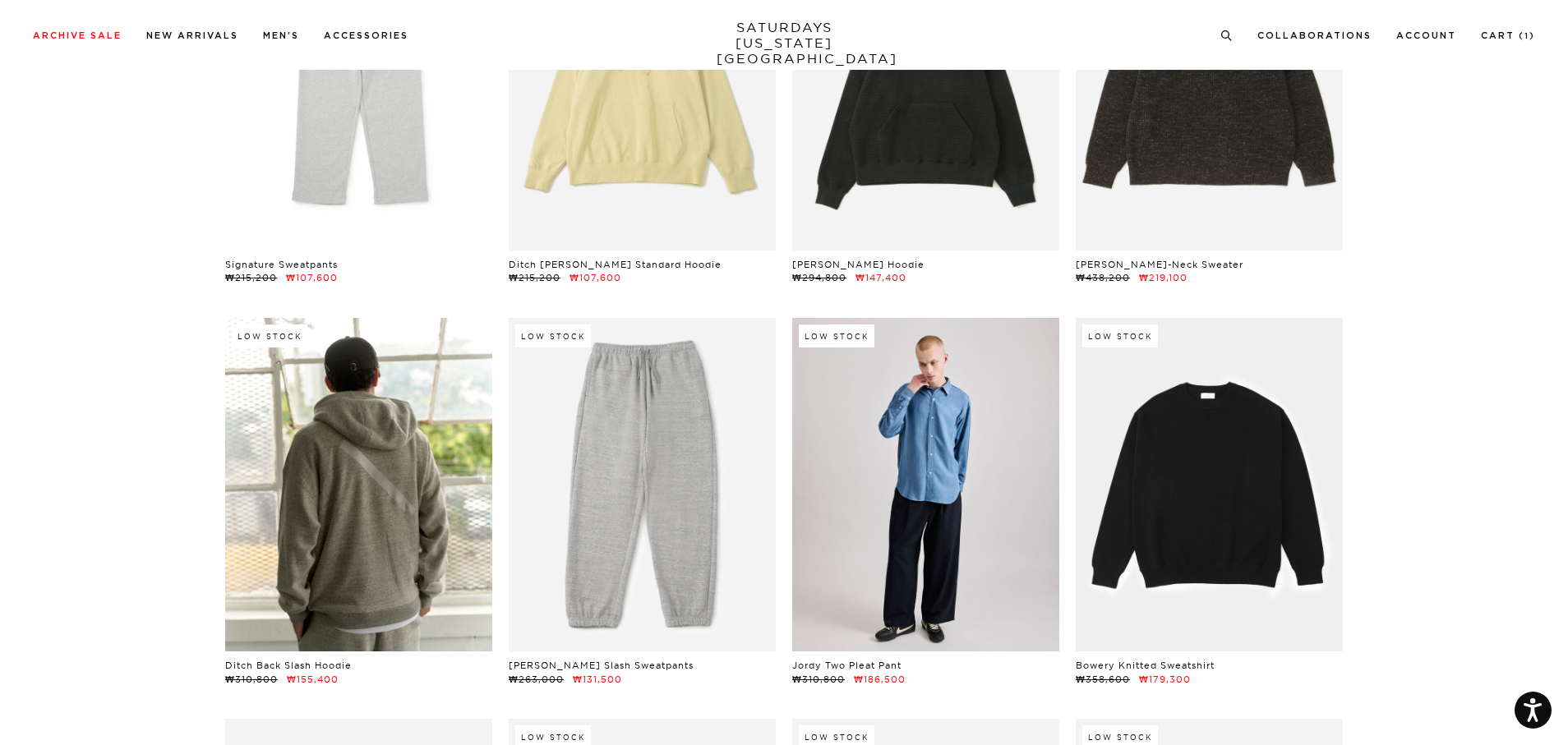
click at [913, 579] on link at bounding box center [925, 484] width 267 height 333
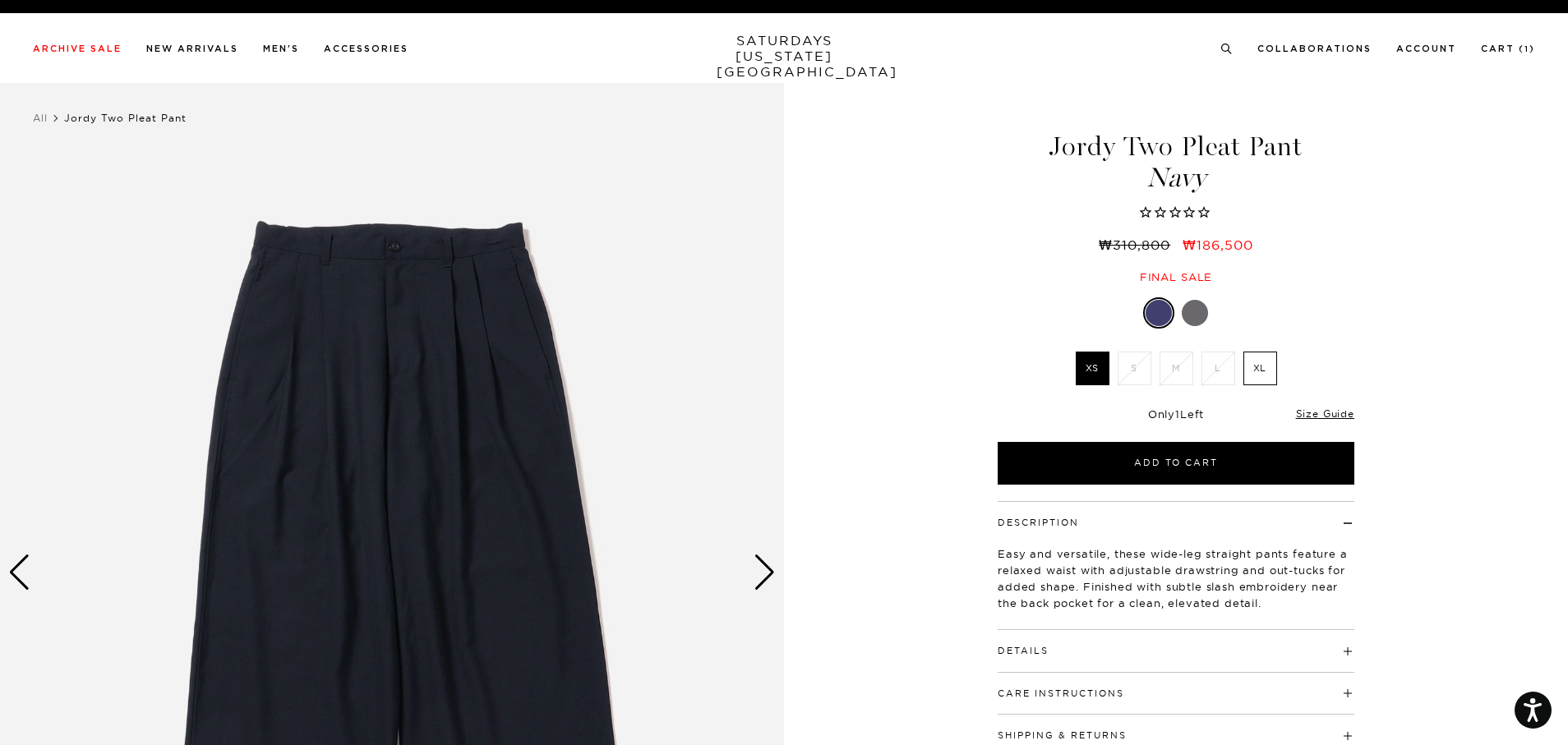
click at [762, 576] on div "Next slide" at bounding box center [764, 572] width 22 height 37
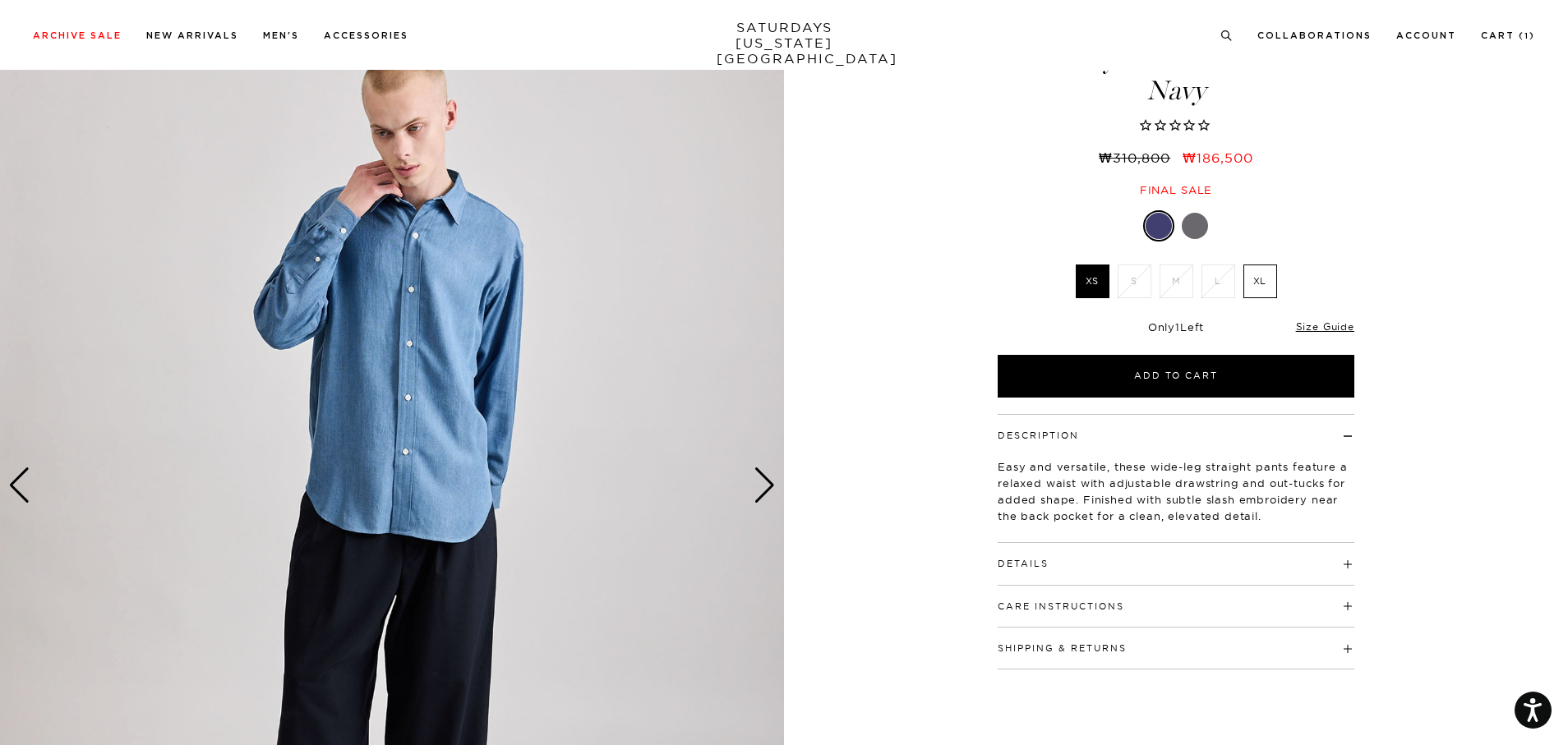
scroll to position [82, 0]
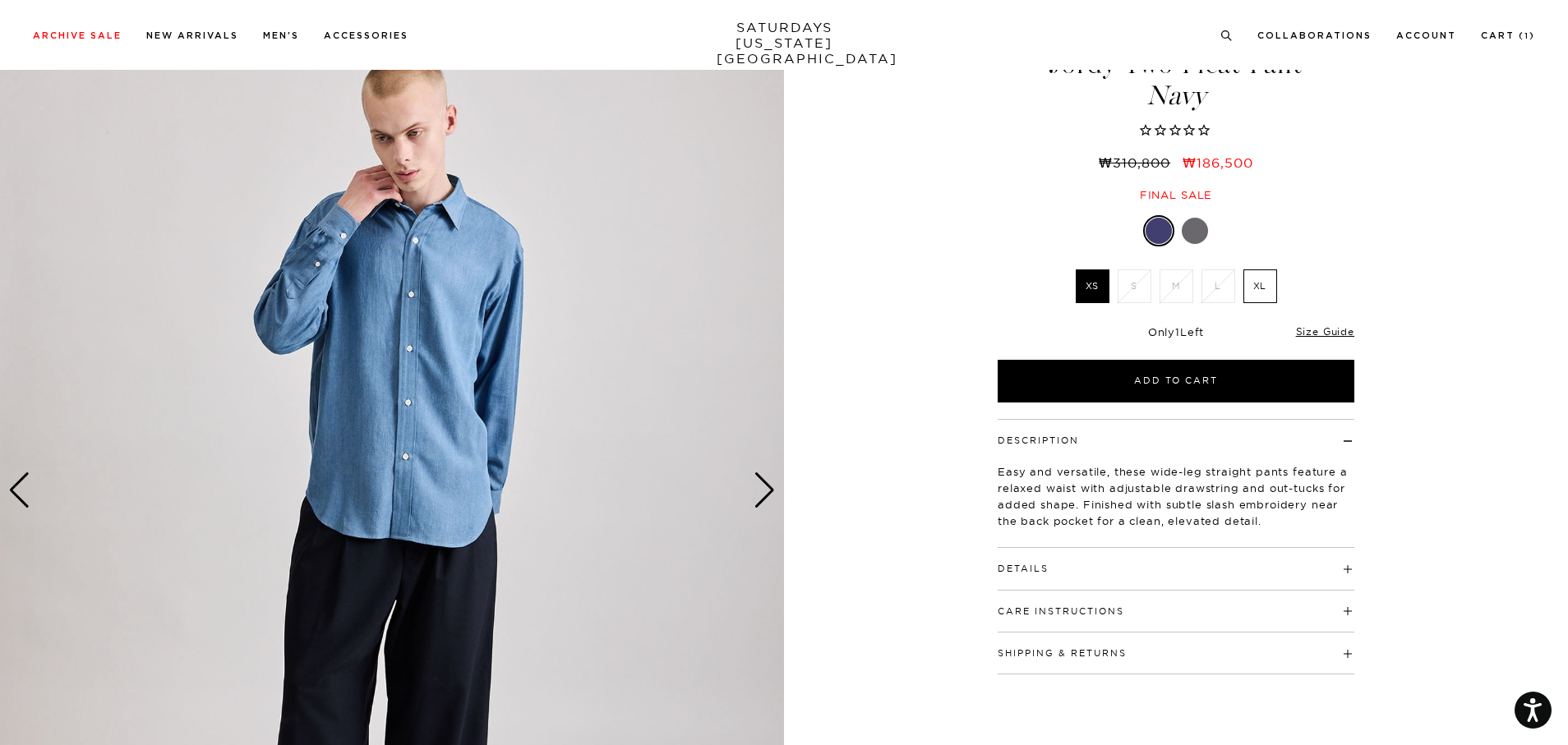
click at [767, 501] on div "Next slide" at bounding box center [764, 490] width 22 height 37
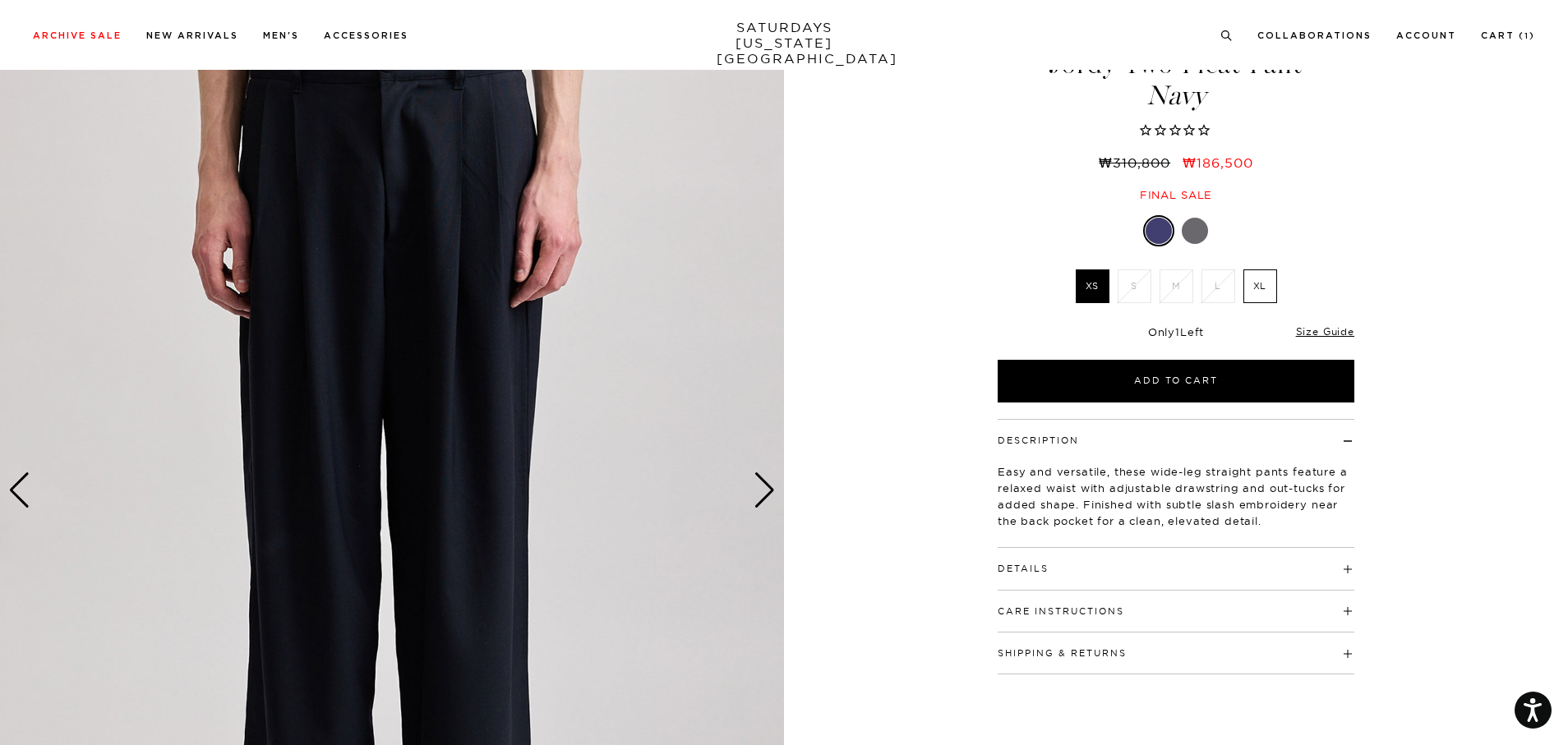
click at [761, 482] on div "Next slide" at bounding box center [764, 490] width 22 height 37
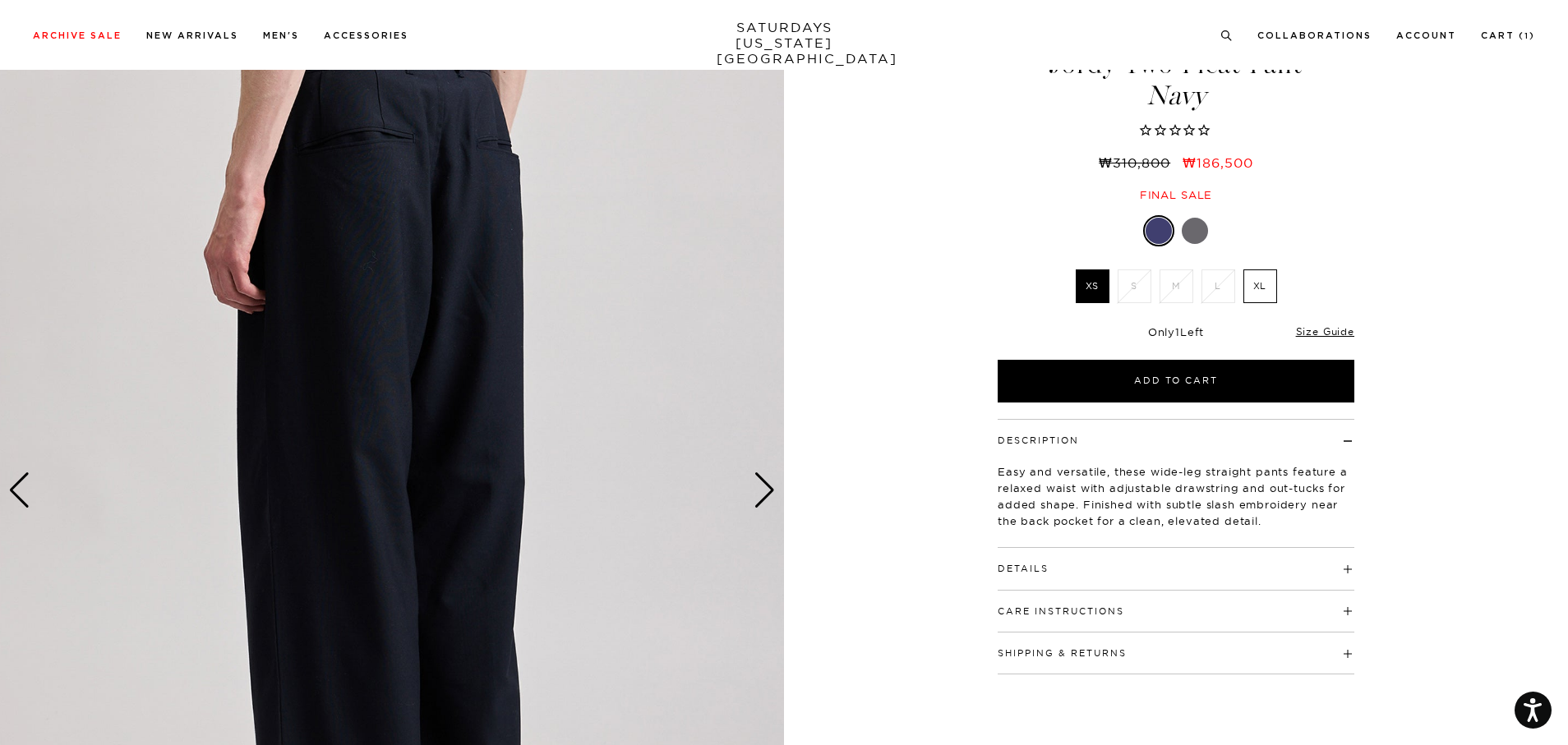
click at [761, 482] on div "Next slide" at bounding box center [764, 490] width 22 height 37
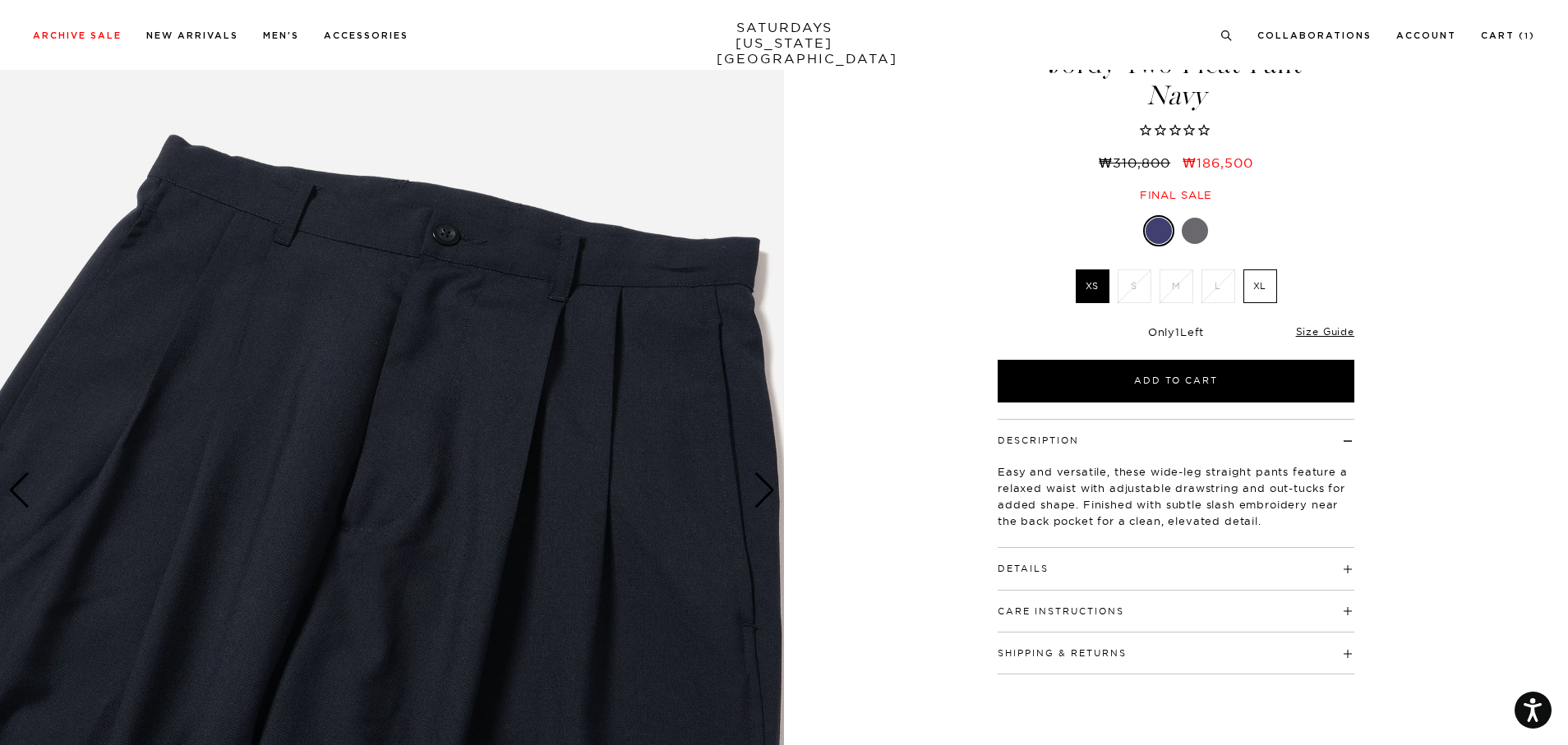
click at [1337, 323] on div "Size Guide" at bounding box center [1325, 330] width 58 height 15
click at [1319, 328] on link "Size Guide" at bounding box center [1325, 331] width 58 height 12
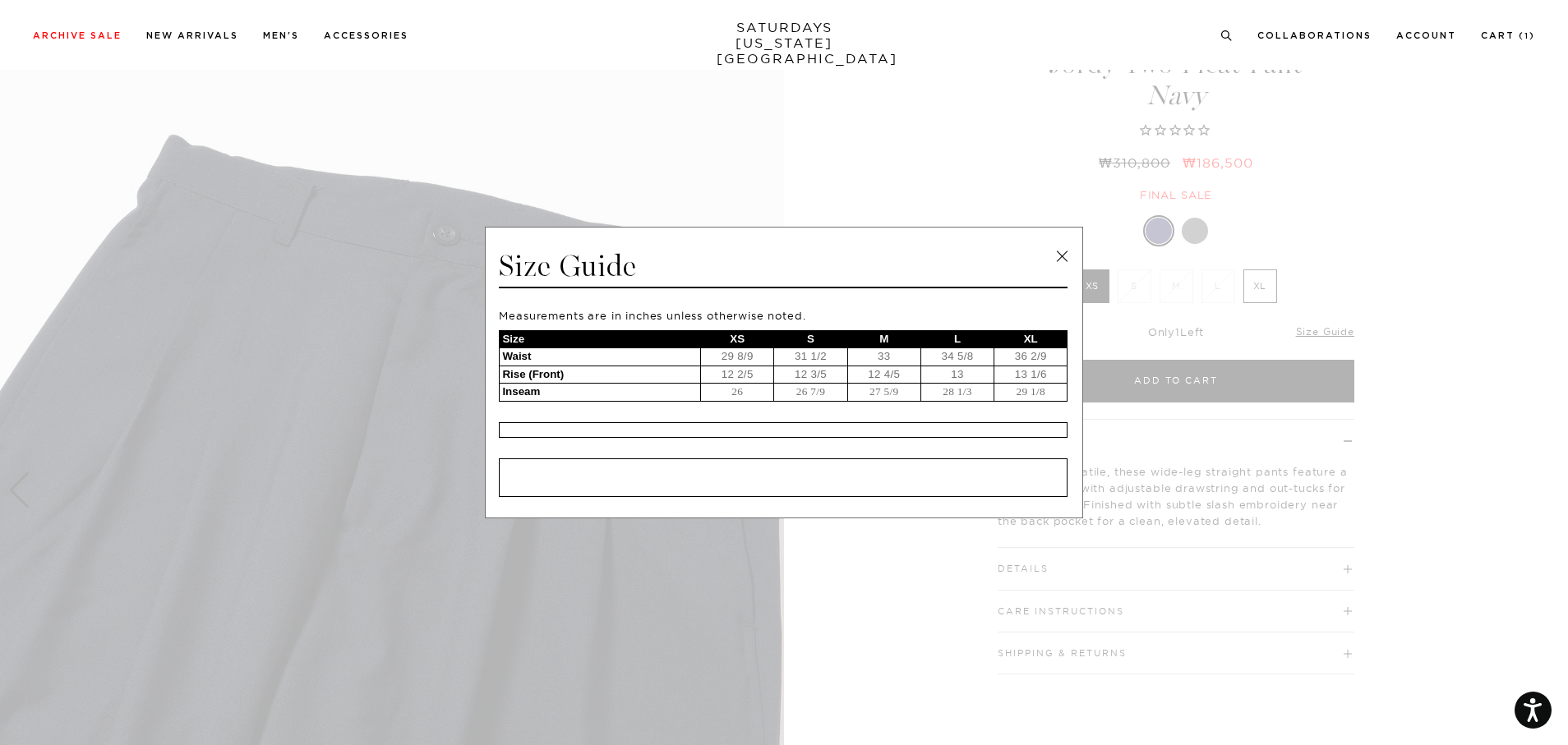
click at [1065, 251] on link at bounding box center [1061, 256] width 25 height 25
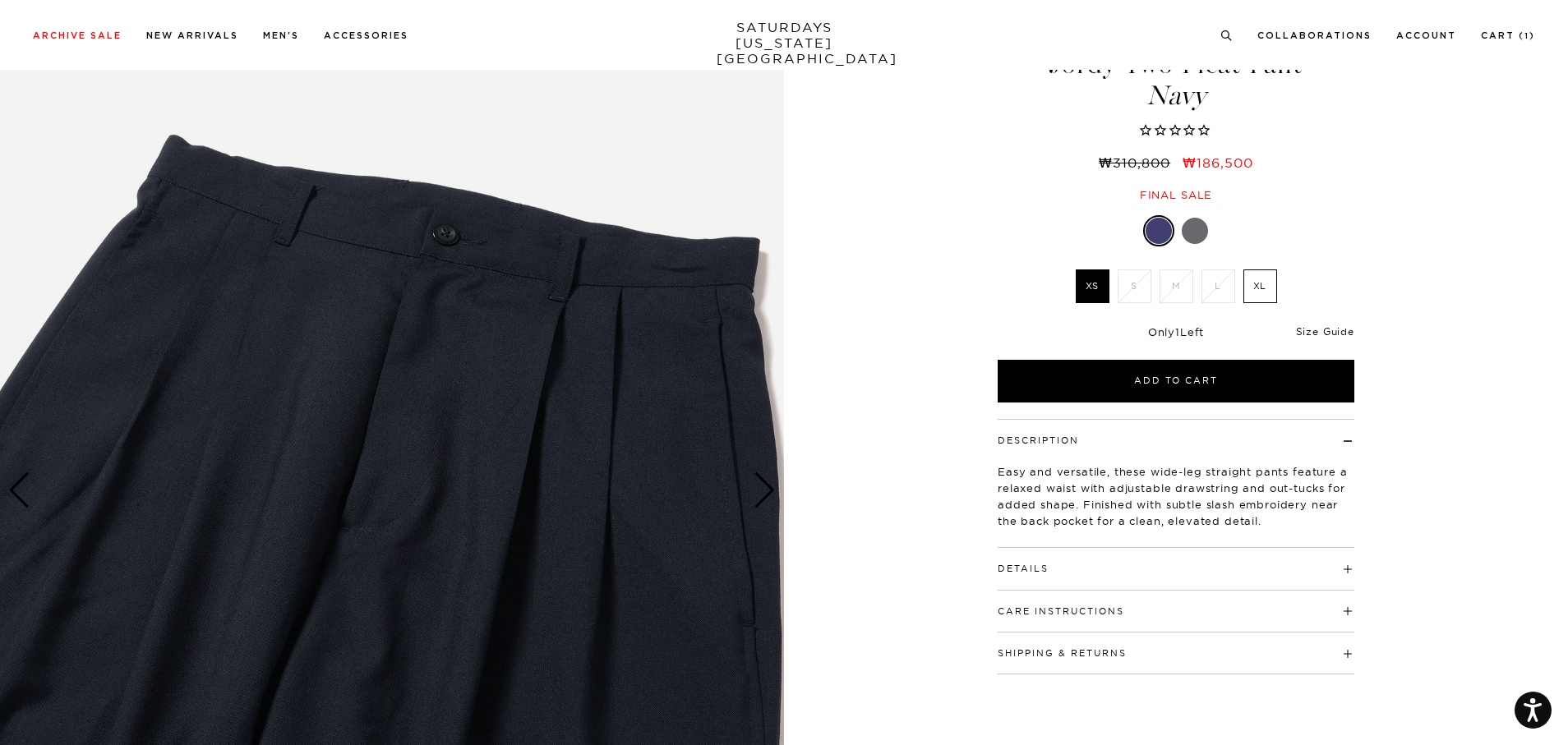
click at [1317, 337] on link "Size Guide" at bounding box center [1325, 331] width 58 height 12
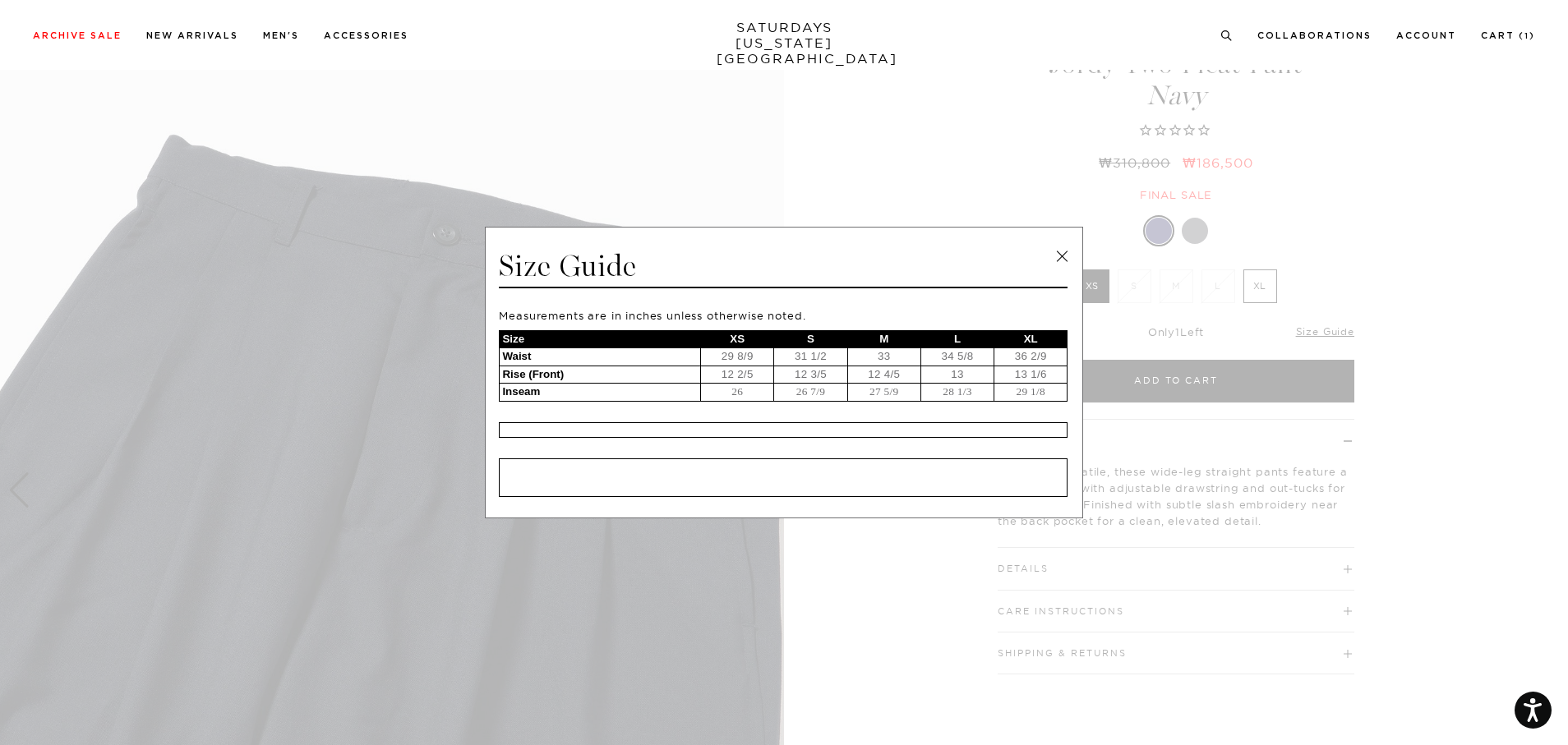
click at [1065, 254] on link at bounding box center [1061, 256] width 25 height 25
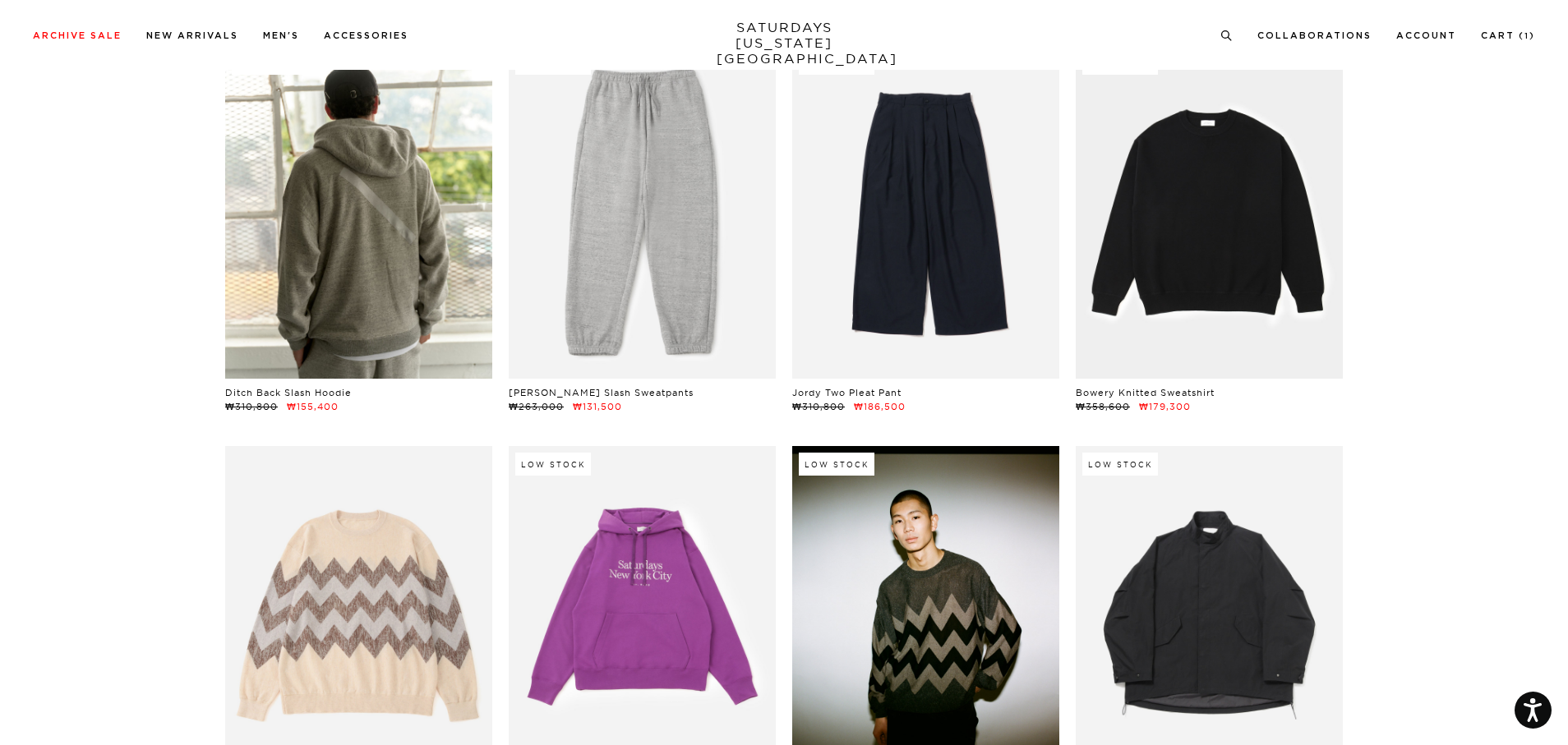
scroll to position [19218, 0]
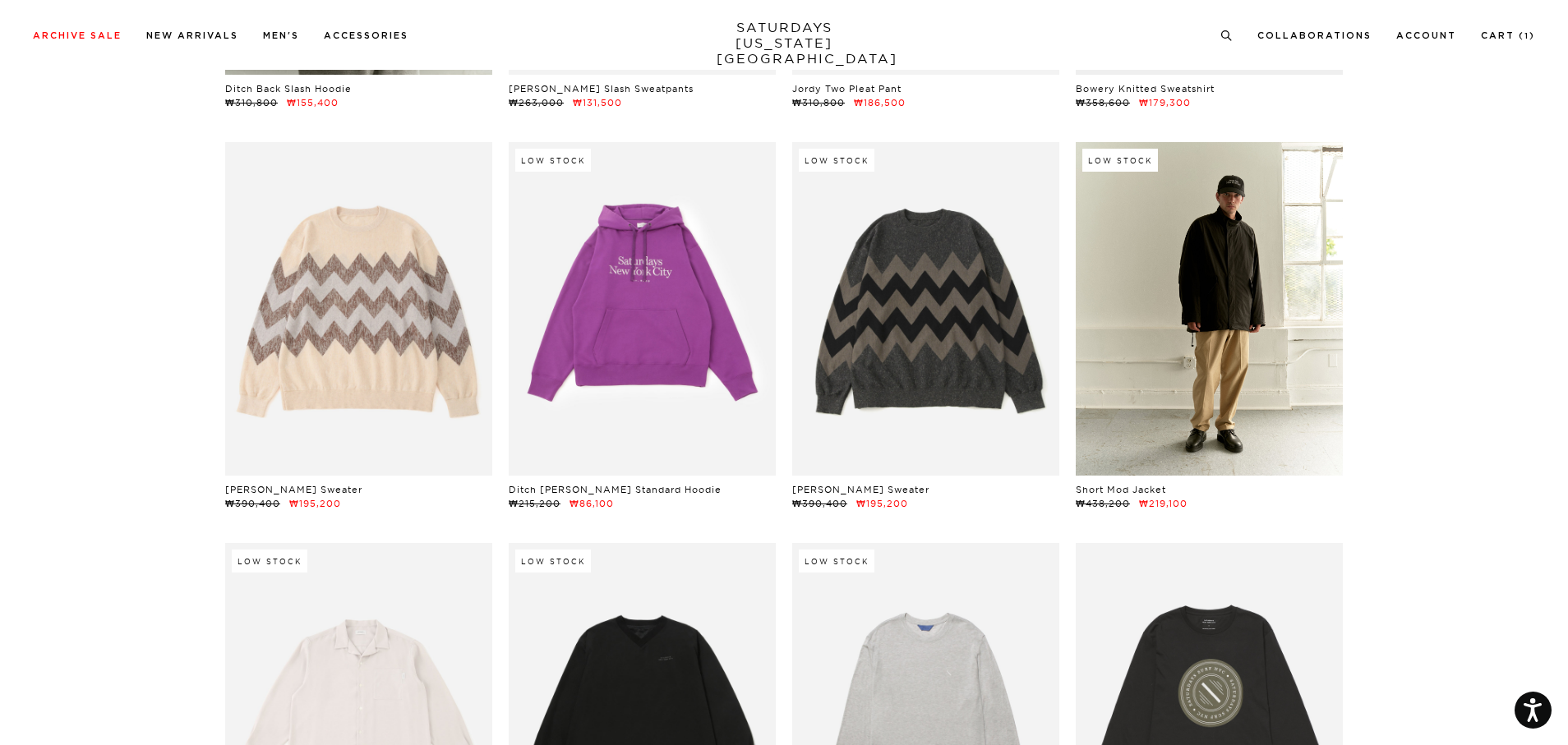
scroll to position [19382, 0]
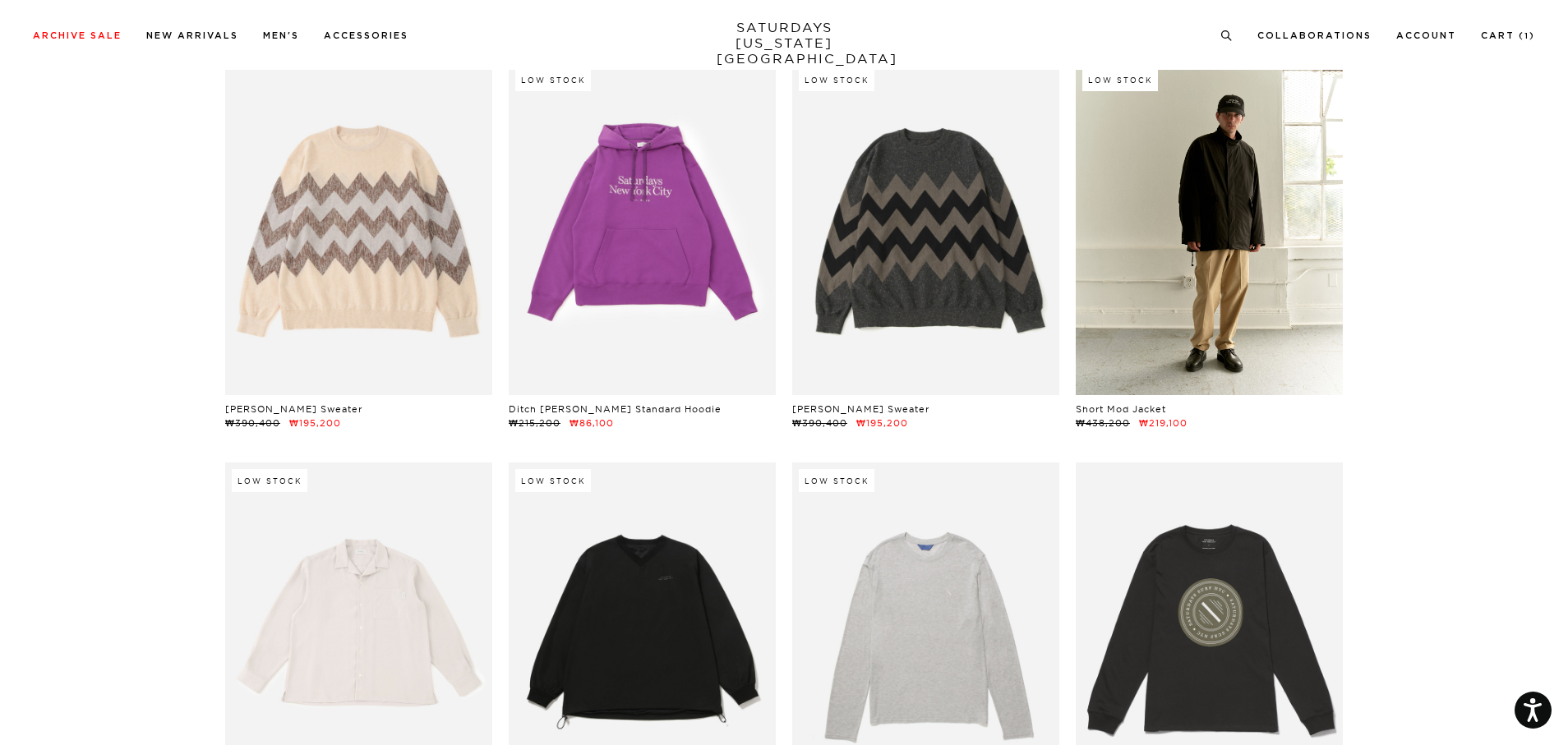
click at [1163, 331] on link at bounding box center [1209, 227] width 267 height 333
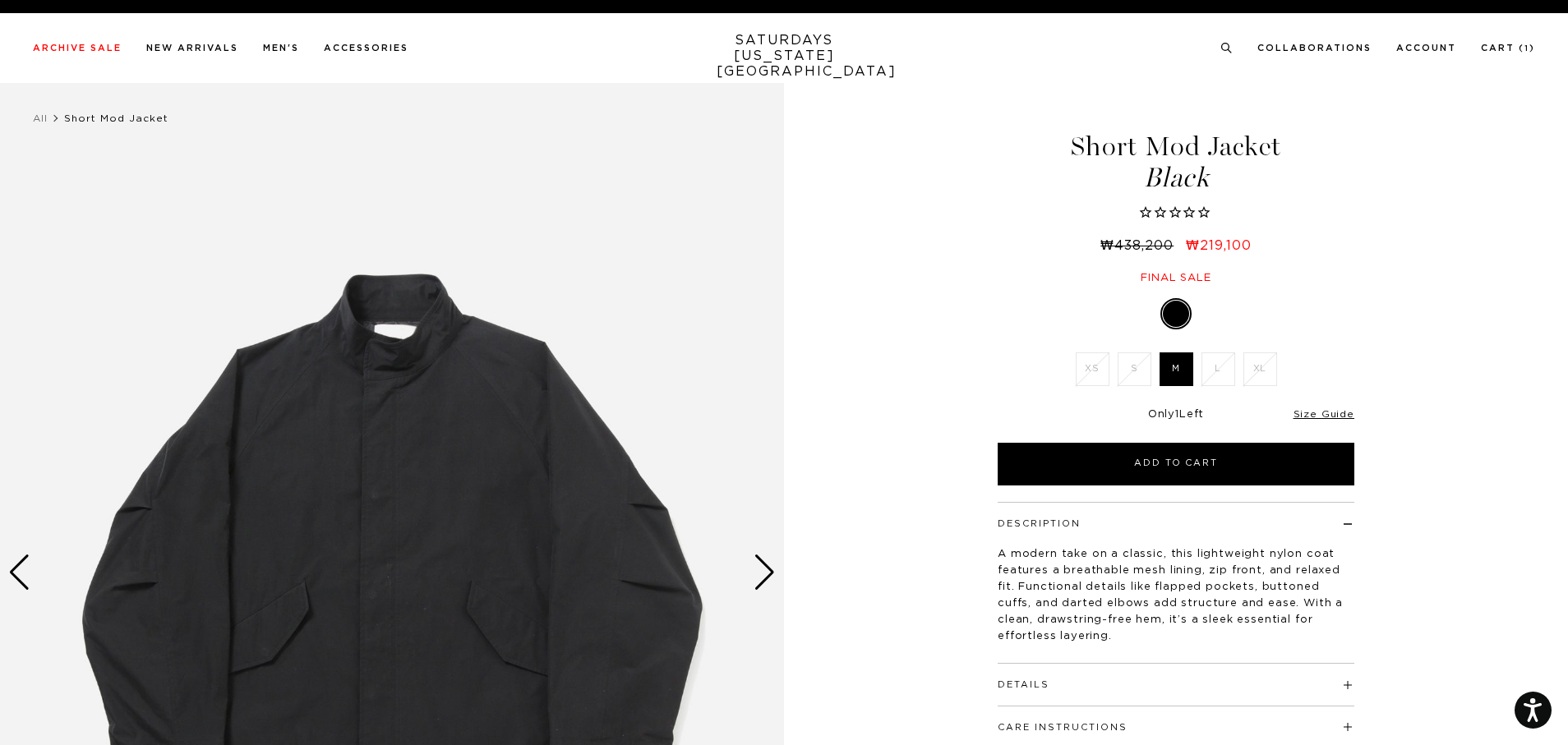
click at [1430, 431] on div "1 / 6" at bounding box center [784, 573] width 1568 height 980
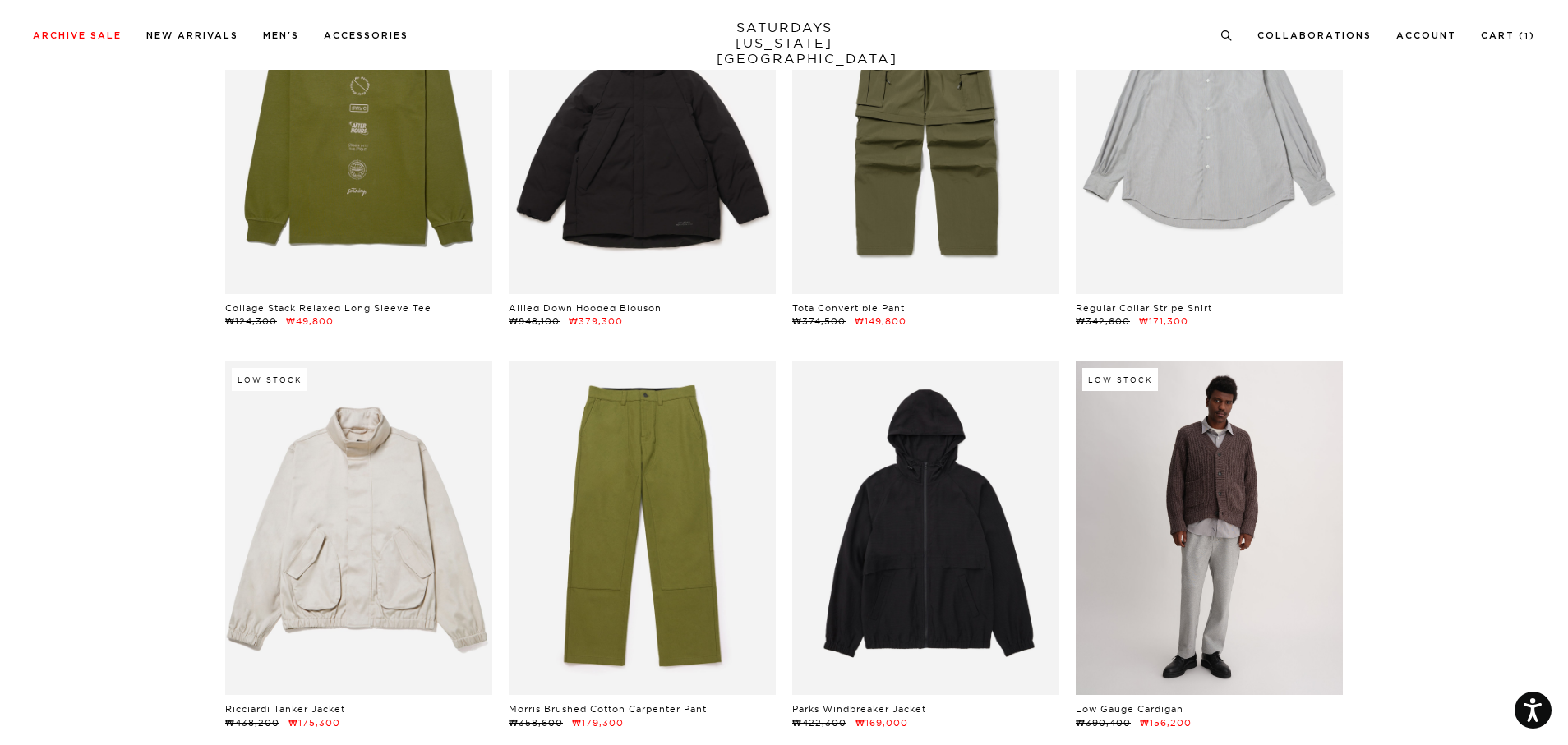
scroll to position [20614, 0]
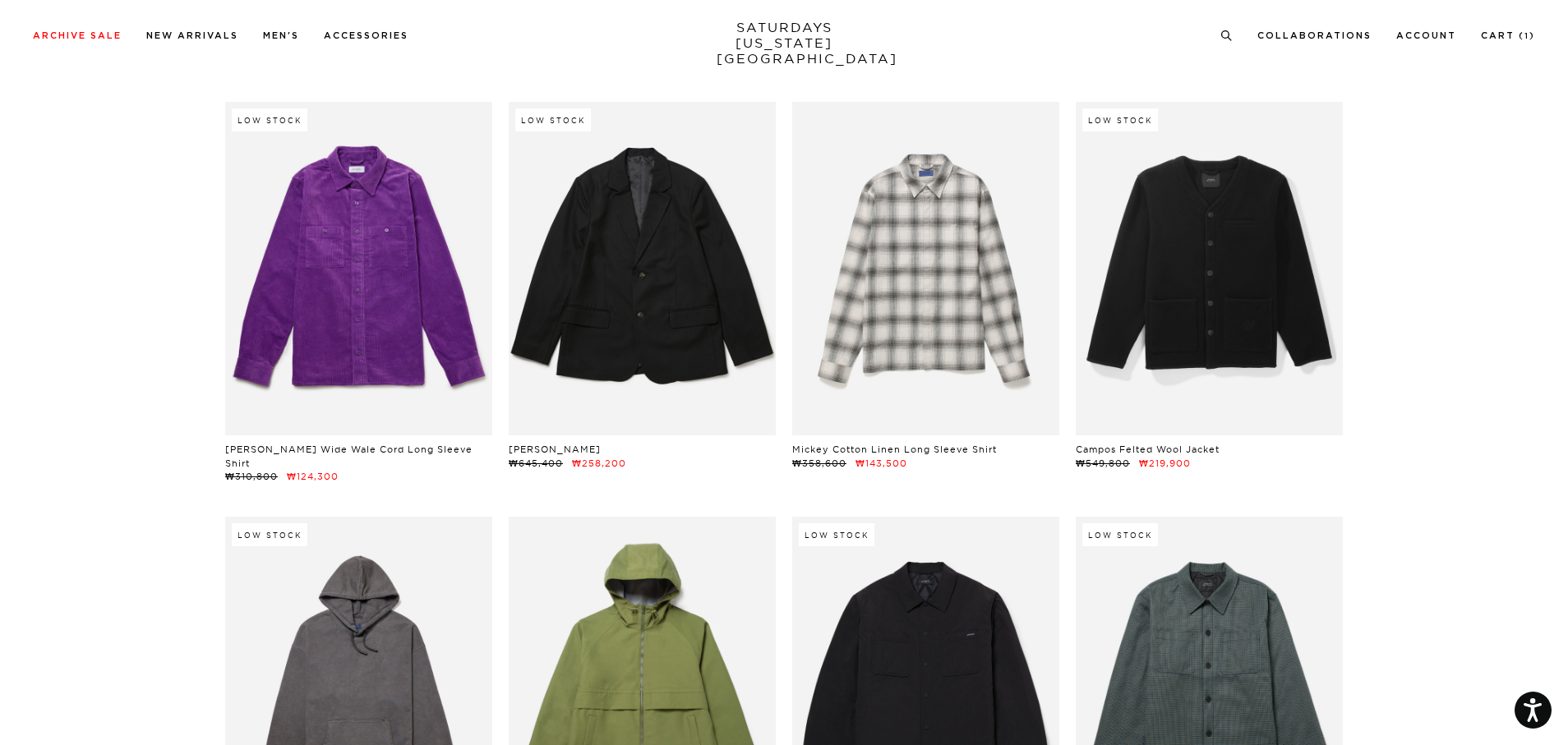
scroll to position [27184, 0]
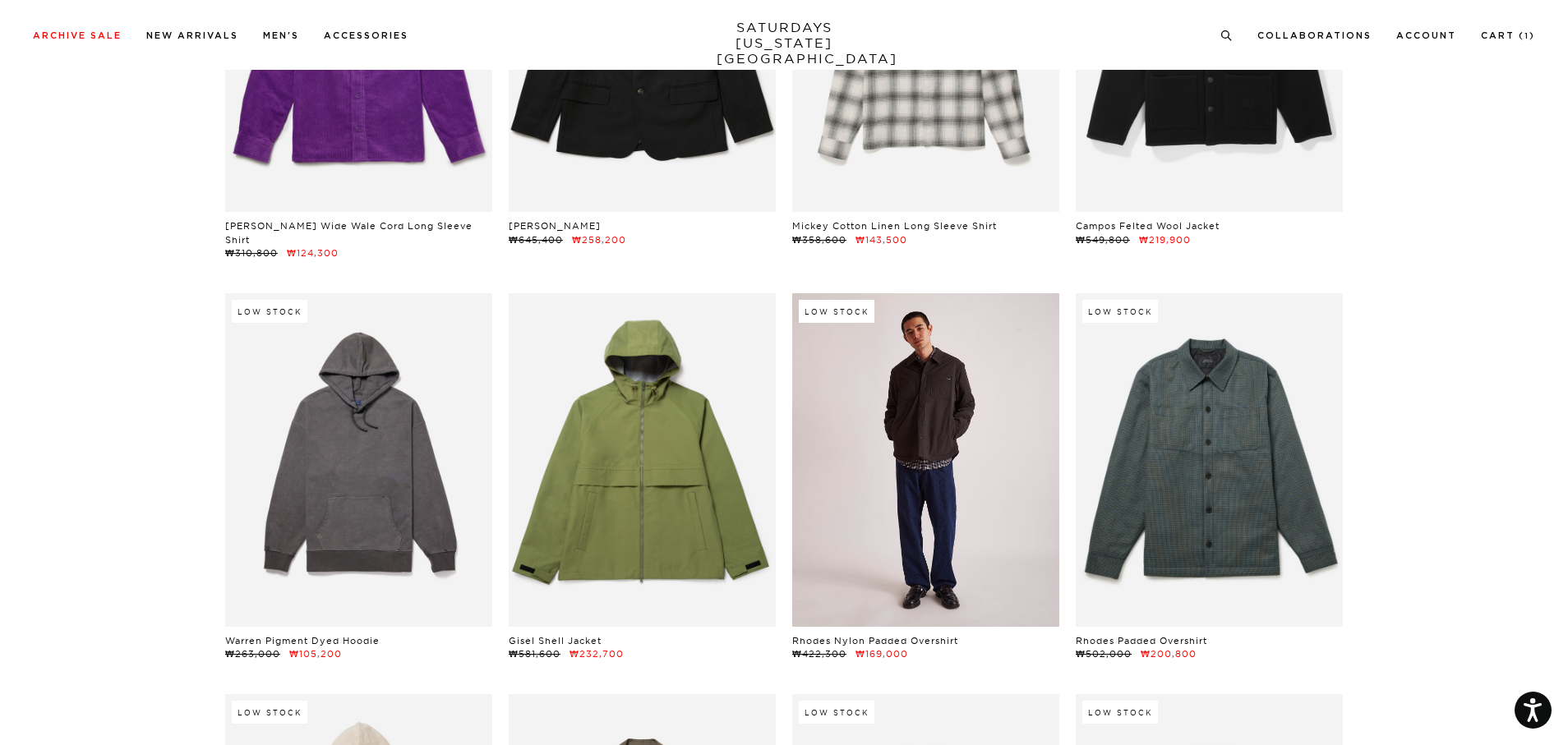
click at [917, 492] on link at bounding box center [925, 459] width 267 height 333
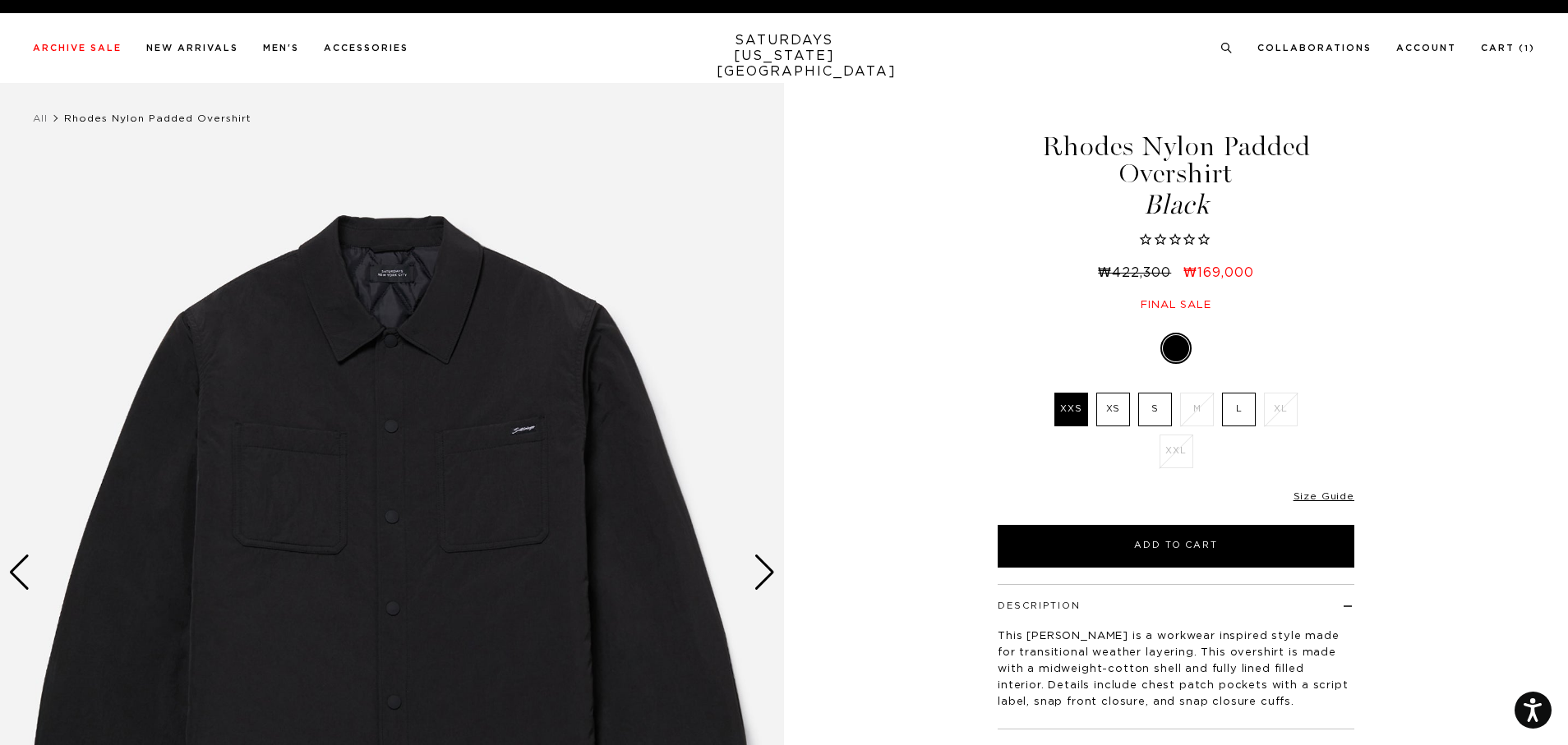
click at [768, 562] on div "Next slide" at bounding box center [764, 572] width 22 height 37
click at [761, 567] on div "Next slide" at bounding box center [764, 572] width 22 height 37
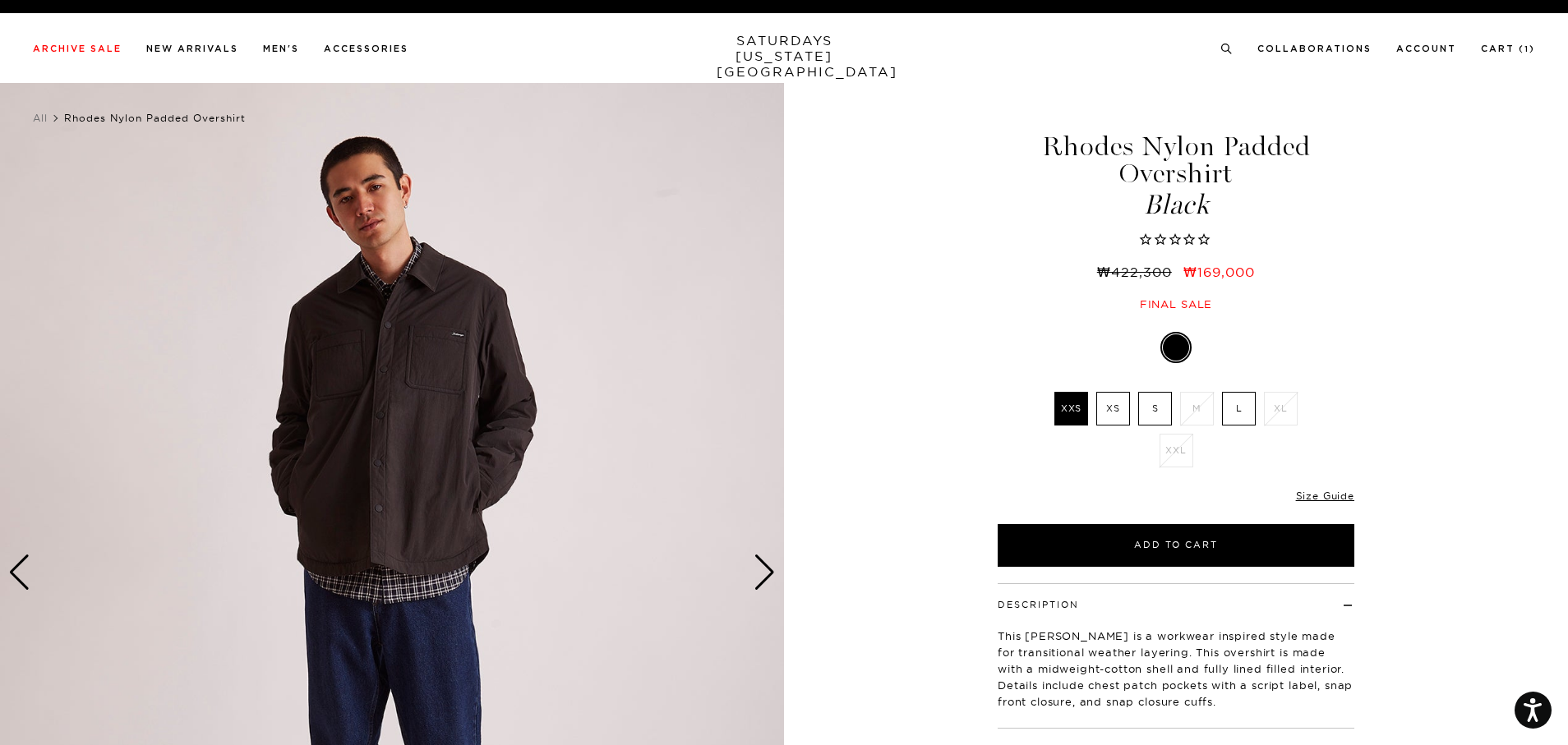
click at [762, 567] on div "Next slide" at bounding box center [764, 572] width 22 height 37
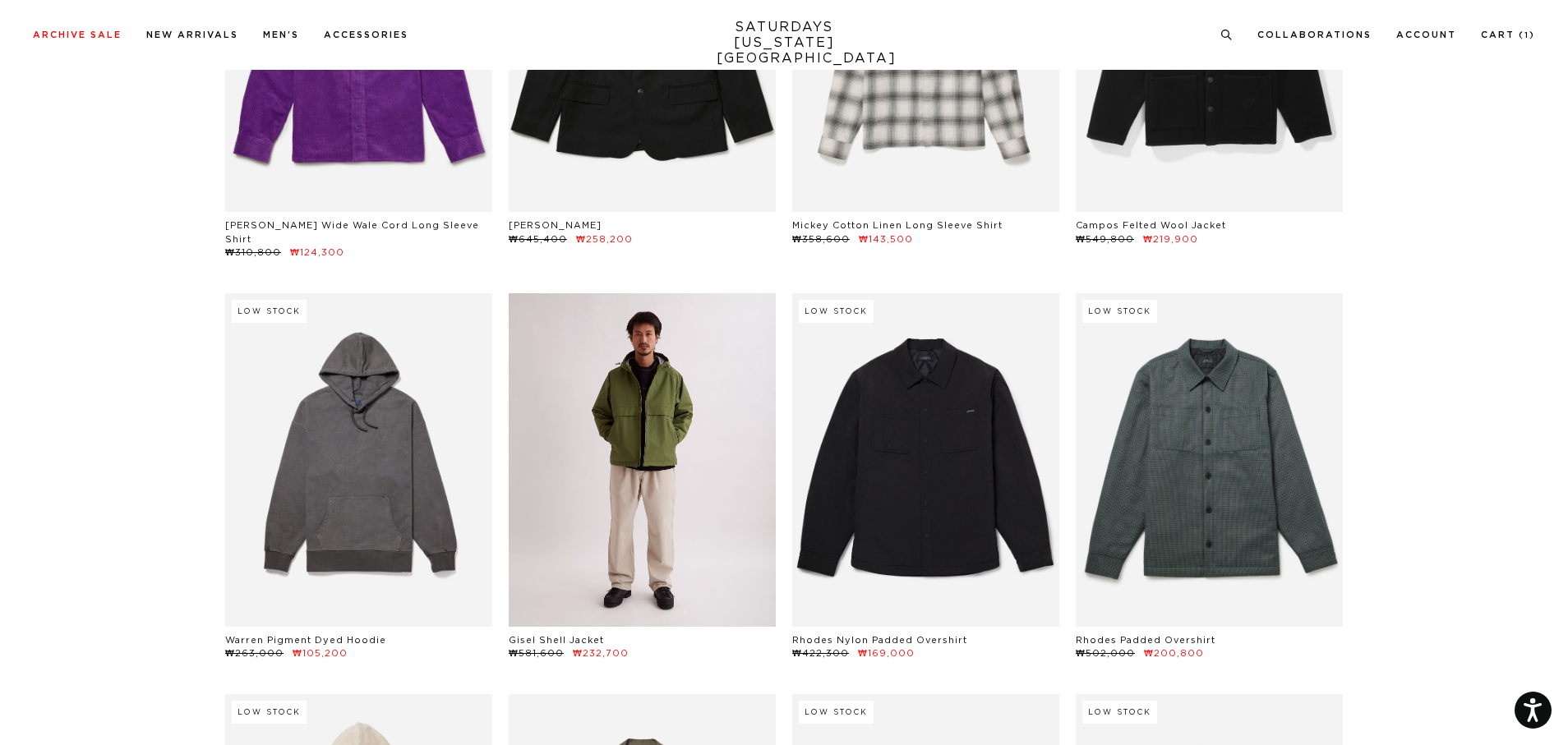
scroll to position [27430, 0]
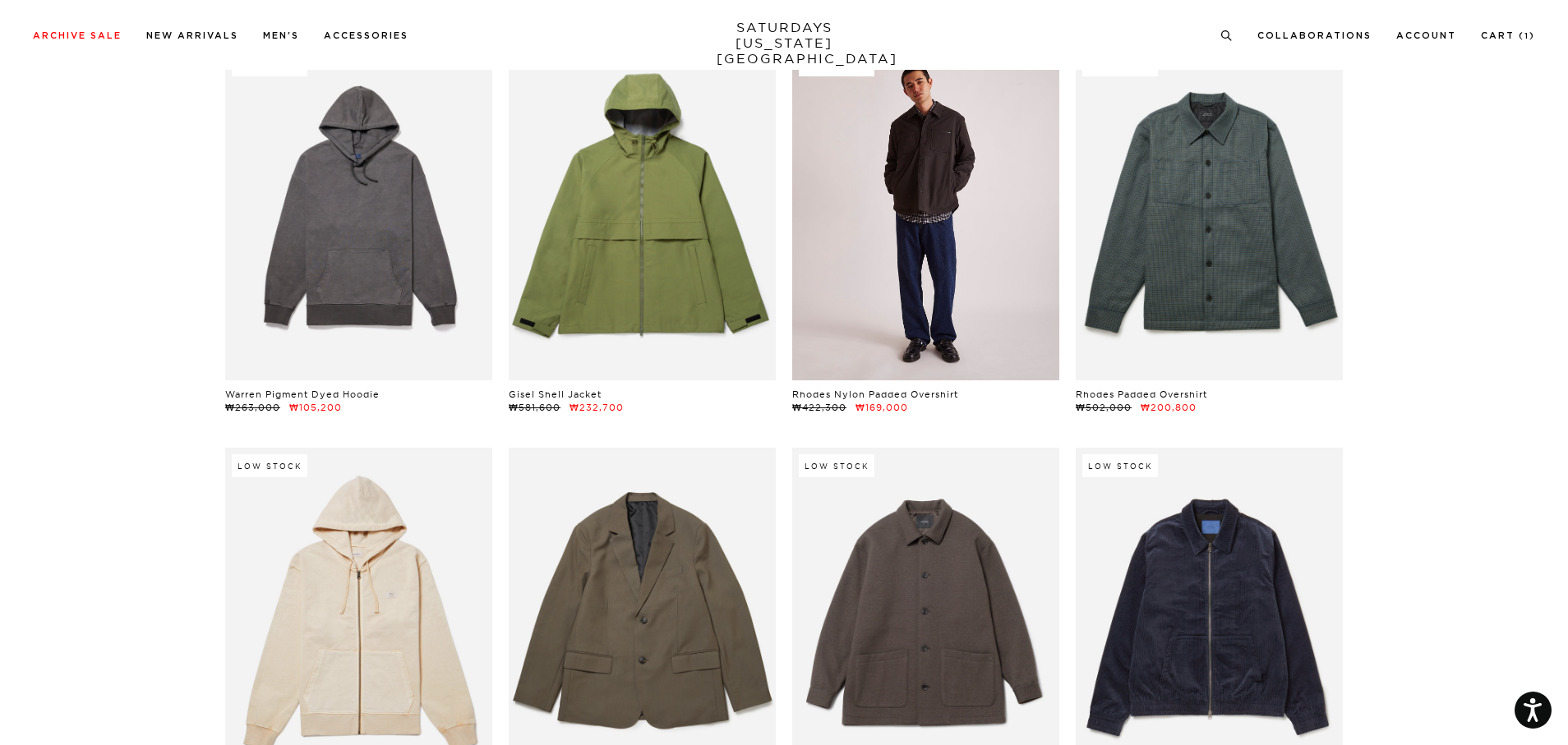
click at [923, 239] on link at bounding box center [925, 212] width 267 height 333
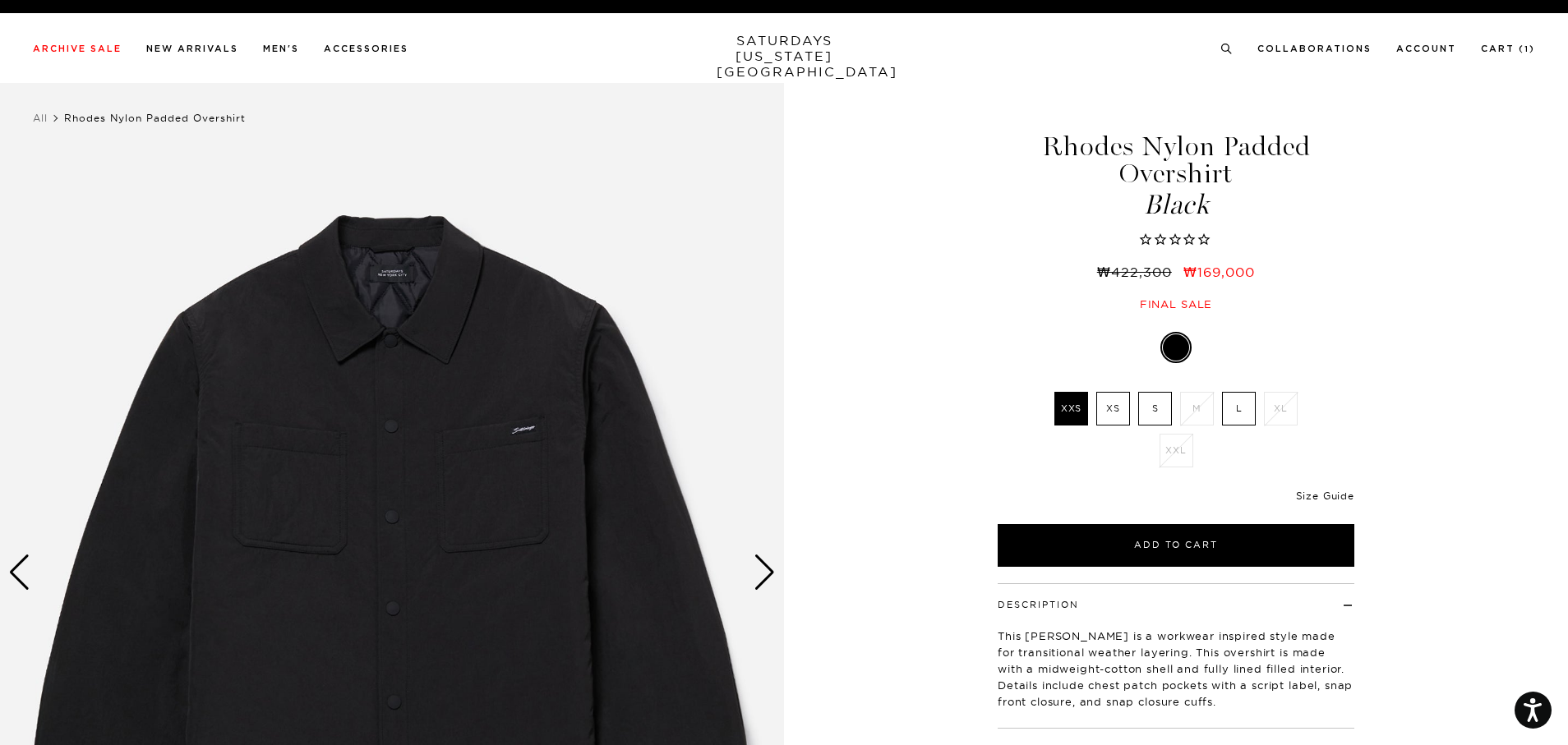
click at [1321, 495] on link "Size Guide" at bounding box center [1325, 495] width 58 height 12
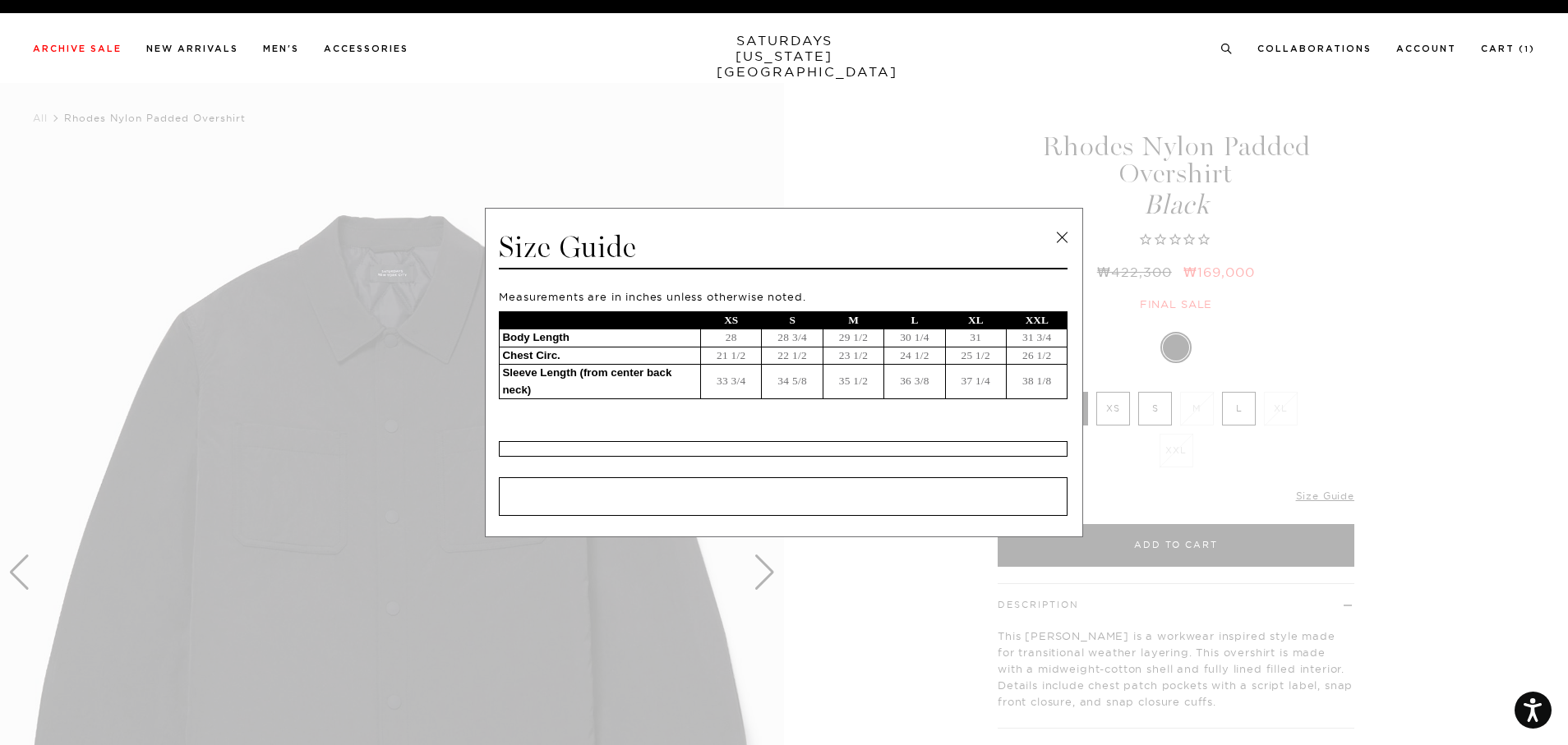
click at [1074, 231] on link at bounding box center [1061, 237] width 25 height 25
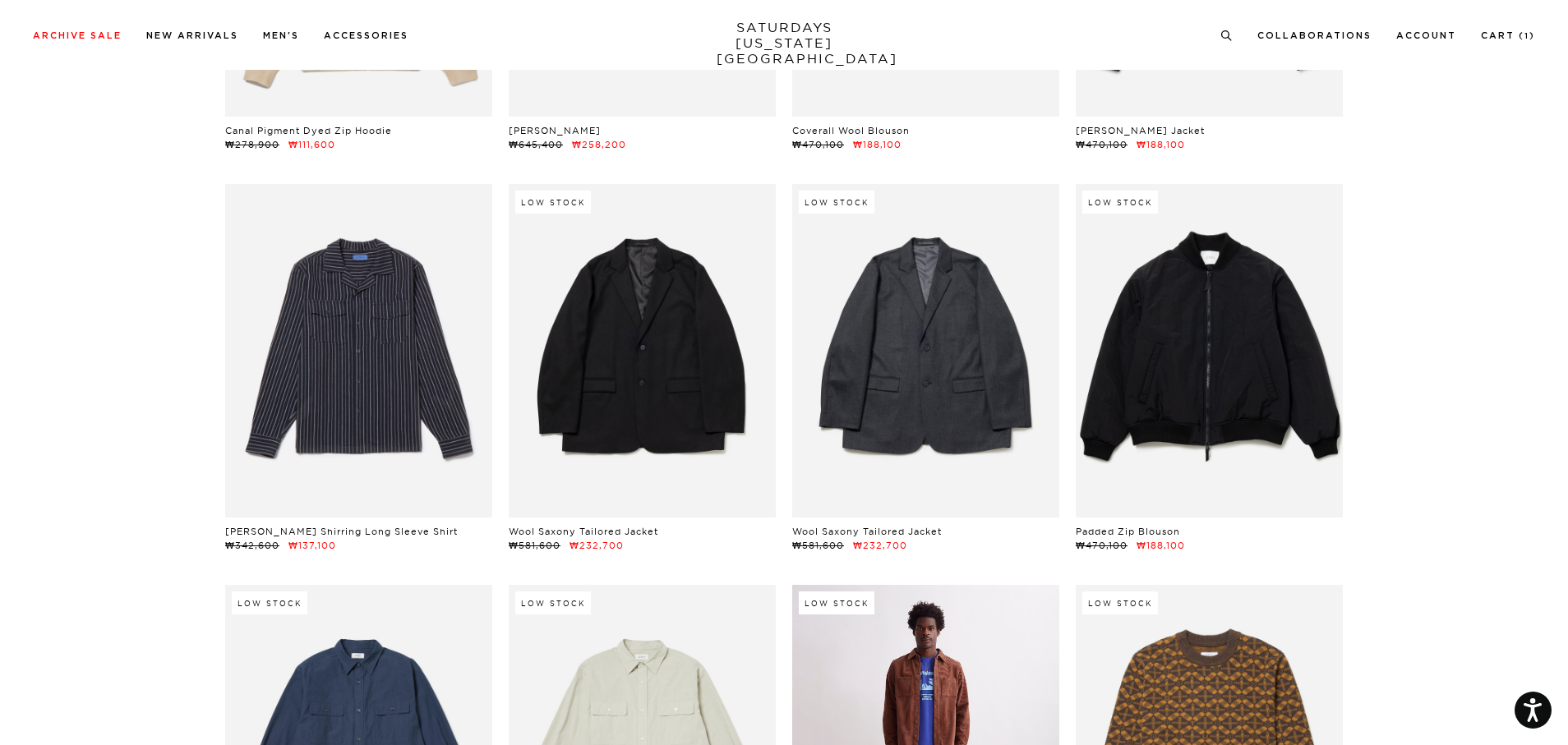
scroll to position [28087, 0]
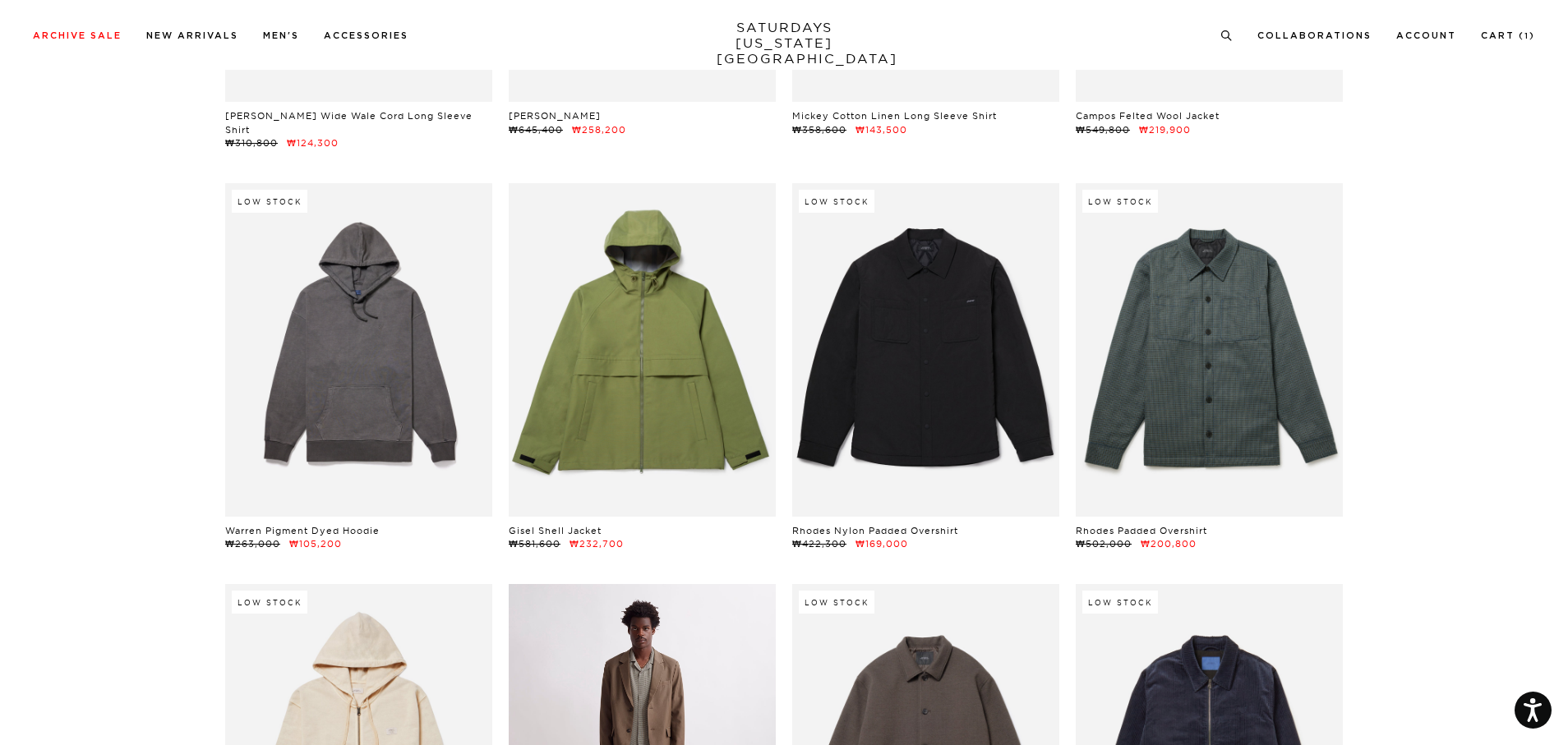
scroll to position [27348, 0]
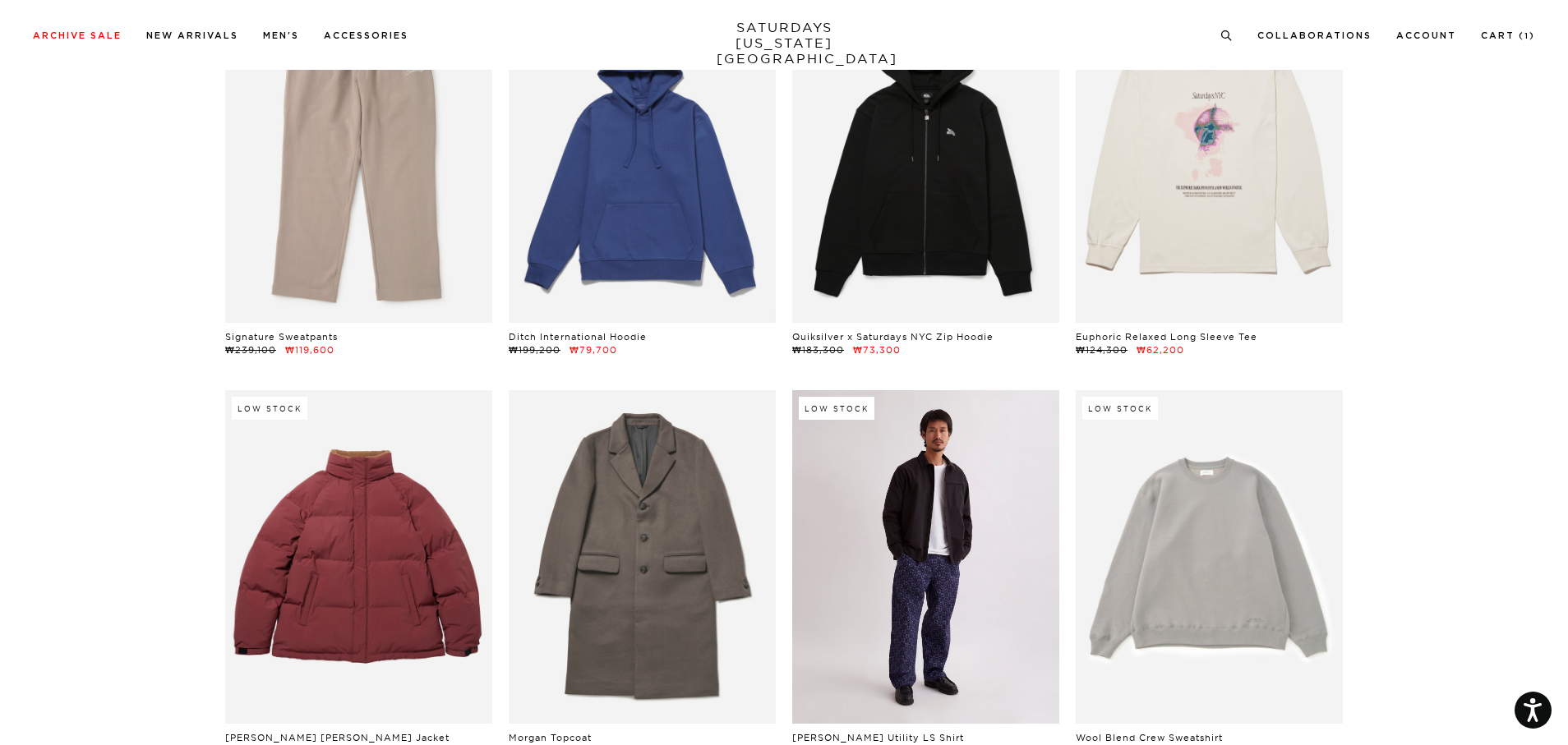
scroll to position [26116, 0]
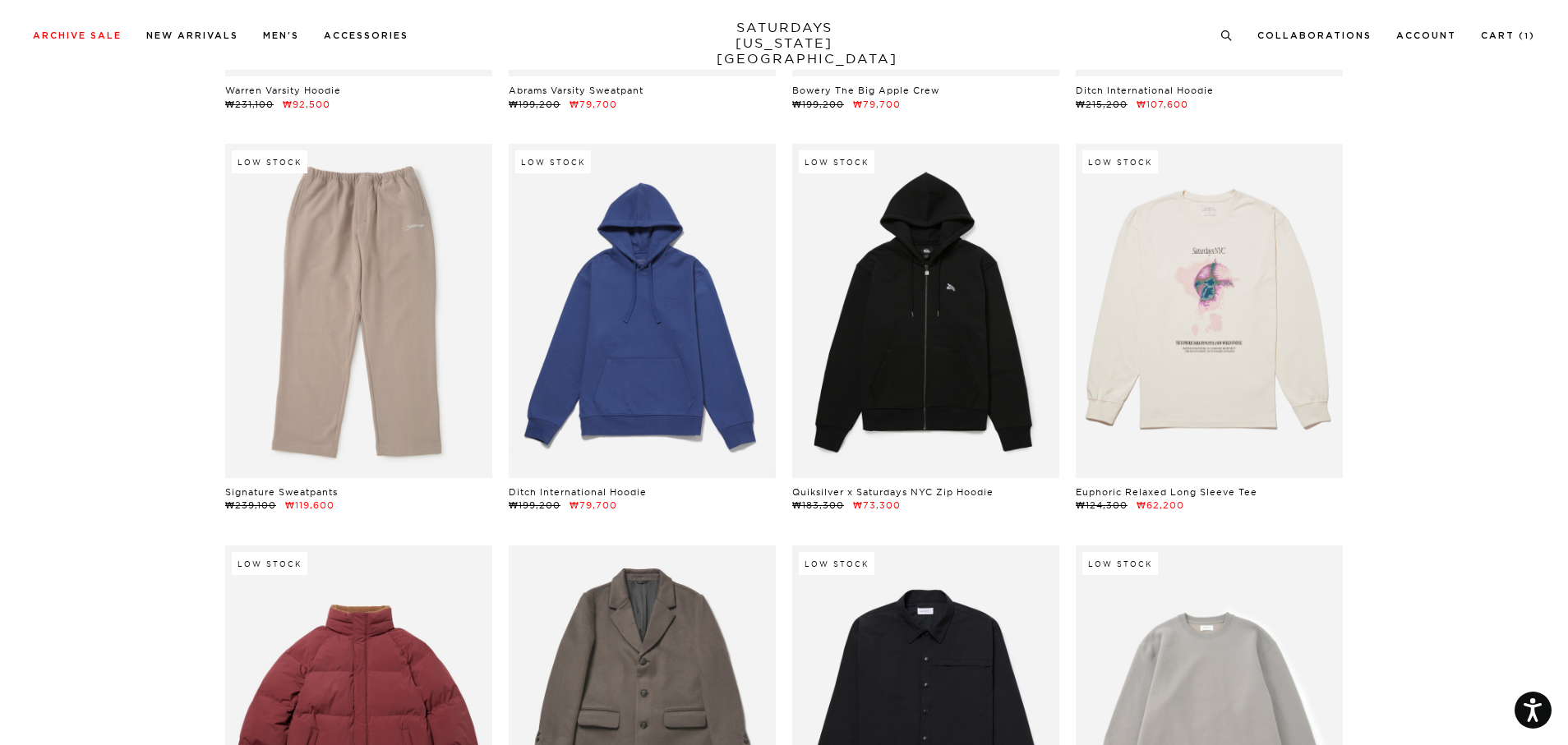
drag, startPoint x: 1412, startPoint y: 493, endPoint x: 1392, endPoint y: 494, distance: 20.0
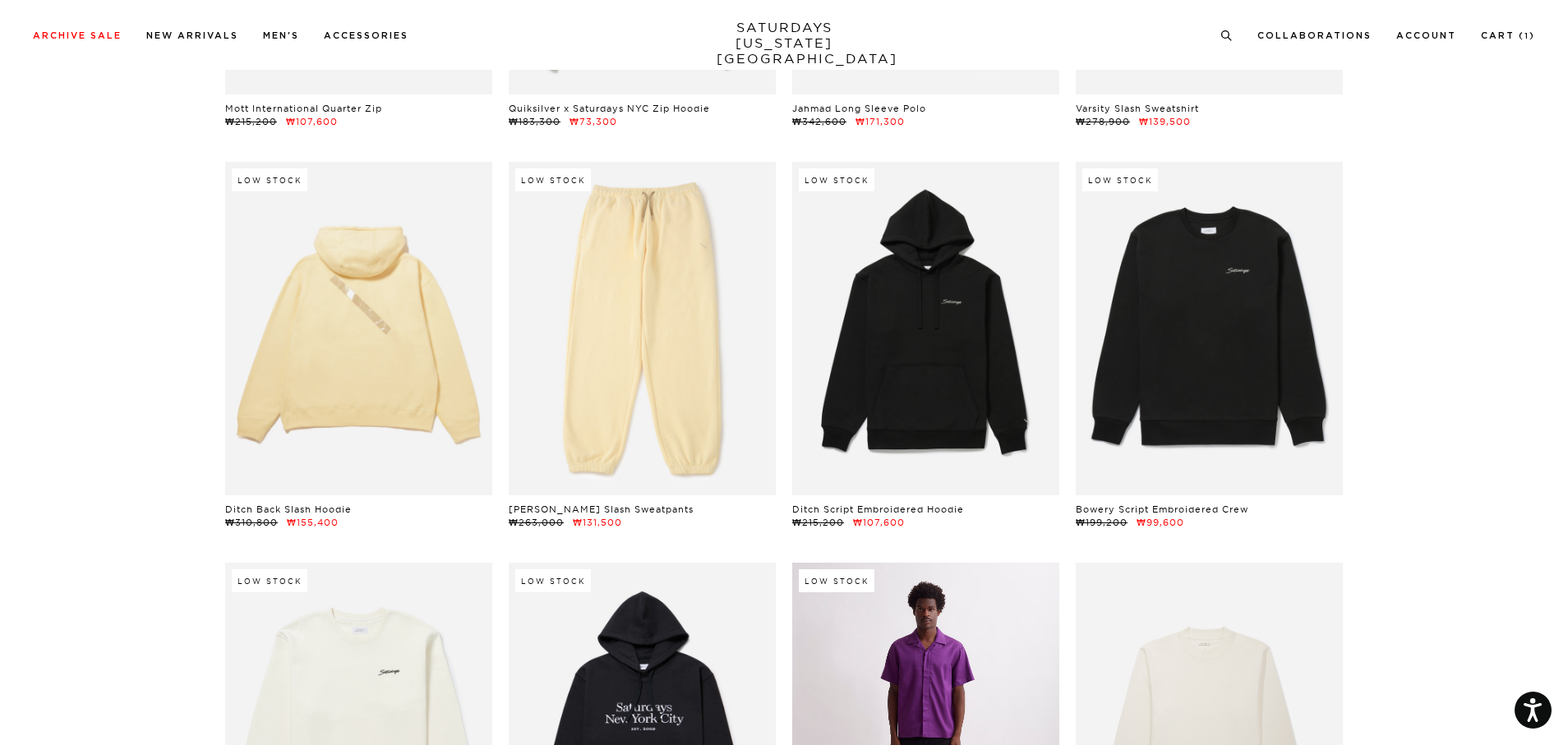
scroll to position [16836, 0]
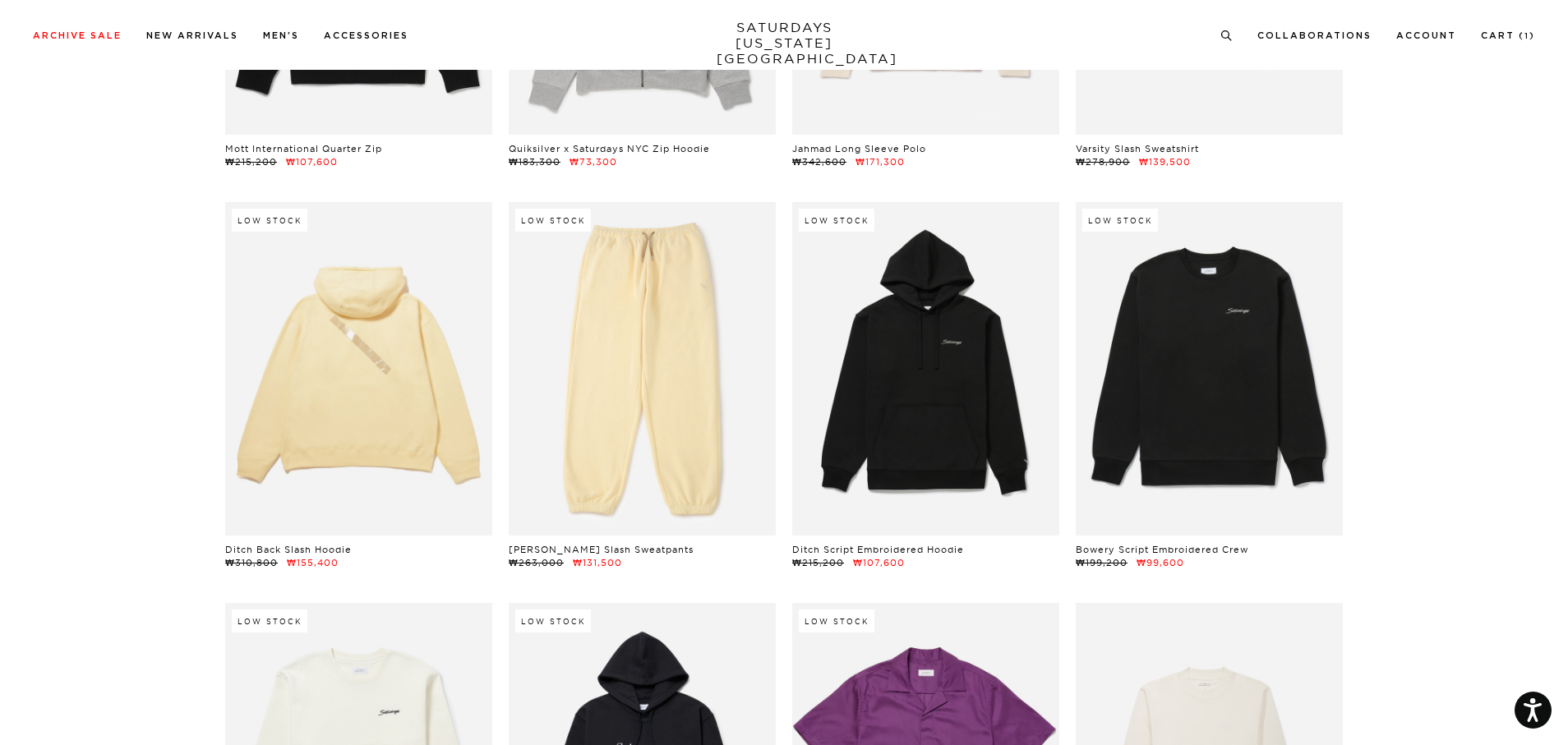
drag, startPoint x: 1394, startPoint y: 492, endPoint x: 1375, endPoint y: 494, distance: 19.1
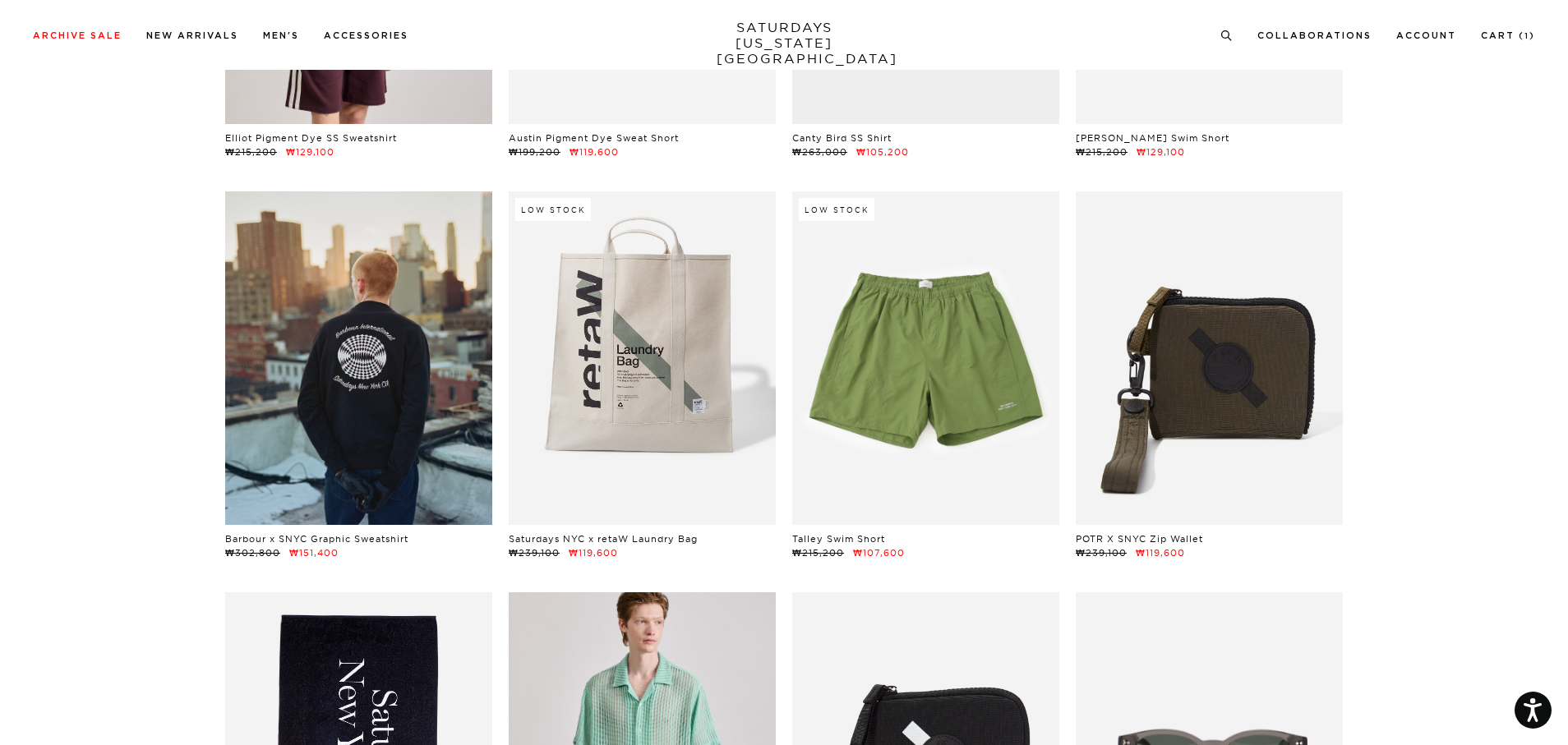
scroll to position [11005, 0]
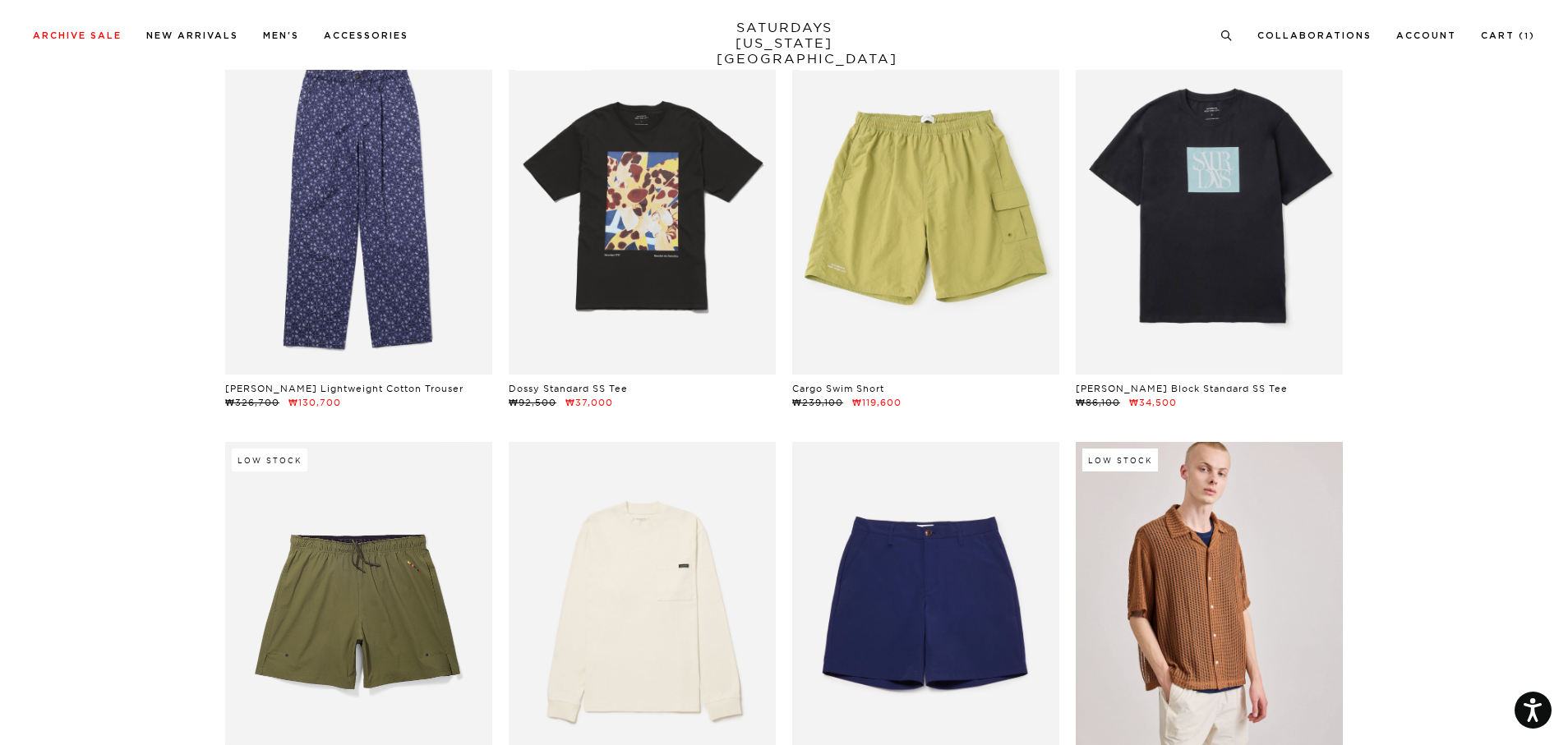
scroll to position [4270, 0]
